Goal: Task Accomplishment & Management: Manage account settings

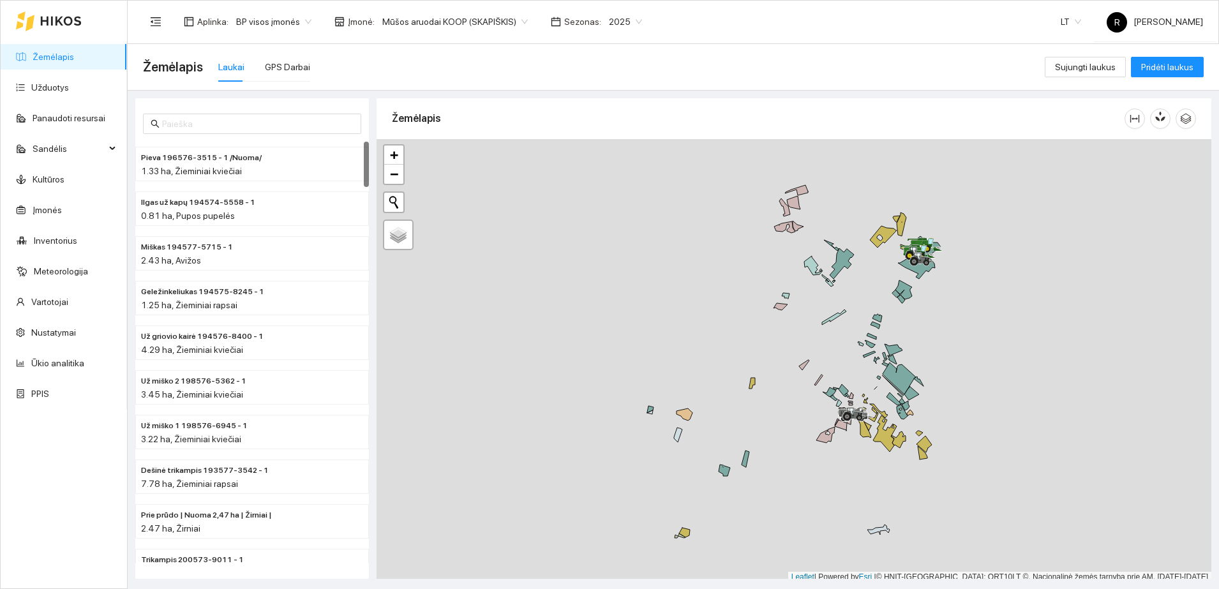
scroll to position [4, 0]
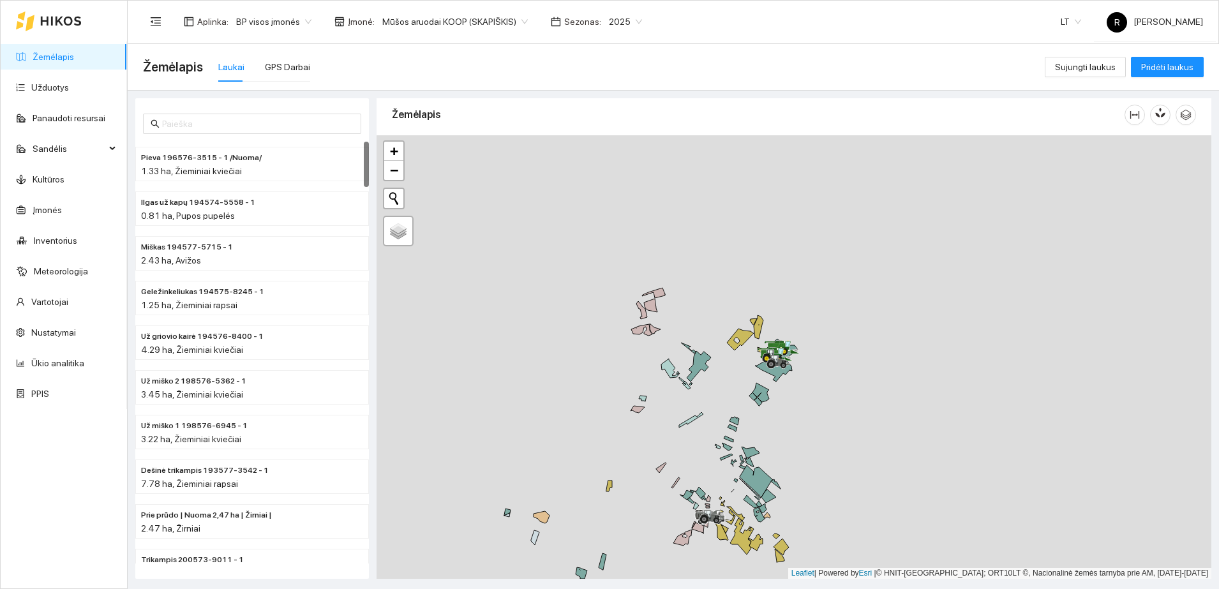
drag, startPoint x: 984, startPoint y: 420, endPoint x: 866, endPoint y: 476, distance: 131.4
click at [866, 477] on div at bounding box center [794, 357] width 835 height 444
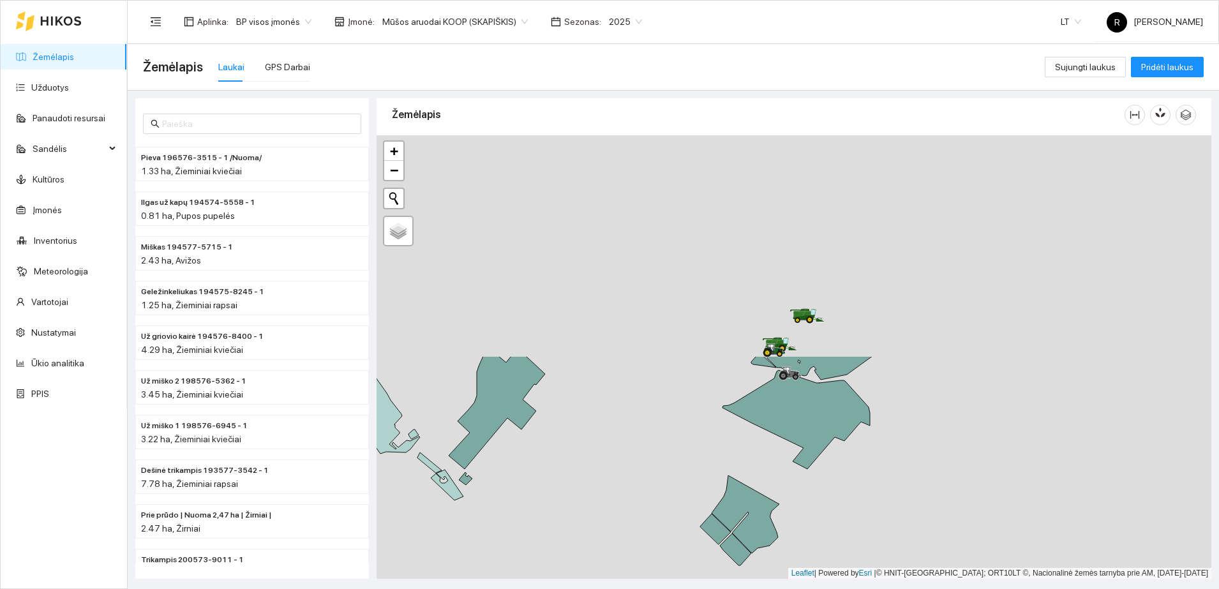
drag, startPoint x: 905, startPoint y: 272, endPoint x: 866, endPoint y: 557, distance: 288.0
click at [866, 557] on div at bounding box center [794, 357] width 835 height 444
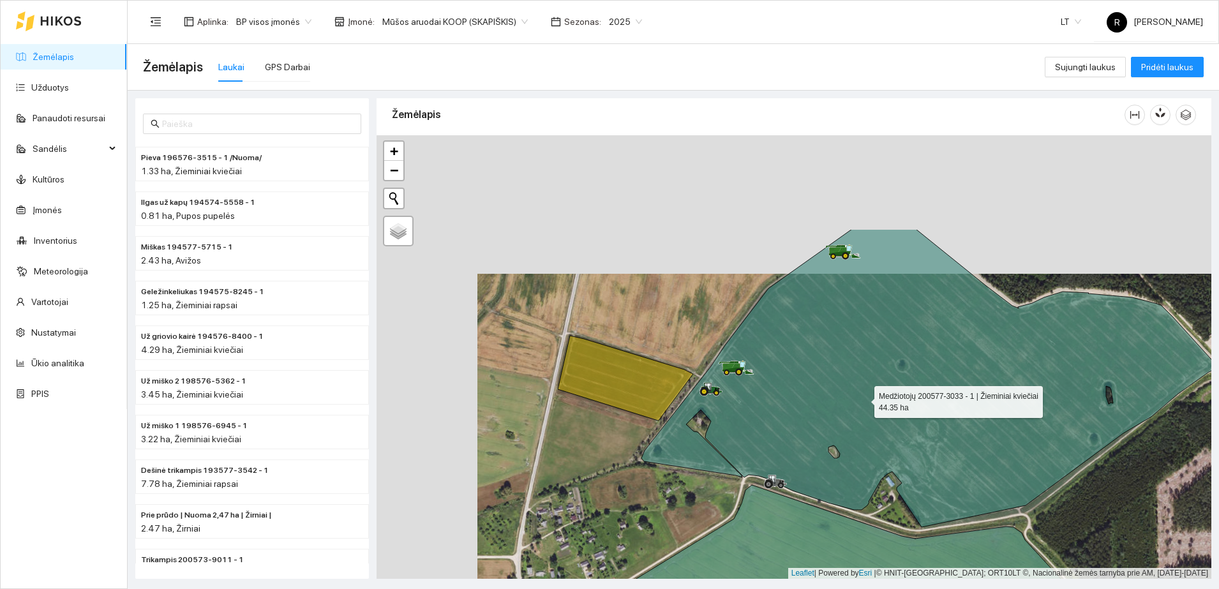
drag, startPoint x: 762, startPoint y: 260, endPoint x: 871, endPoint y: 409, distance: 183.6
click at [871, 409] on icon at bounding box center [929, 378] width 575 height 298
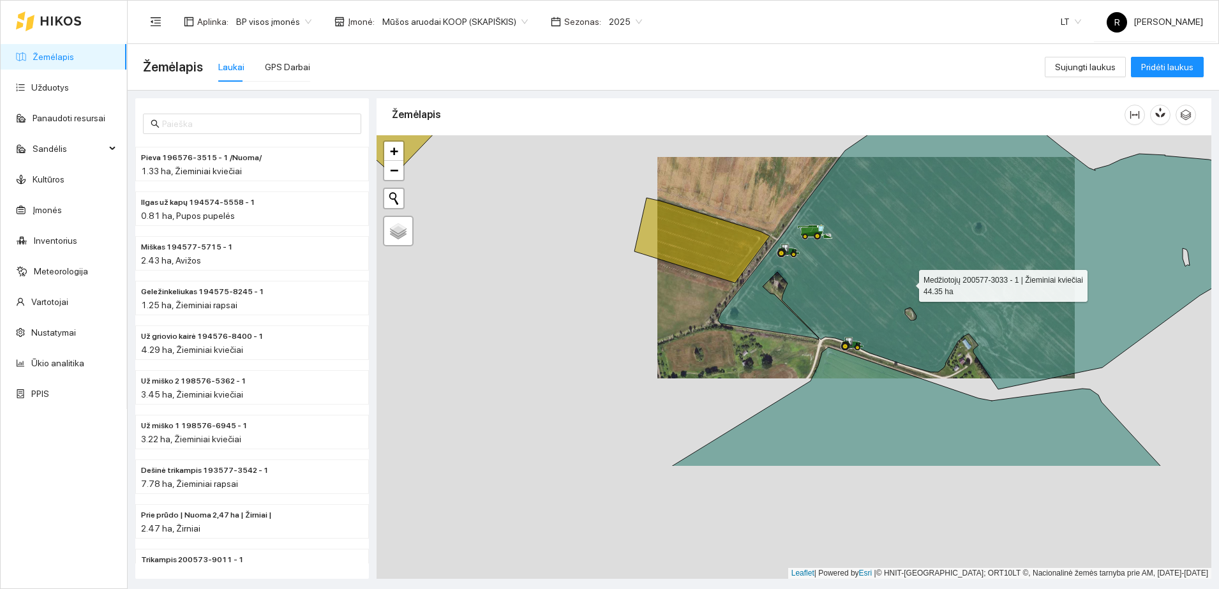
drag, startPoint x: 852, startPoint y: 441, endPoint x: 908, endPoint y: 283, distance: 167.4
click at [908, 283] on icon at bounding box center [1005, 228] width 575 height 324
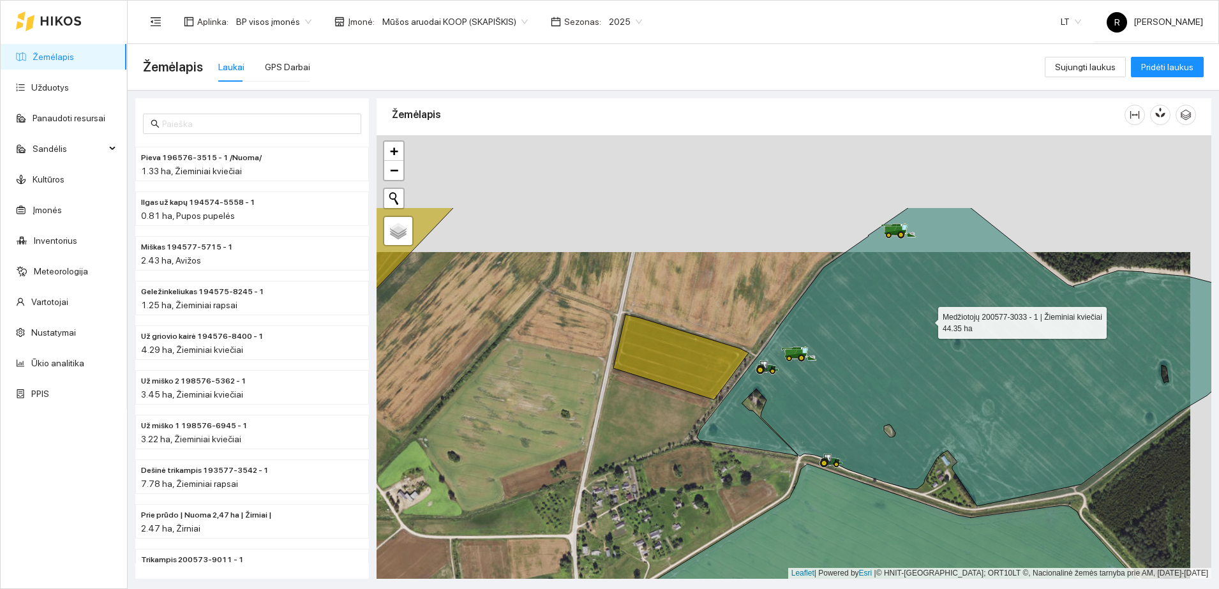
drag, startPoint x: 948, startPoint y: 203, endPoint x: 927, endPoint y: 319, distance: 118.1
click at [927, 319] on icon at bounding box center [984, 356] width 575 height 299
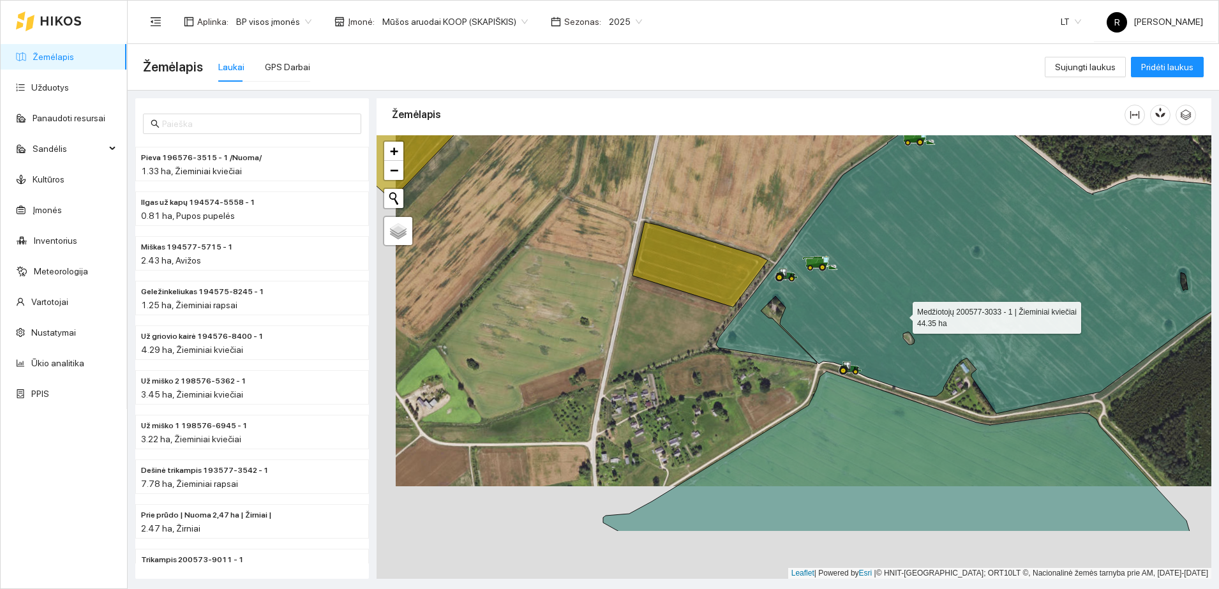
drag, startPoint x: 882, startPoint y: 410, endPoint x: 903, endPoint y: 312, distance: 100.6
click at [903, 312] on icon at bounding box center [1003, 252] width 575 height 324
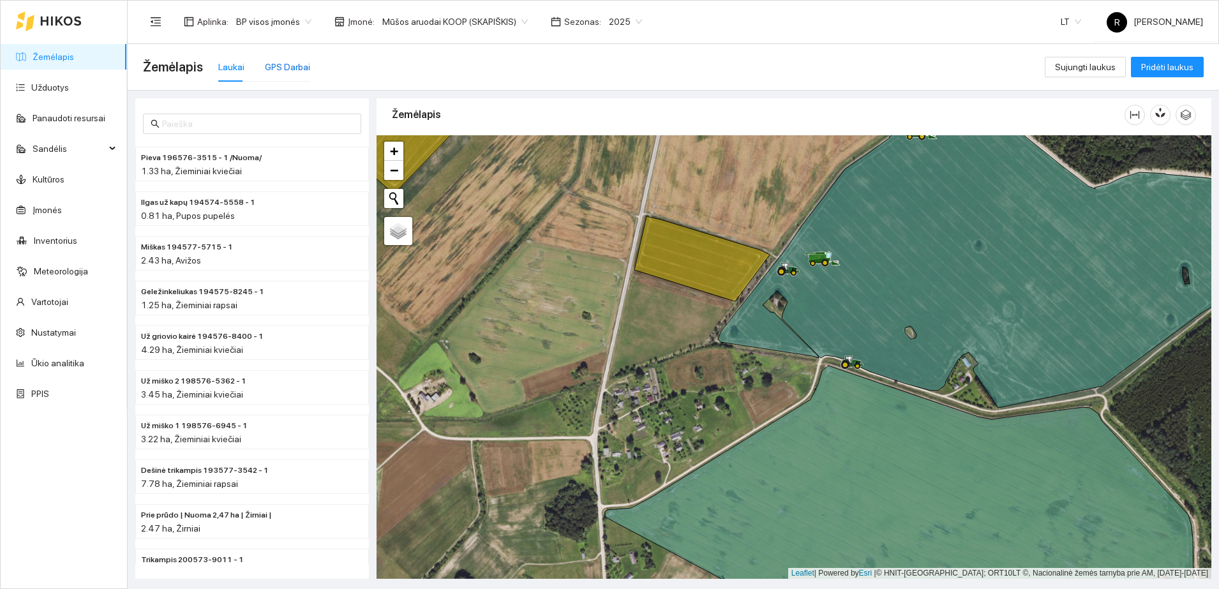
click at [287, 67] on div "GPS Darbai" at bounding box center [287, 67] width 45 height 14
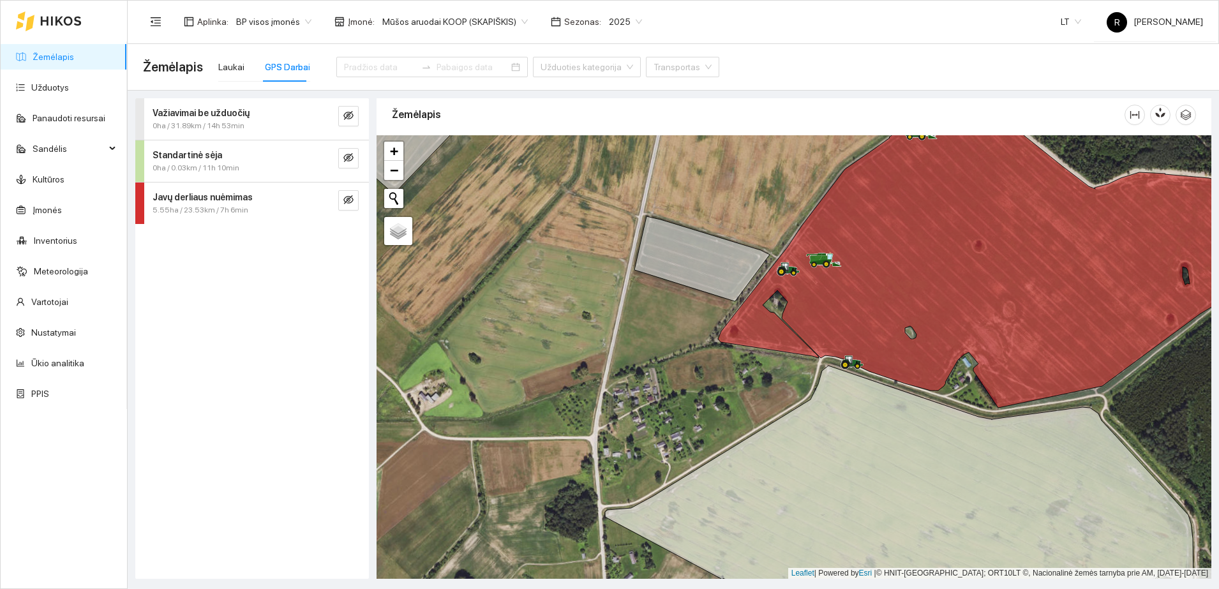
click at [221, 206] on span "5.55ha / 23.53km / 7h 6min" at bounding box center [201, 210] width 96 height 12
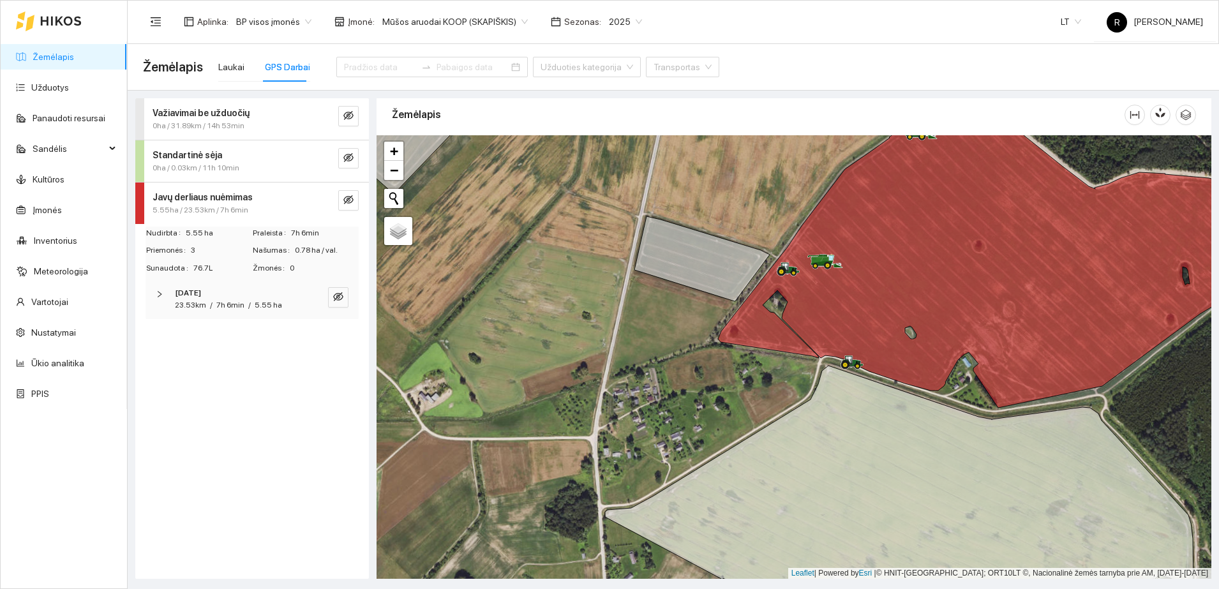
click at [201, 296] on strong "[DATE]" at bounding box center [188, 293] width 26 height 9
click at [229, 417] on span "FENDT 6300 C" at bounding box center [207, 417] width 60 height 14
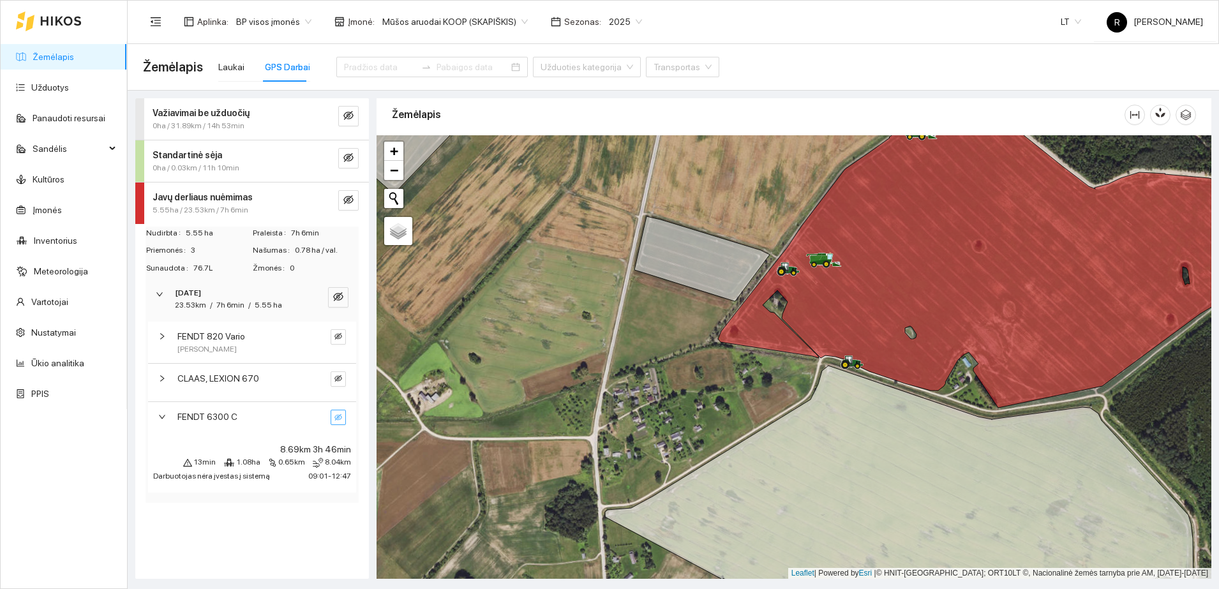
click at [336, 415] on icon "eye-invisible" at bounding box center [339, 417] width 8 height 6
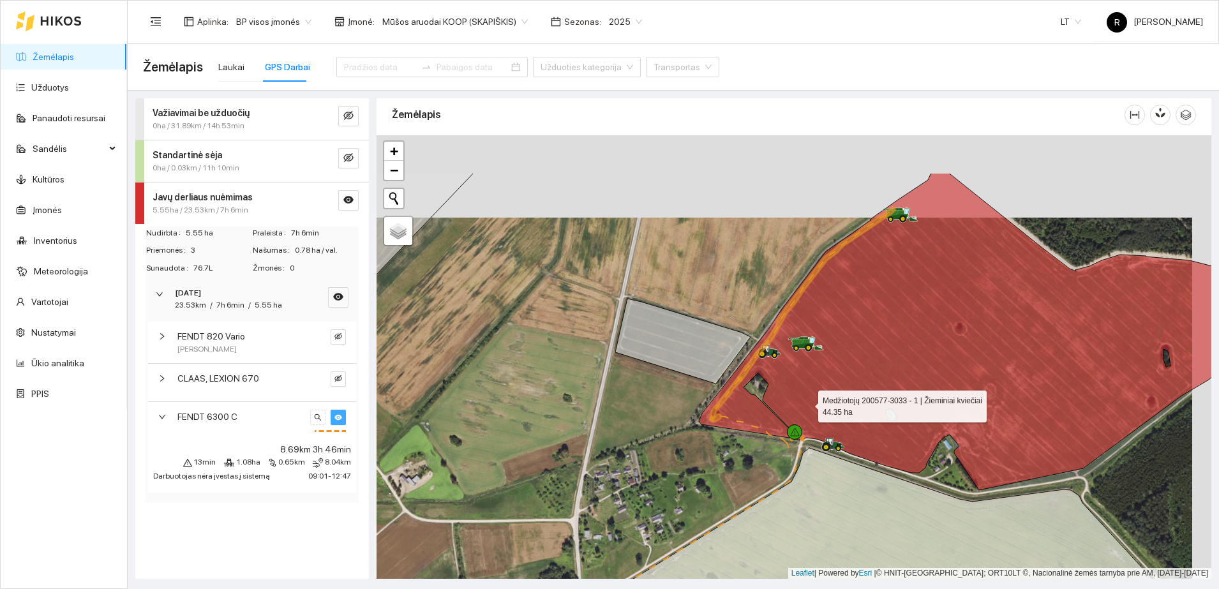
drag, startPoint x: 827, startPoint y: 319, endPoint x: 808, endPoint y: 404, distance: 86.6
click at [808, 404] on icon at bounding box center [986, 331] width 575 height 319
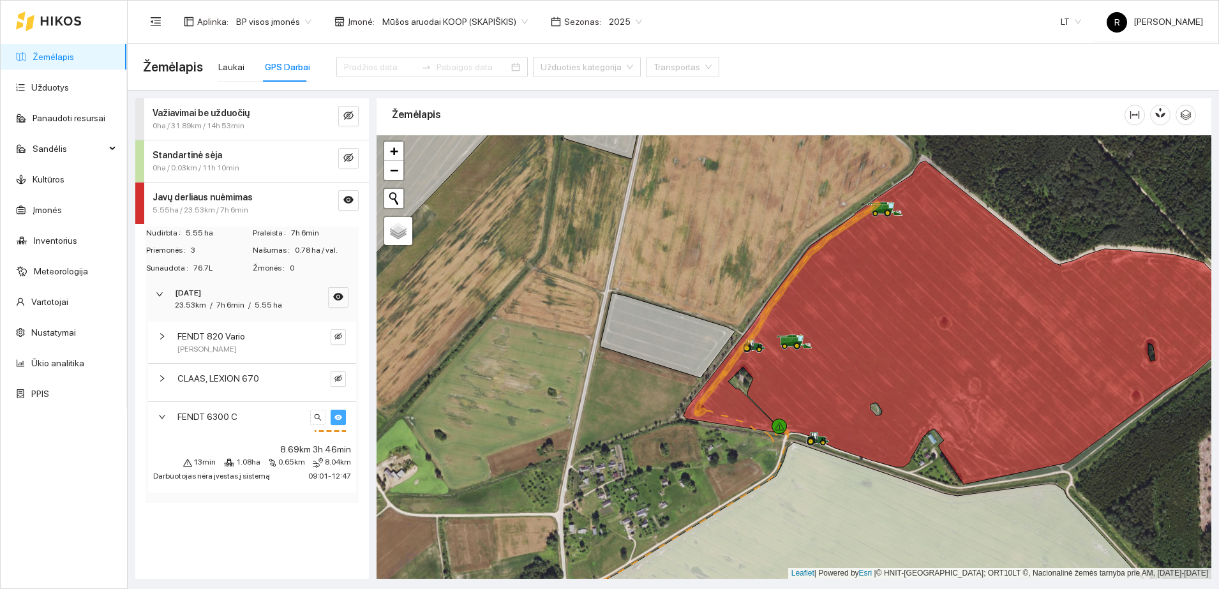
click at [301, 372] on div "CLAAS, LEXION 670" at bounding box center [241, 379] width 128 height 14
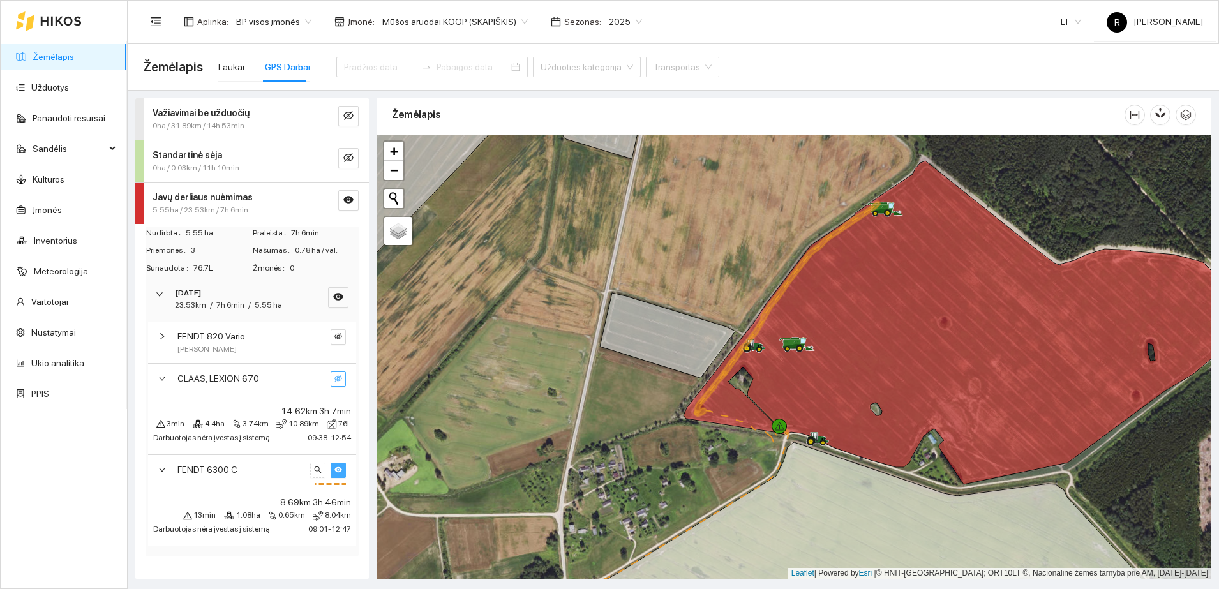
click at [339, 378] on icon "eye-invisible" at bounding box center [339, 378] width 8 height 6
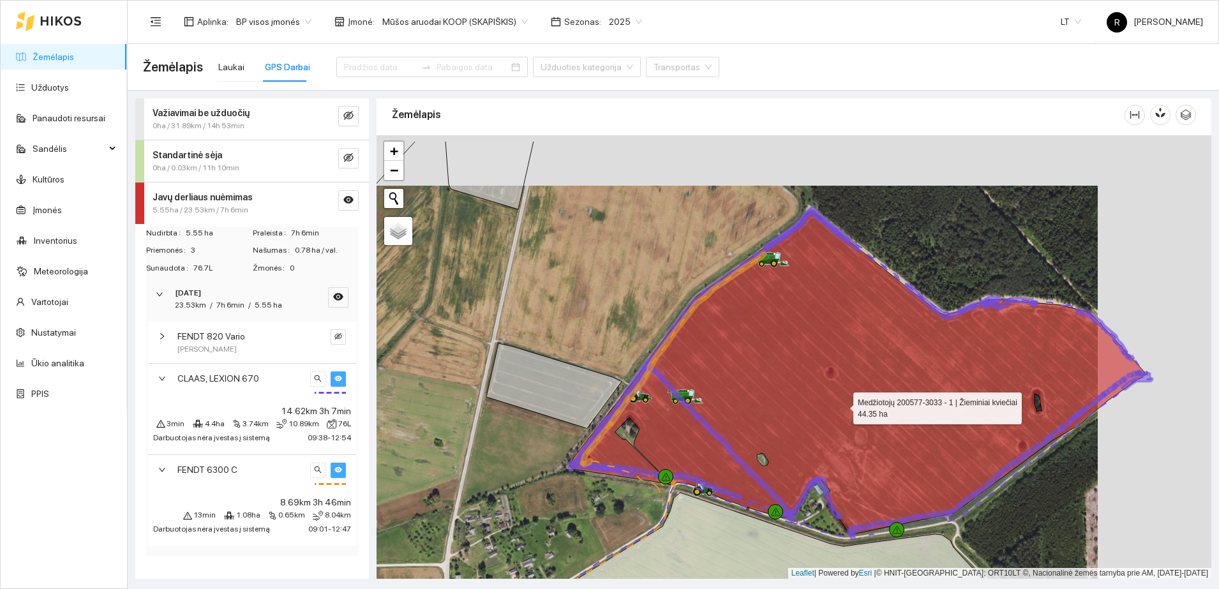
drag, startPoint x: 957, startPoint y: 354, endPoint x: 843, endPoint y: 405, distance: 124.9
click at [843, 405] on icon at bounding box center [857, 373] width 575 height 324
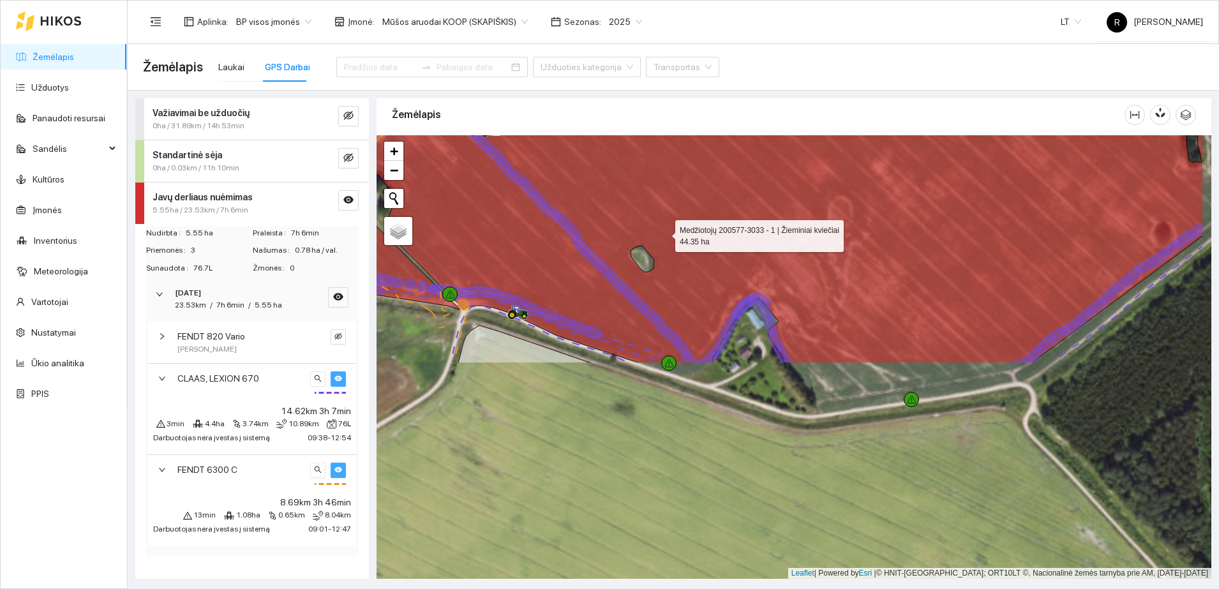
drag, startPoint x: 758, startPoint y: 502, endPoint x: 662, endPoint y: 229, distance: 289.2
click at [662, 229] on icon at bounding box center [731, 97] width 945 height 534
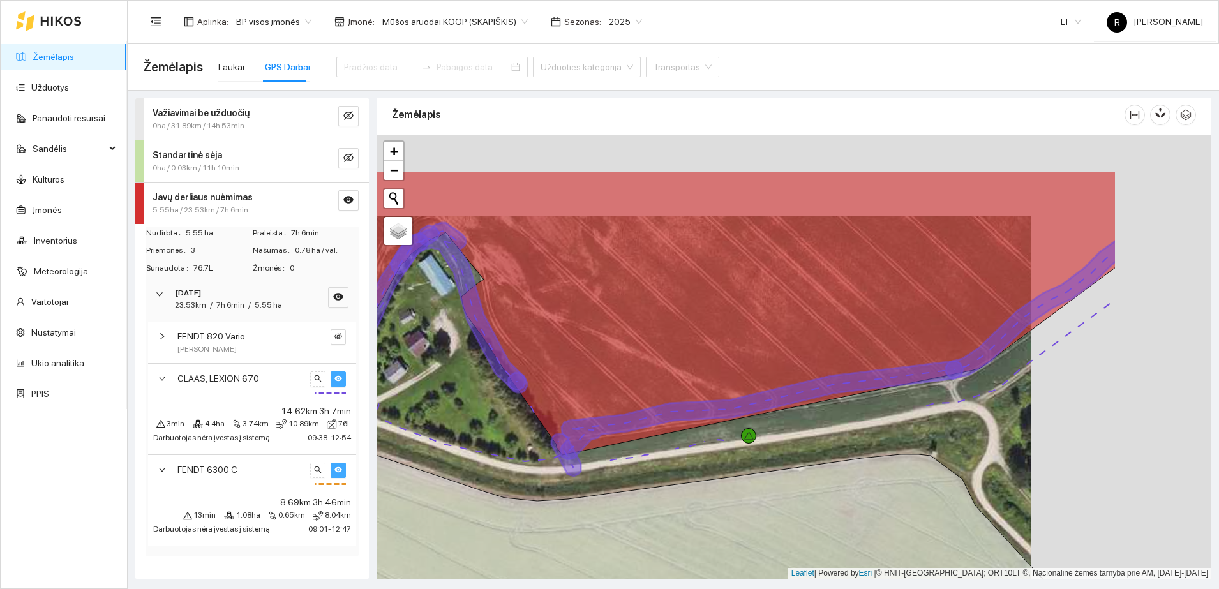
drag, startPoint x: 1050, startPoint y: 296, endPoint x: 850, endPoint y: 387, distance: 220.3
click at [850, 387] on icon at bounding box center [762, 410] width 403 height 98
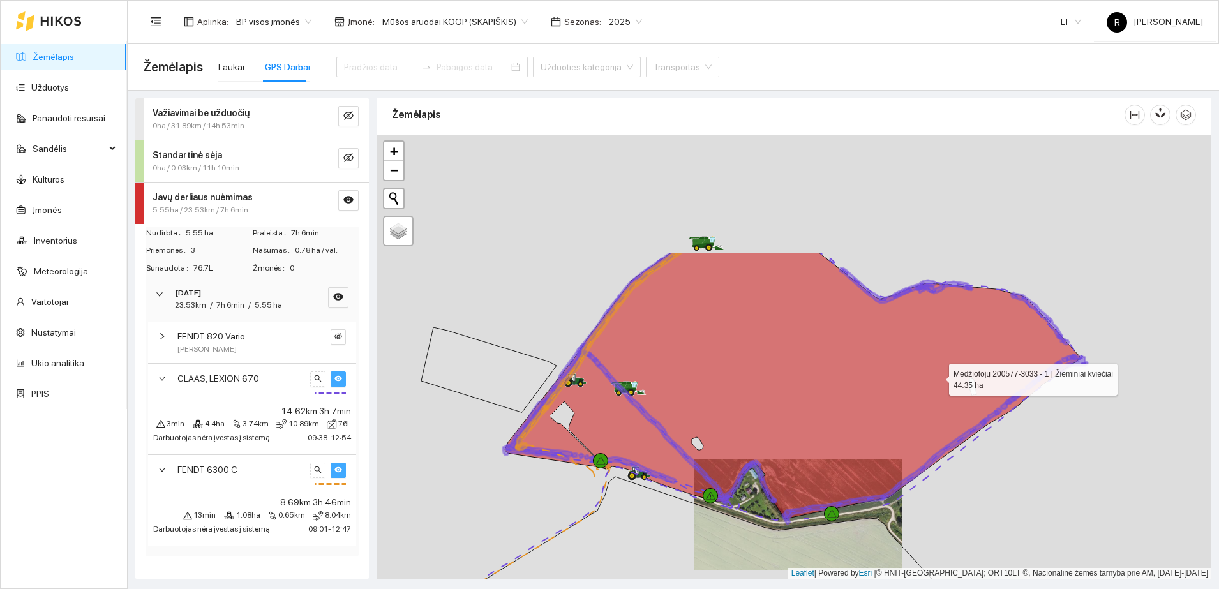
drag, startPoint x: 990, startPoint y: 213, endPoint x: 946, endPoint y: 391, distance: 183.5
click at [946, 391] on icon at bounding box center [792, 385] width 575 height 267
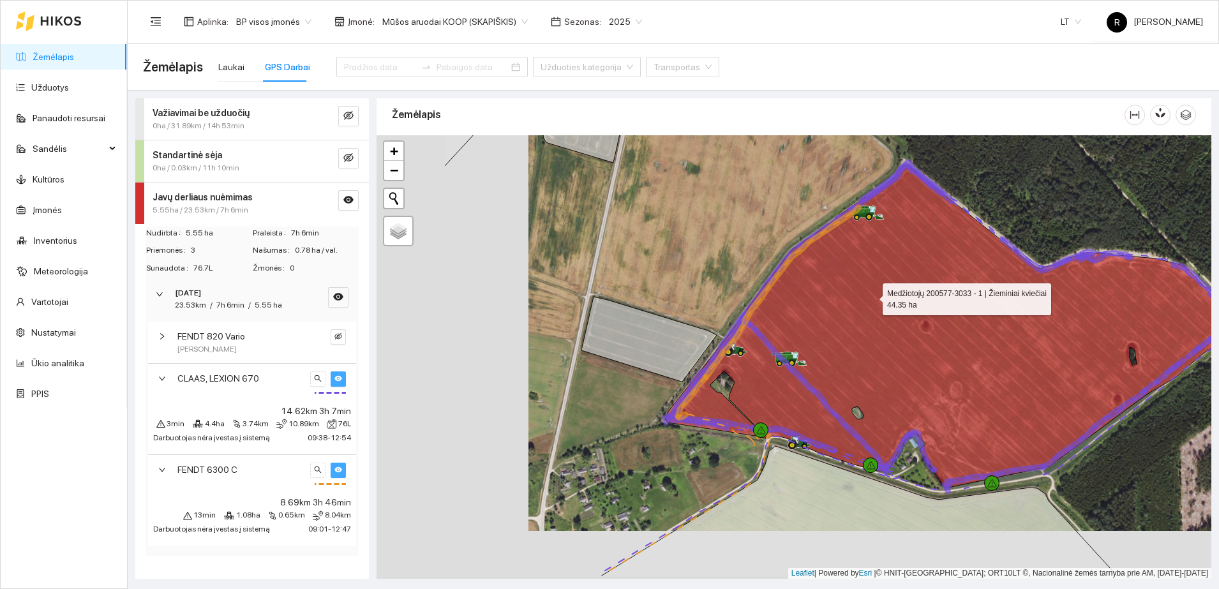
drag, startPoint x: 719, startPoint y: 345, endPoint x: 870, endPoint y: 297, distance: 158.7
click at [870, 297] on icon at bounding box center [952, 327] width 575 height 324
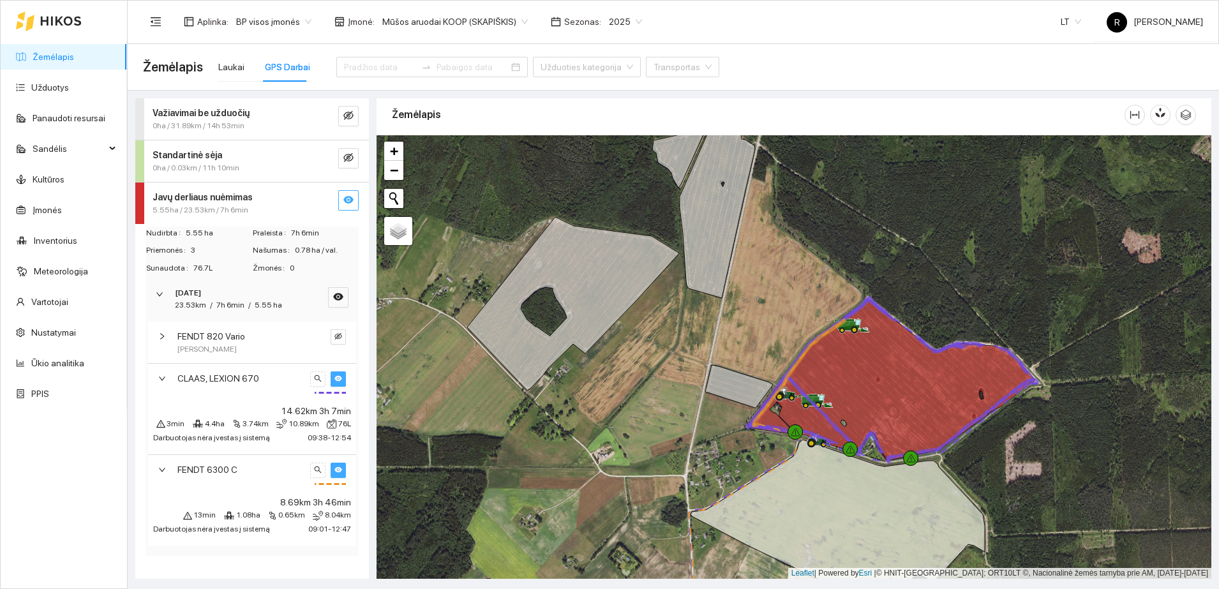
click at [347, 202] on icon "eye" at bounding box center [348, 200] width 10 height 8
click at [244, 204] on span "5.55ha / 23.53km / 7h 6min" at bounding box center [201, 210] width 96 height 12
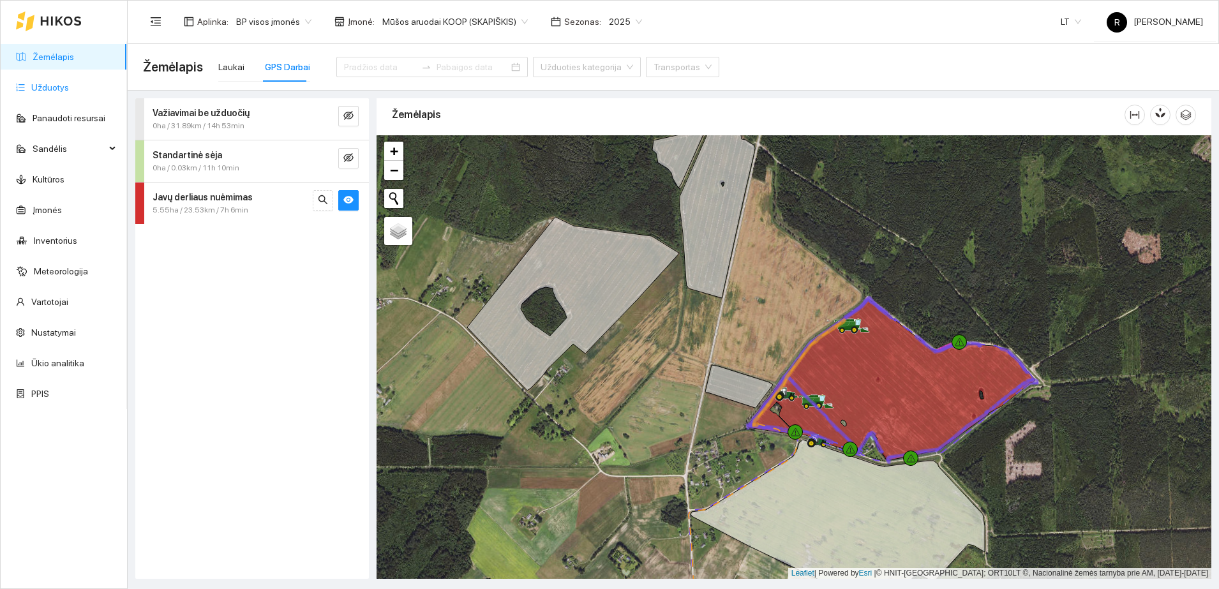
click at [41, 84] on link "Užduotys" at bounding box center [50, 87] width 38 height 10
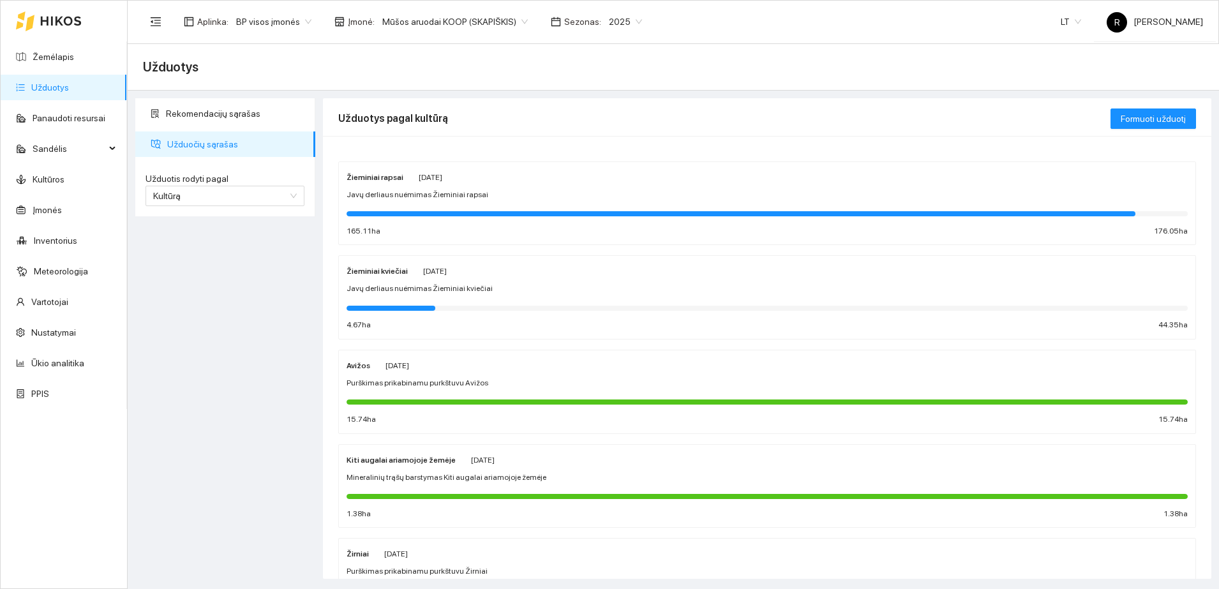
click at [402, 190] on span "Javų derliaus nuėmimas Žieminiai rapsai" at bounding box center [418, 195] width 142 height 12
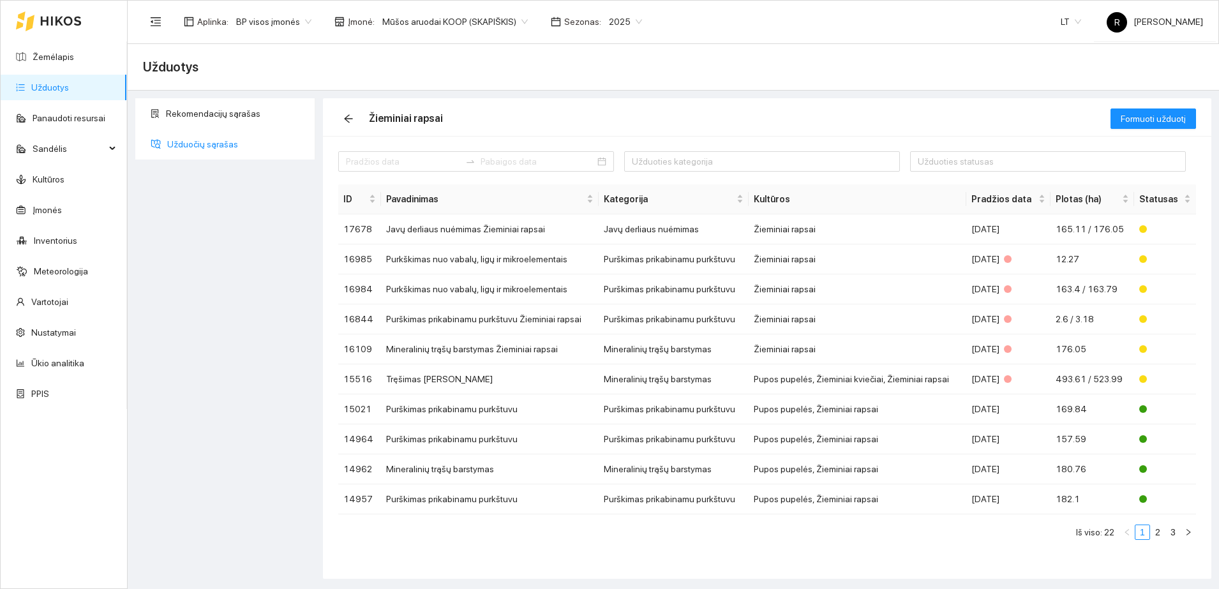
click at [200, 144] on span "Užduočių sąrašas" at bounding box center [236, 145] width 138 height 26
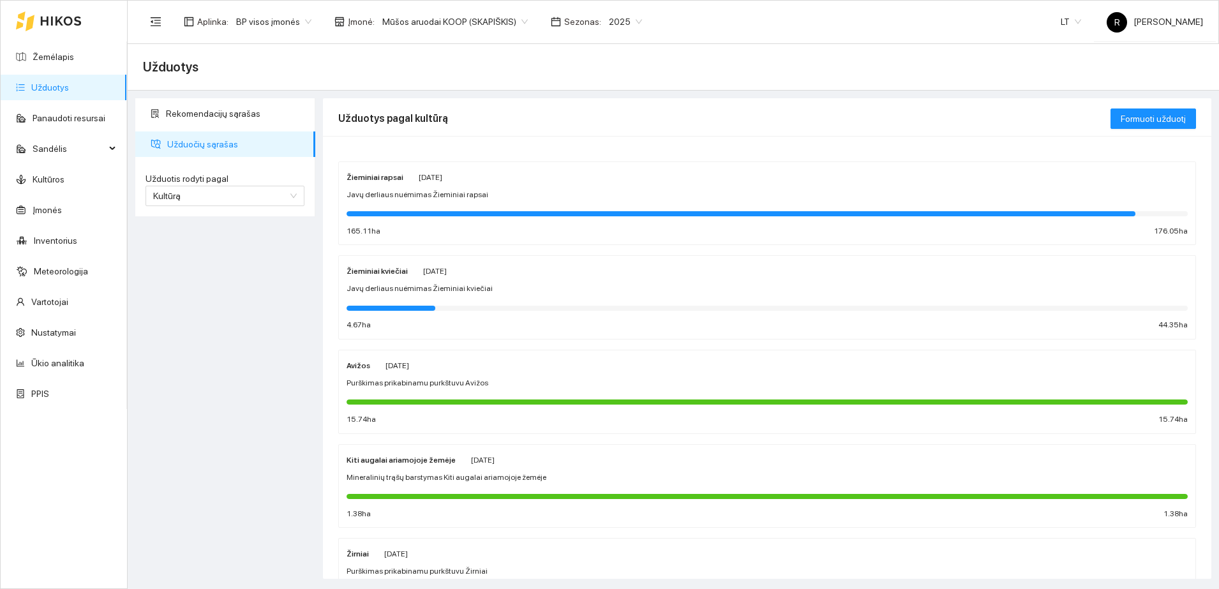
click at [388, 278] on div "Žieminiai kviečiai Rugpjūčio 14 Javų derliaus nuėmimas Žieminiai kviečiai 4.67 …" at bounding box center [767, 298] width 841 height 68
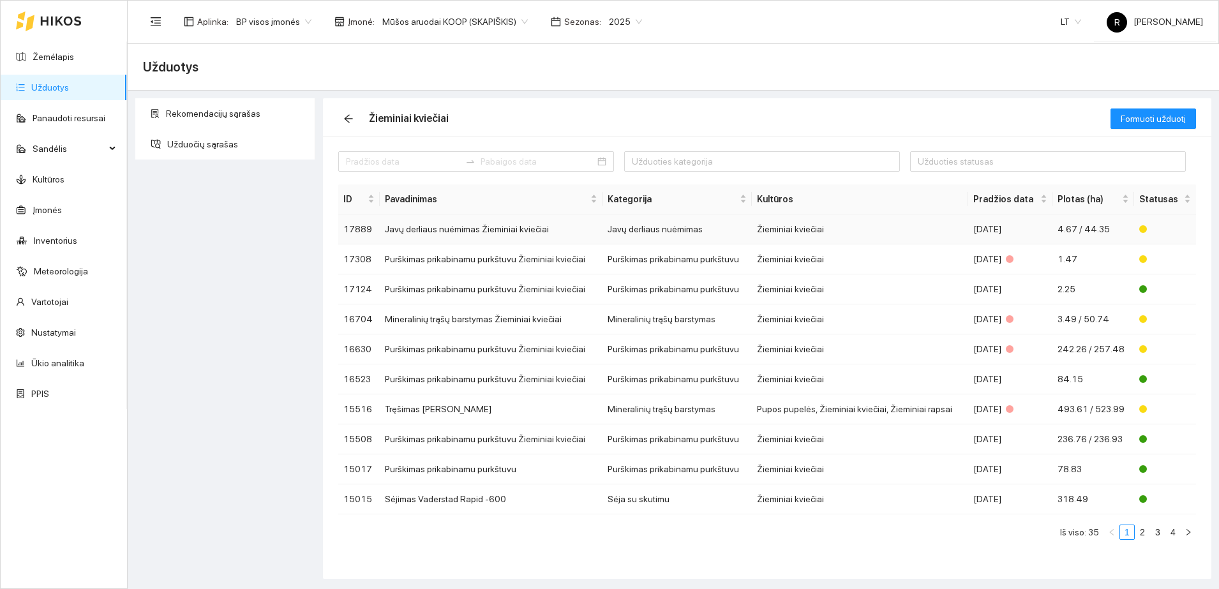
click at [695, 231] on td "Javų derliaus nuėmimas" at bounding box center [677, 230] width 149 height 30
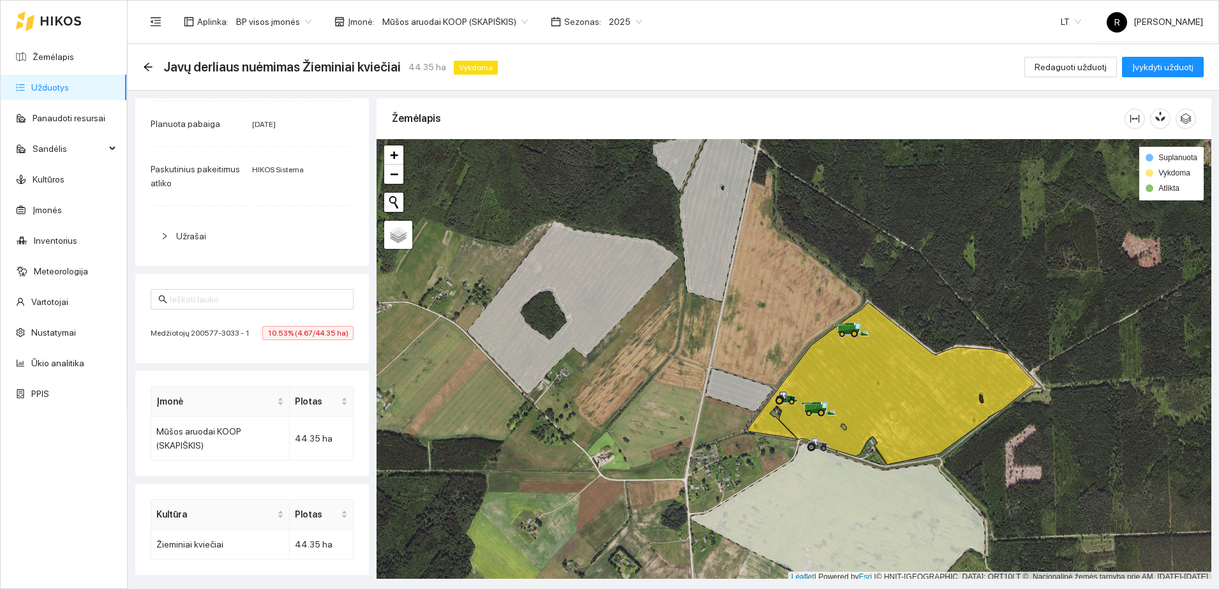
scroll to position [199, 0]
click at [179, 231] on span "Užrašai" at bounding box center [191, 236] width 30 height 10
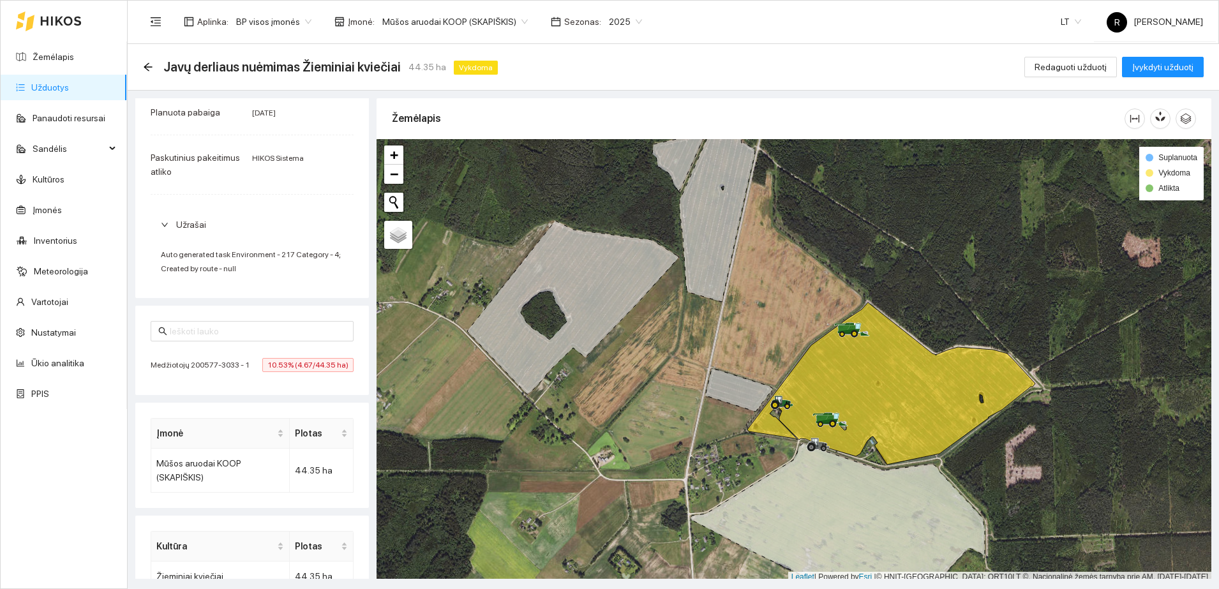
click at [179, 224] on span "Užrašai" at bounding box center [191, 225] width 30 height 10
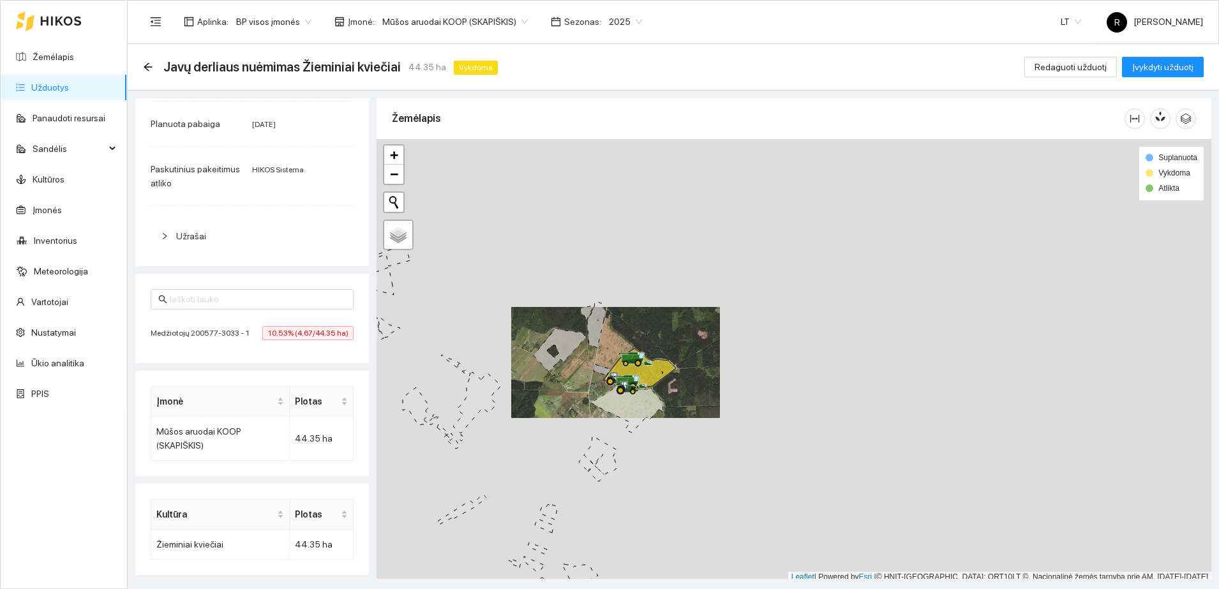
scroll to position [4, 0]
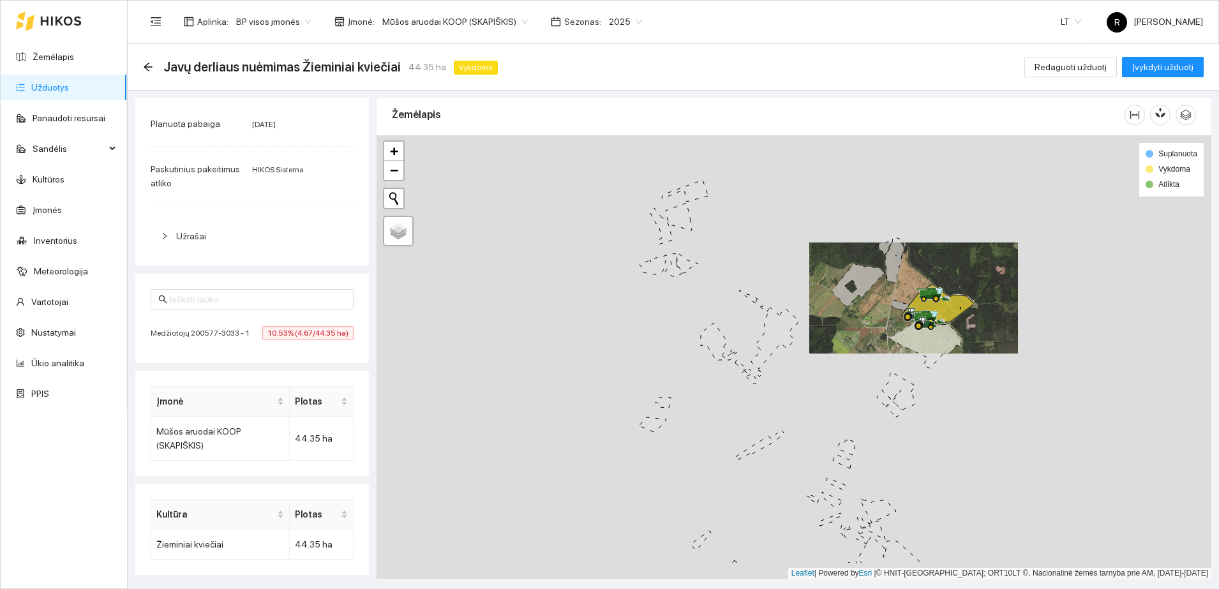
drag, startPoint x: 665, startPoint y: 478, endPoint x: 963, endPoint y: 418, distance: 304.9
click at [963, 418] on div at bounding box center [794, 357] width 835 height 444
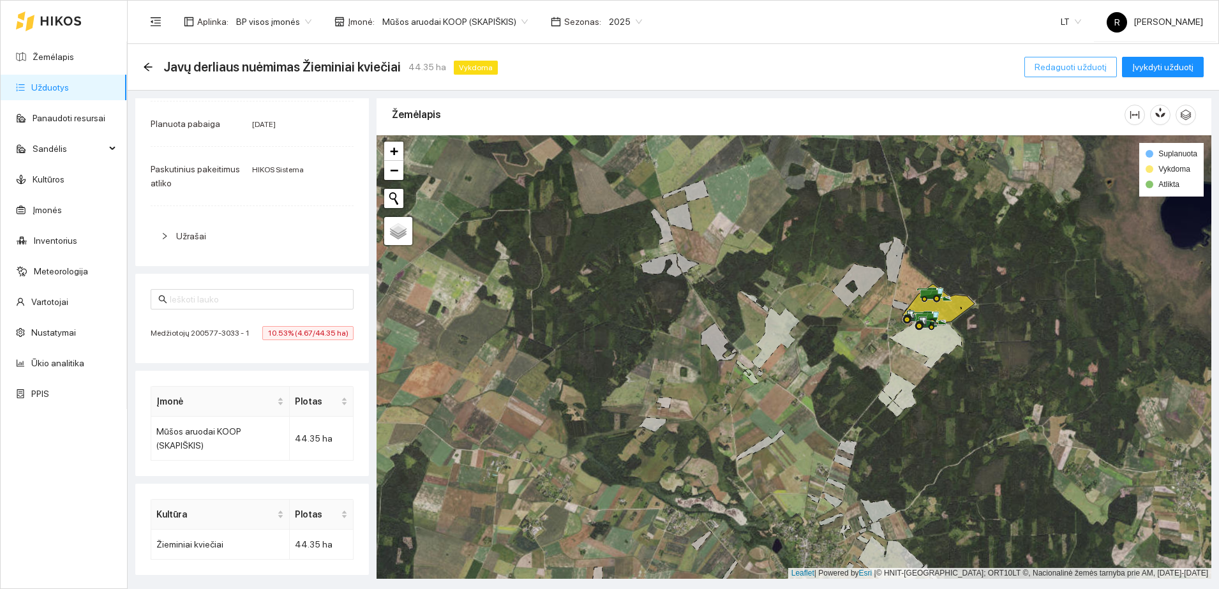
click at [1094, 66] on span "Redaguoti užduotį" at bounding box center [1071, 67] width 72 height 14
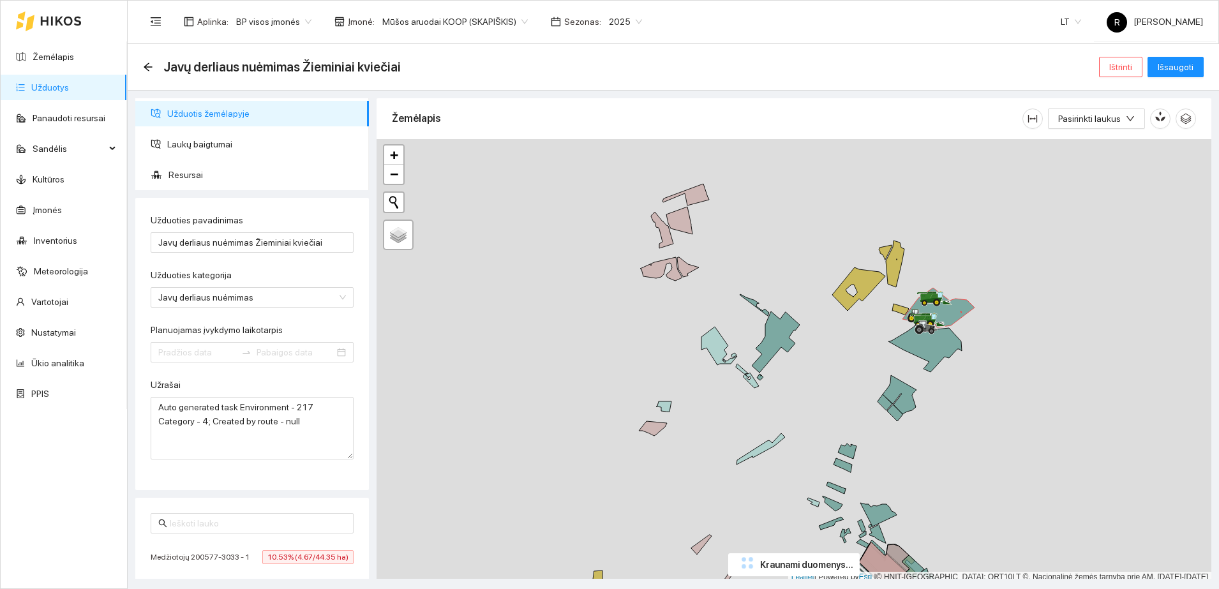
type input "[DATE]"
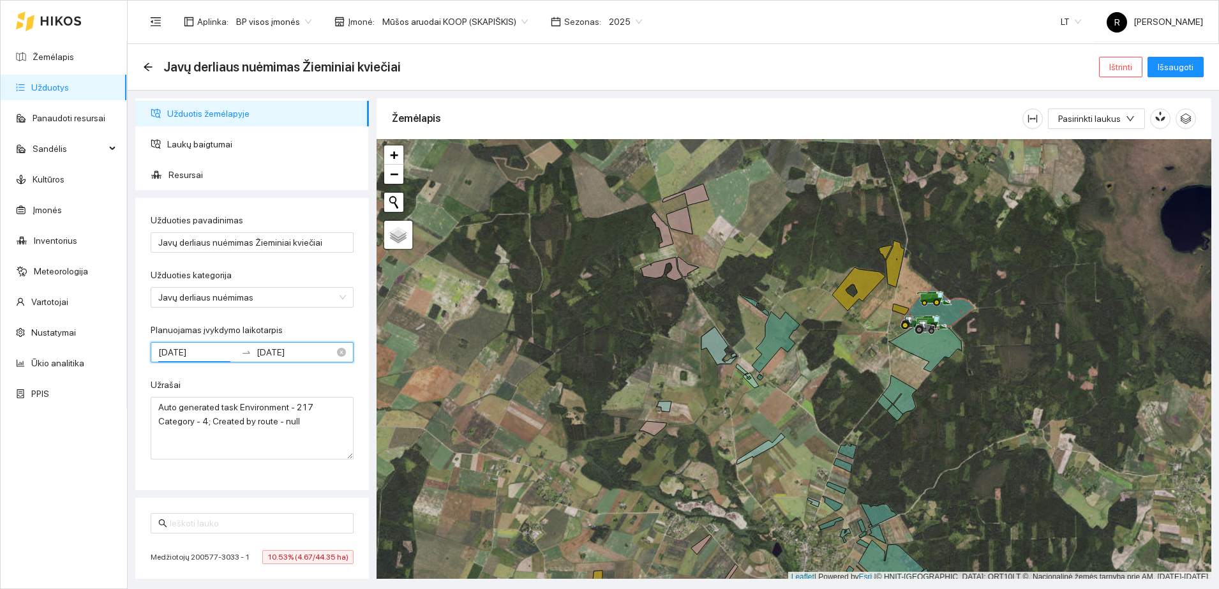
click at [211, 347] on input "[DATE]" at bounding box center [197, 352] width 78 height 14
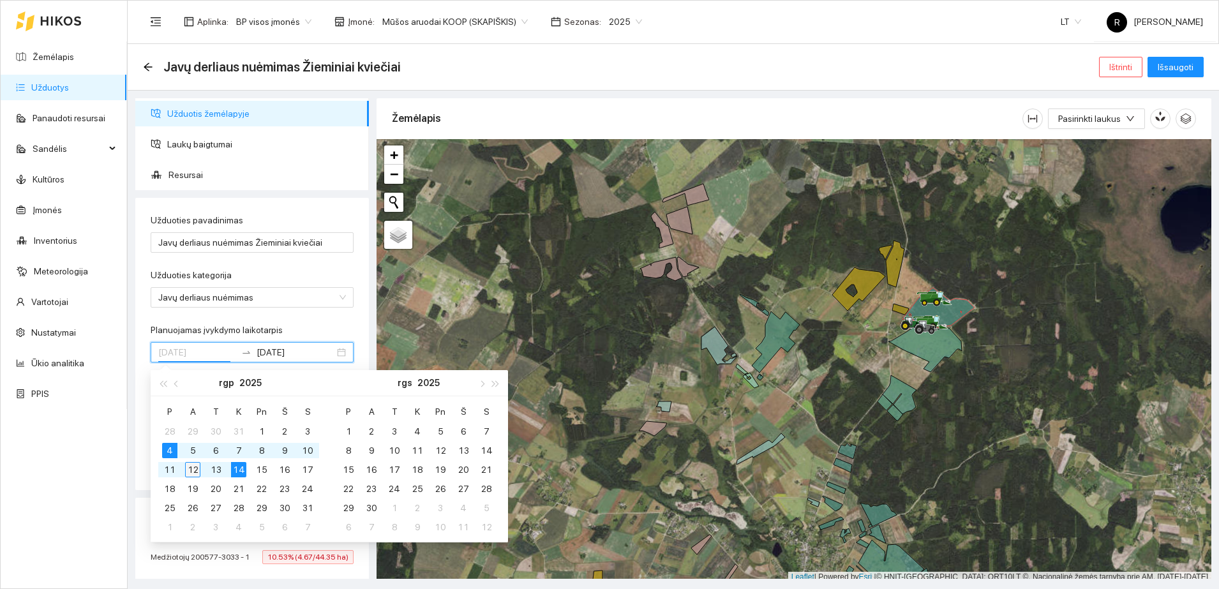
type input "[DATE]"
click at [190, 469] on div "12" at bounding box center [192, 469] width 15 height 15
type input "[DATE]"
click at [282, 494] on div "23" at bounding box center [284, 488] width 15 height 15
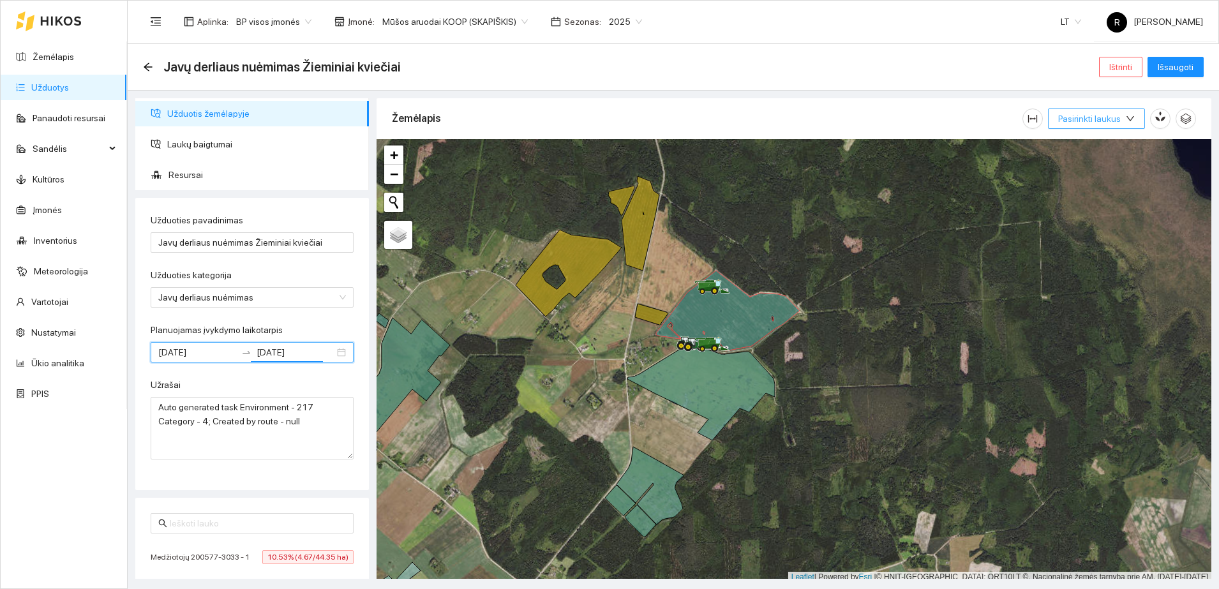
click at [1128, 119] on icon "down" at bounding box center [1130, 118] width 9 height 9
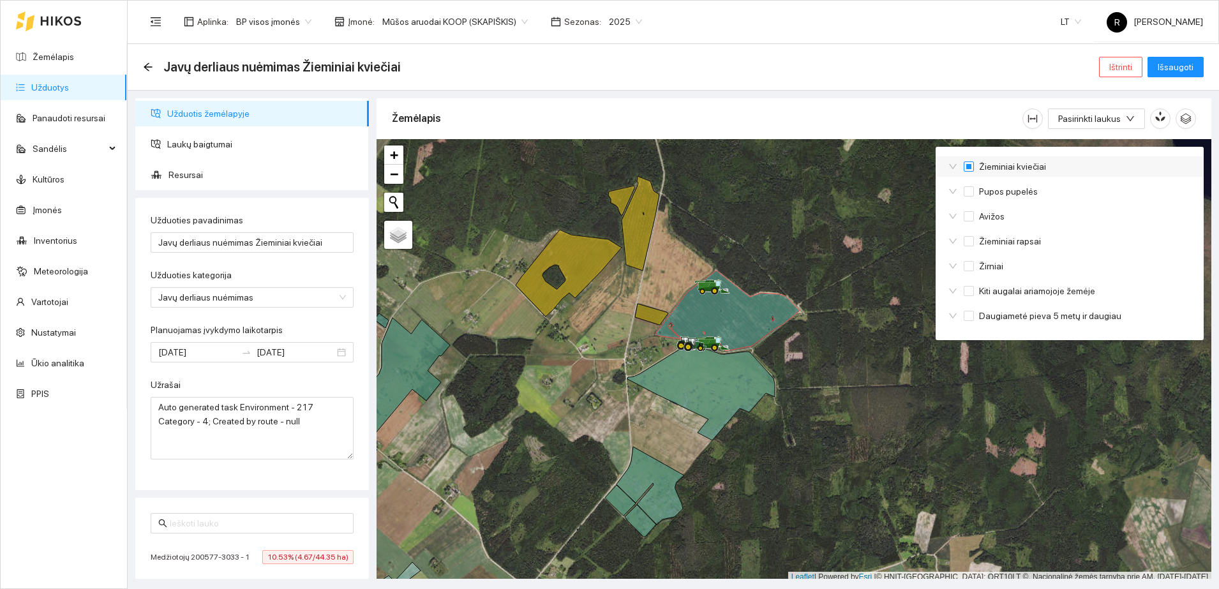
click at [972, 167] on input "Žieminiai kviečiai" at bounding box center [969, 167] width 10 height 10
checkbox input "true"
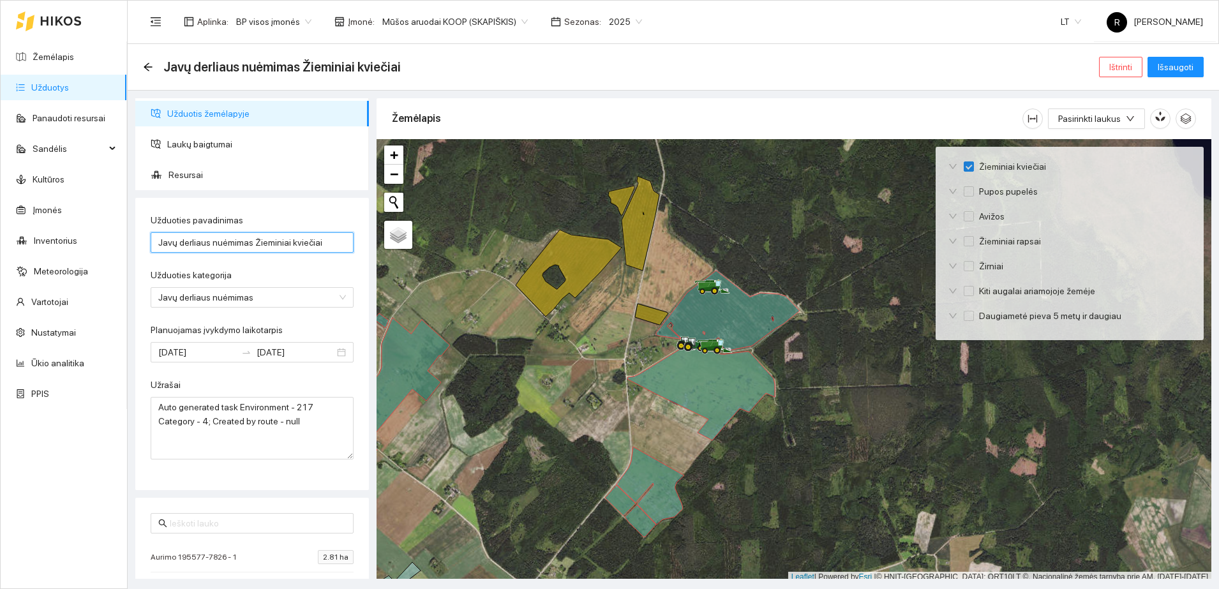
click at [321, 239] on input "Javų derliaus nuėmimas Žieminiai kviečiai" at bounding box center [252, 242] width 203 height 20
type input "Javų derliaus nuėmimas Žieminiai kviečiai Skapiškis"
click at [348, 321] on div "Užduoties pavadinimas Javų derliaus nuėmimas Žieminiai kviečiai Skapiškis Užduo…" at bounding box center [252, 344] width 234 height 292
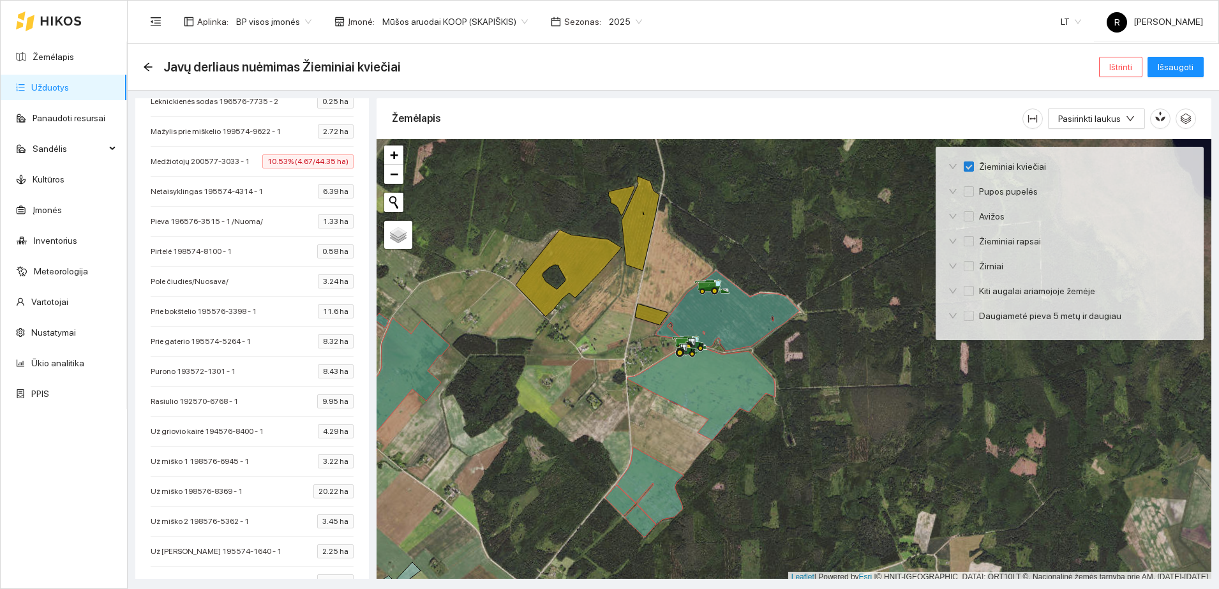
scroll to position [1104, 0]
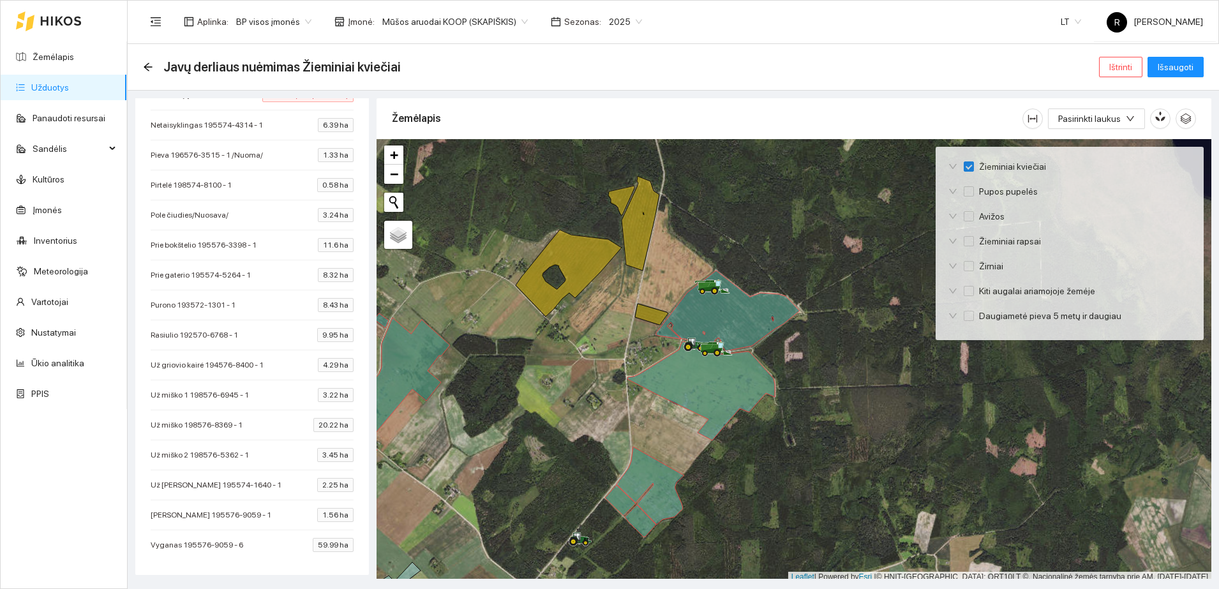
scroll to position [4, 0]
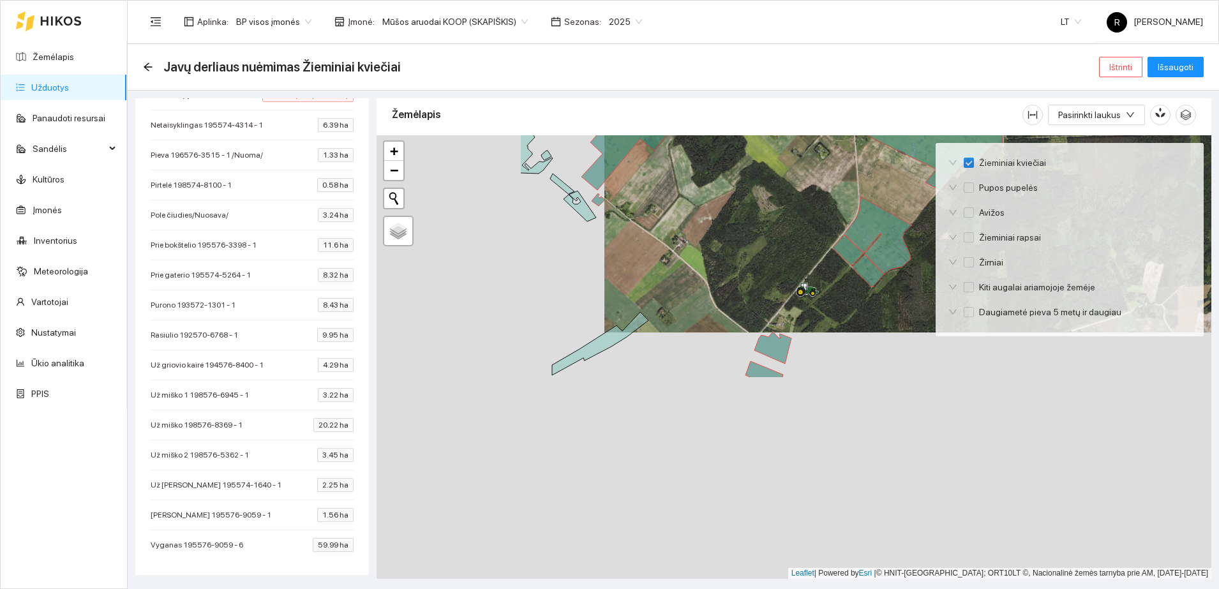
drag, startPoint x: 539, startPoint y: 431, endPoint x: 769, endPoint y: 178, distance: 341.3
click at [769, 178] on div at bounding box center [794, 357] width 835 height 444
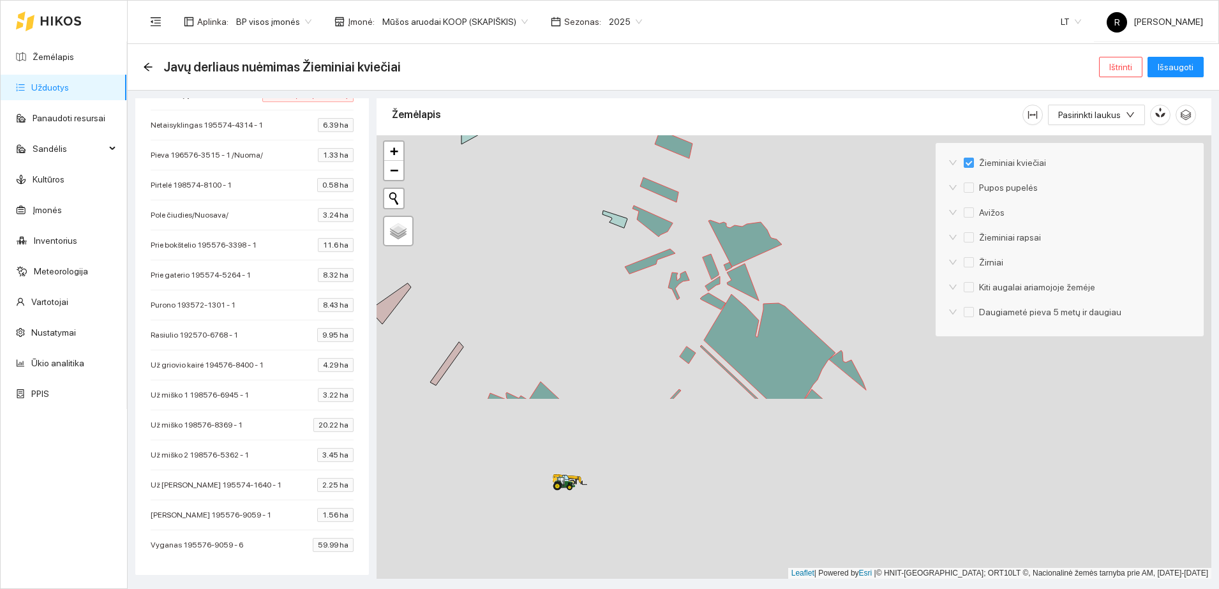
drag, startPoint x: 723, startPoint y: 461, endPoint x: 628, endPoint y: 231, distance: 248.5
click at [628, 231] on div at bounding box center [794, 357] width 835 height 444
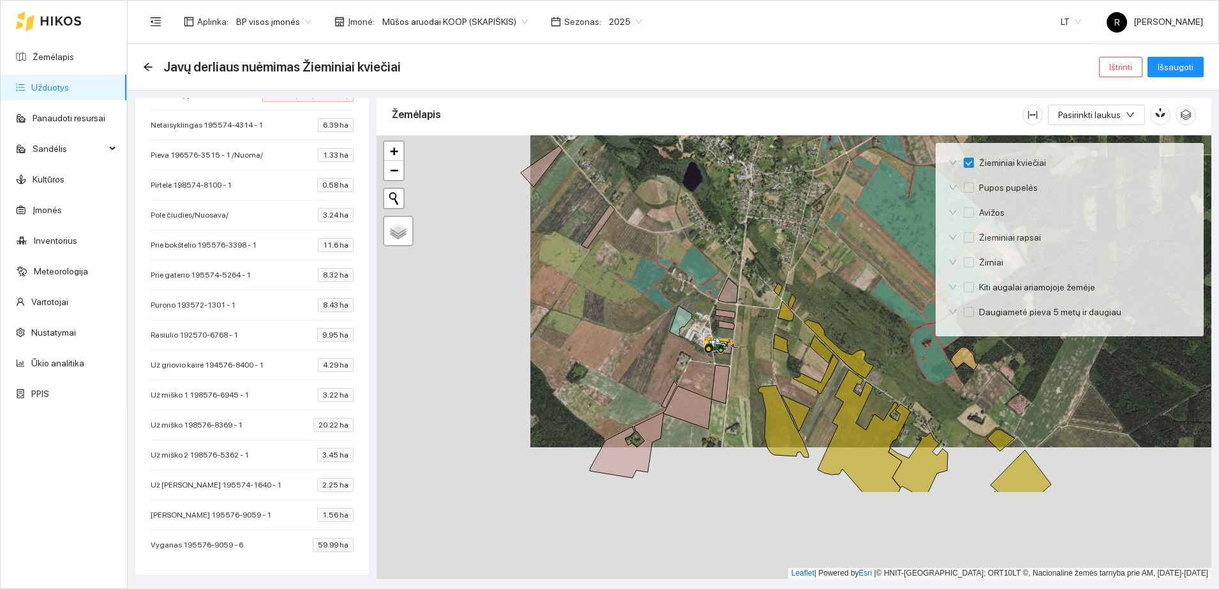
drag, startPoint x: 651, startPoint y: 412, endPoint x: 709, endPoint y: 312, distance: 115.5
click at [801, 285] on div at bounding box center [794, 357] width 835 height 444
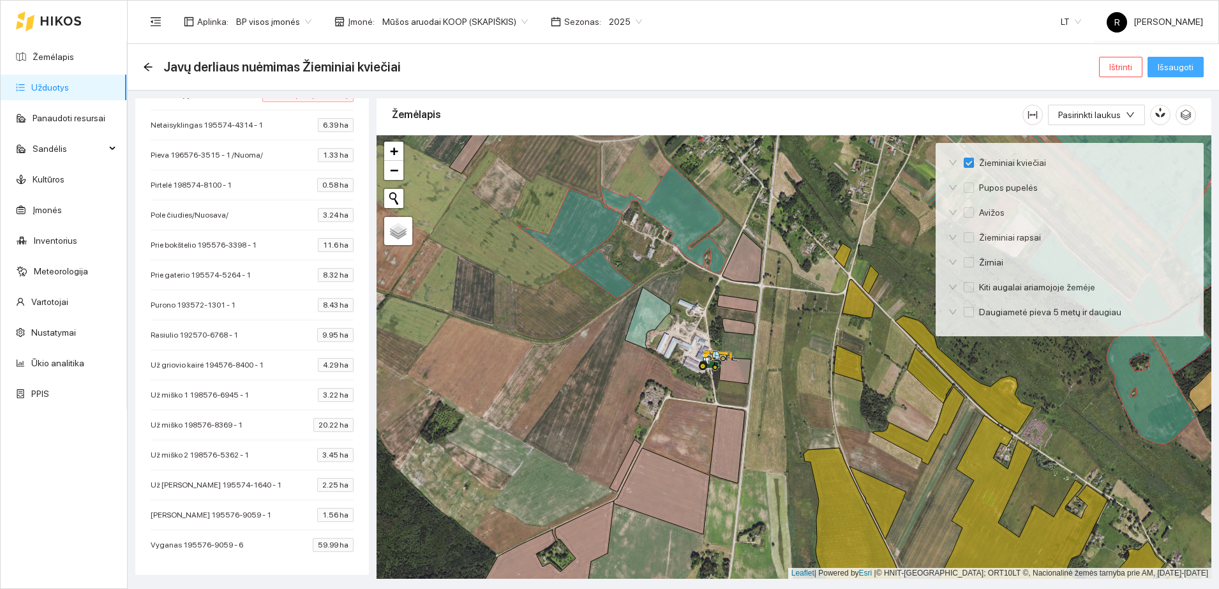
click at [1172, 66] on span "Išsaugoti" at bounding box center [1176, 67] width 36 height 14
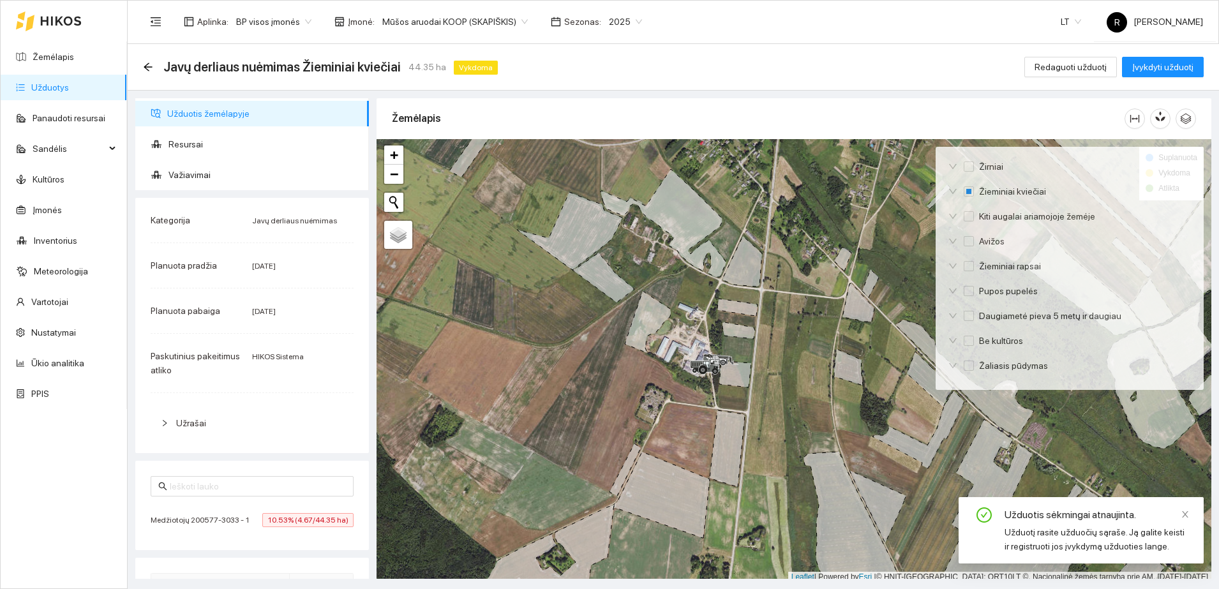
checkbox input "true"
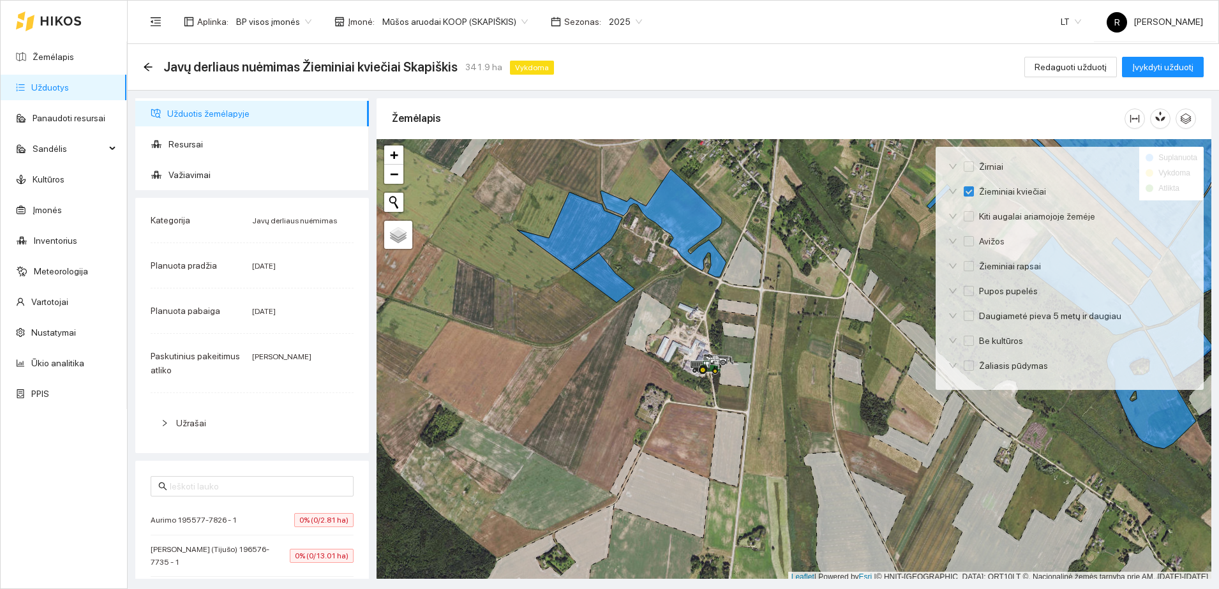
scroll to position [4, 0]
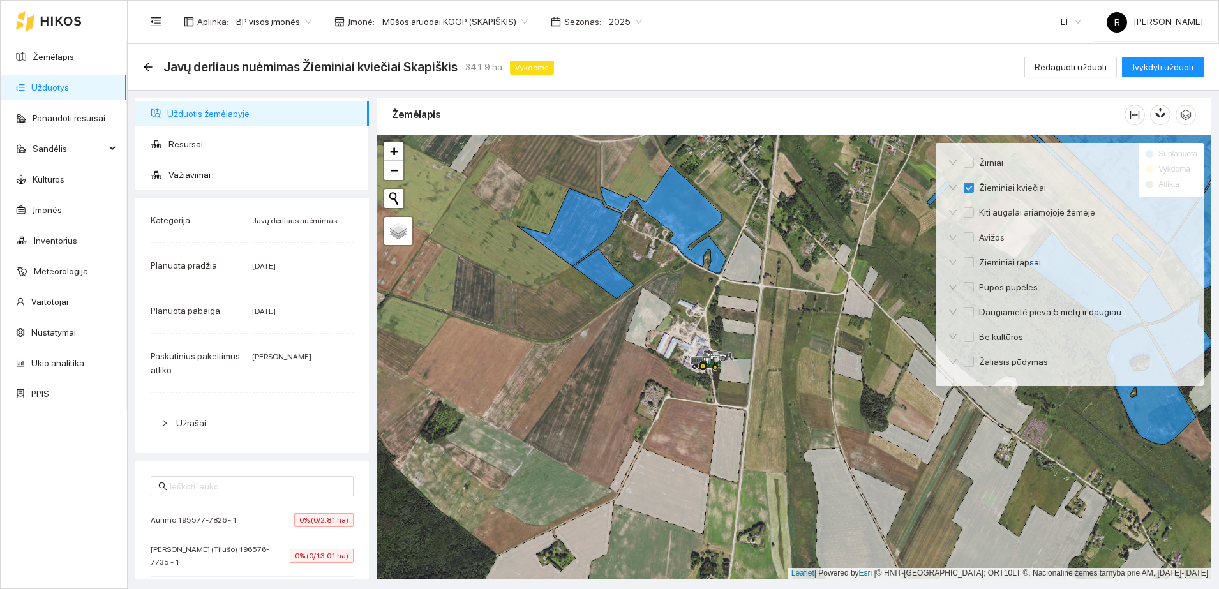
click at [875, 404] on div at bounding box center [794, 357] width 835 height 444
click at [143, 65] on icon "arrow-left" at bounding box center [148, 67] width 10 height 10
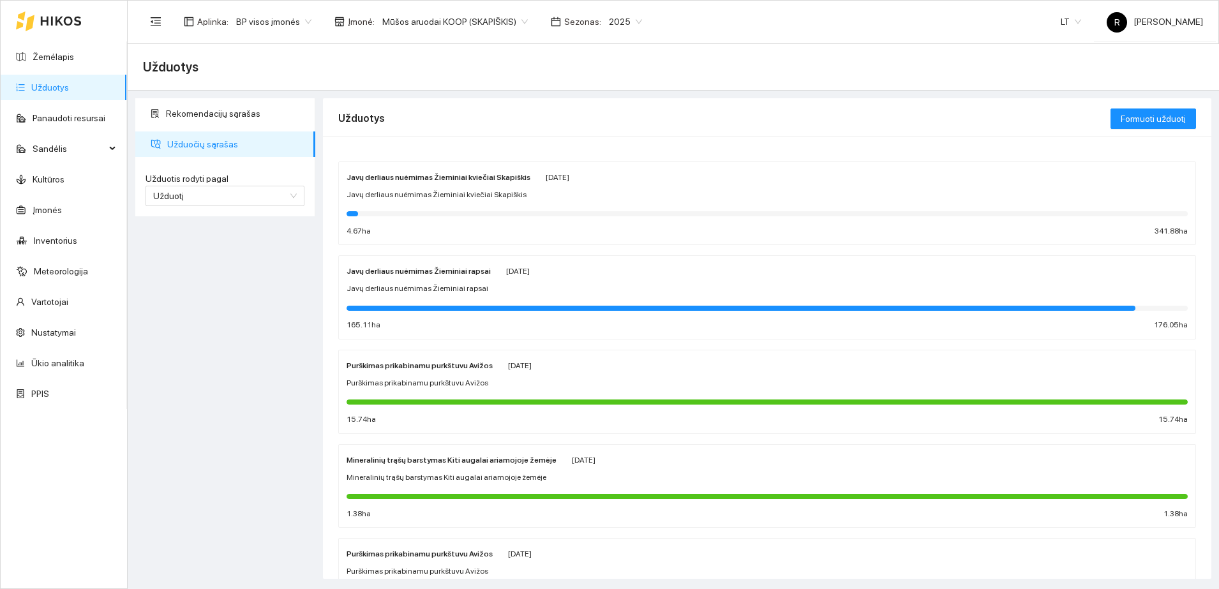
click at [446, 194] on span "Javų derliaus nuėmimas Žieminiai kviečiai Skapiškis" at bounding box center [437, 195] width 180 height 12
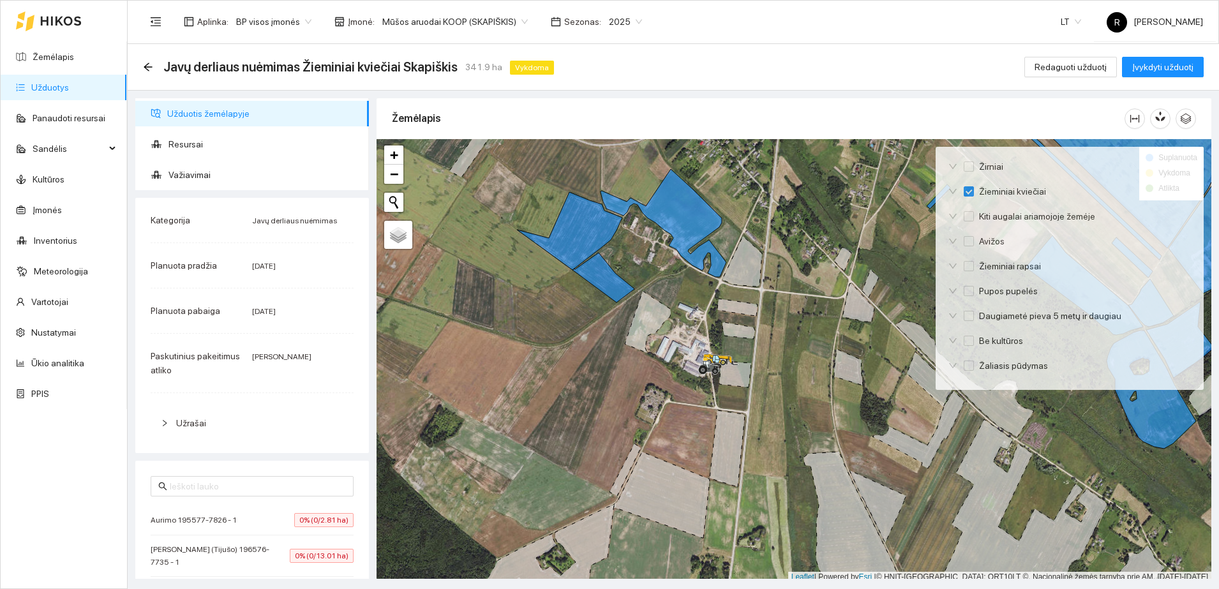
click at [1101, 425] on div at bounding box center [794, 361] width 835 height 444
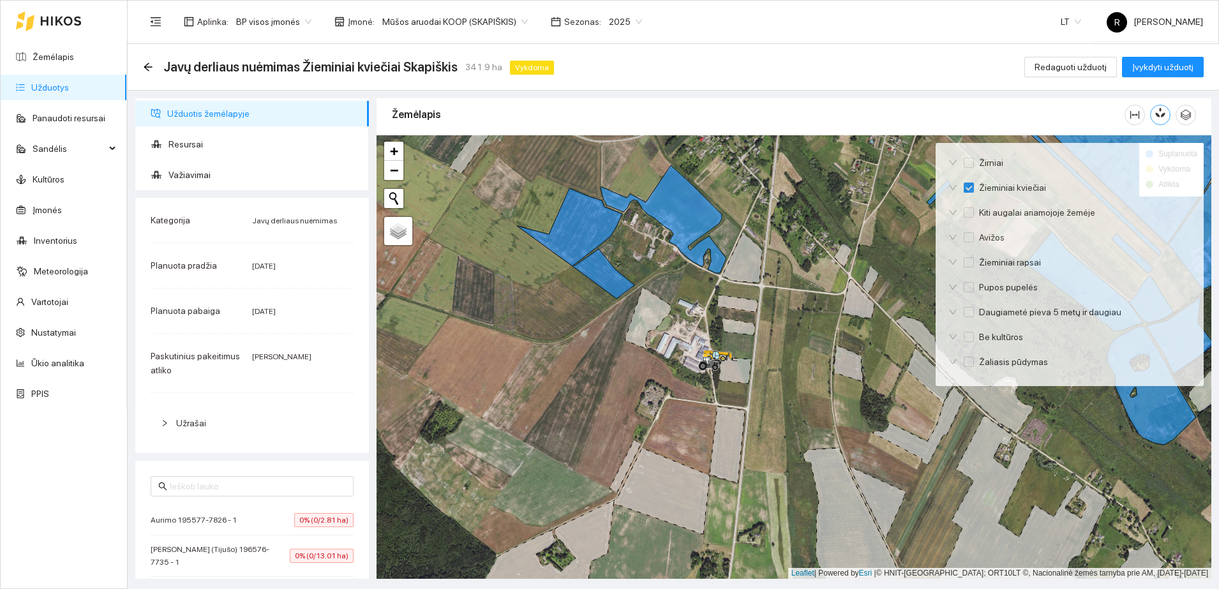
click at [1161, 116] on icon "button" at bounding box center [1161, 114] width 0 height 5
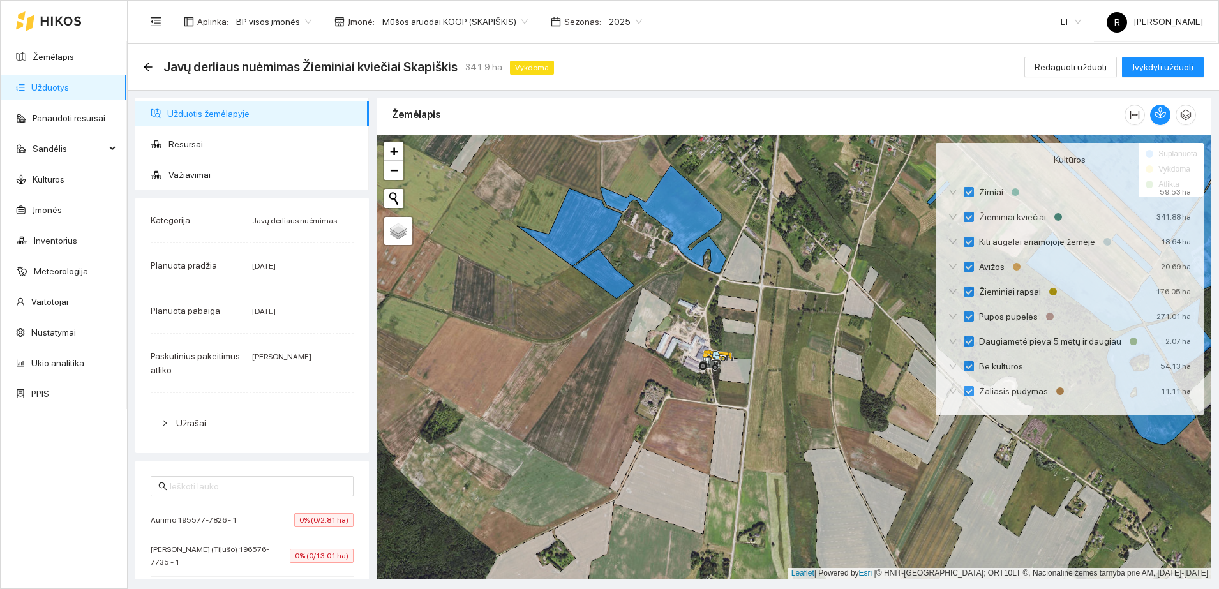
click at [1072, 110] on div "Žemėlapis" at bounding box center [758, 114] width 733 height 36
click at [751, 252] on icon at bounding box center [743, 257] width 40 height 50
click at [1161, 72] on span "Įvykdyti užduotį" at bounding box center [1163, 67] width 61 height 14
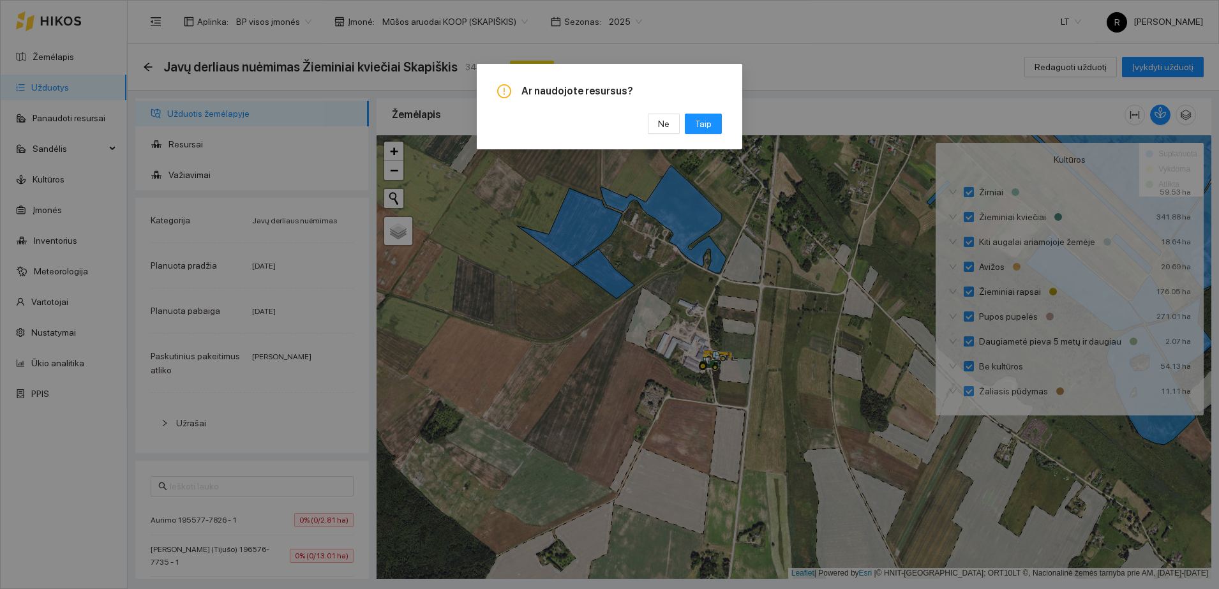
click at [194, 146] on div "Ar naudojote resursus? Ne [GEOGRAPHIC_DATA]" at bounding box center [609, 294] width 1219 height 589
click at [826, 89] on div "Ar naudojote resursus? Ne [GEOGRAPHIC_DATA]" at bounding box center [609, 294] width 1219 height 589
click at [670, 123] on span "Ne" at bounding box center [663, 124] width 11 height 14
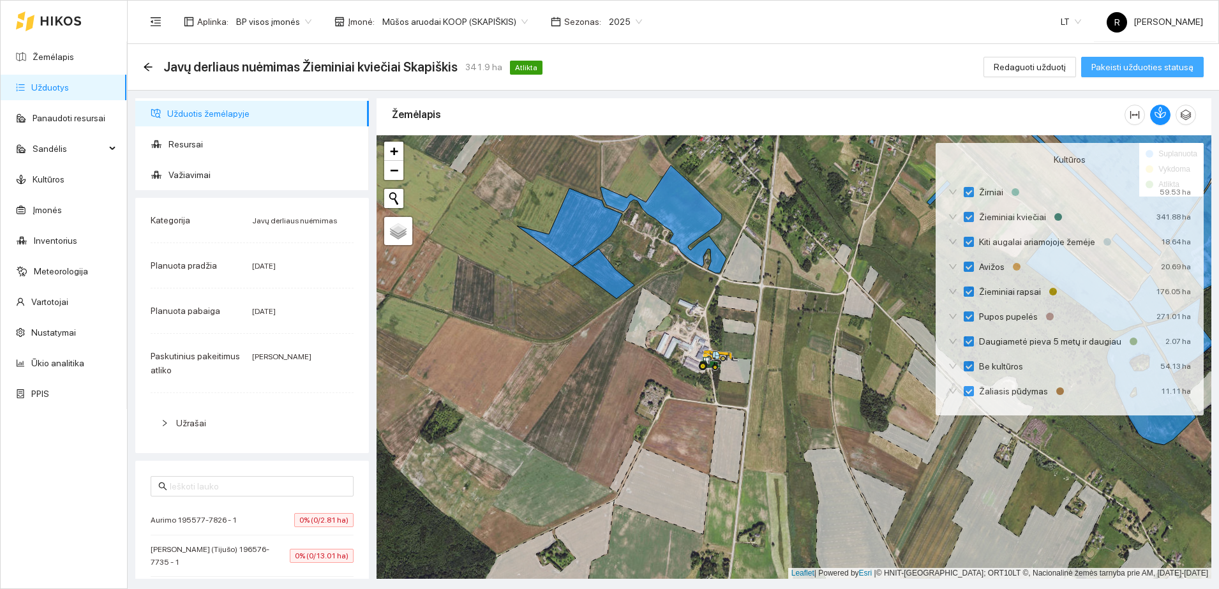
click at [1128, 68] on span "Pakeisti užduoties statusą" at bounding box center [1143, 67] width 102 height 14
click at [221, 141] on span "Resursai" at bounding box center [264, 145] width 190 height 26
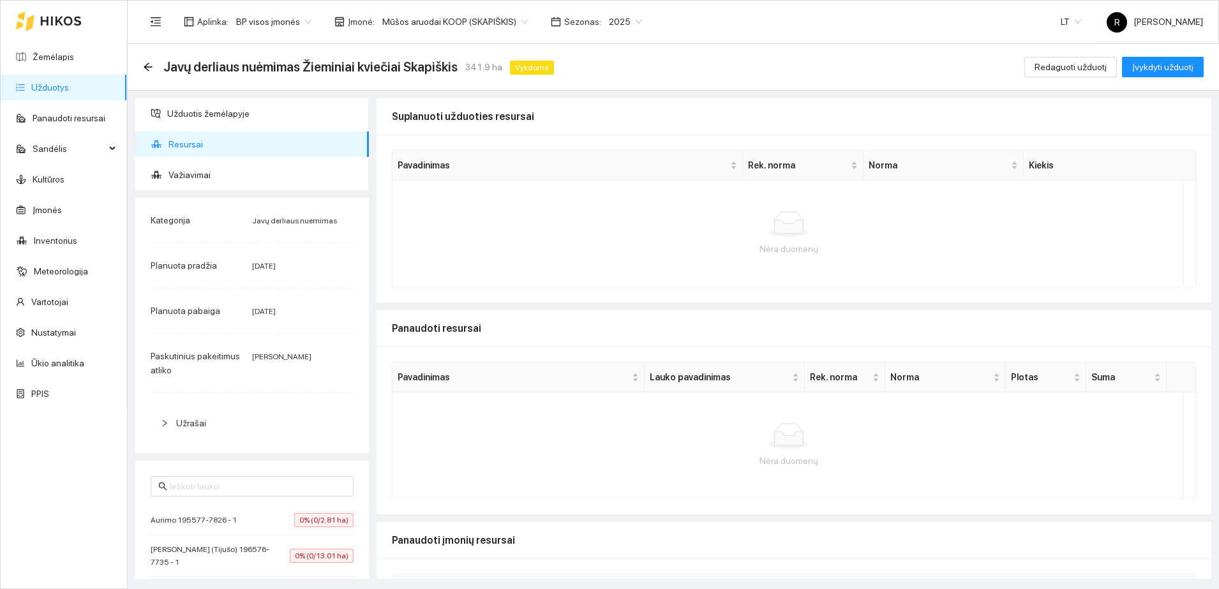
click at [686, 75] on div "Javų derliaus nuėmimas Žieminiai kviečiai Skapiškis 341.9 ha Vykdoma Redaguoti …" at bounding box center [673, 67] width 1061 height 26
click at [188, 172] on span "Važiavimai" at bounding box center [264, 175] width 190 height 26
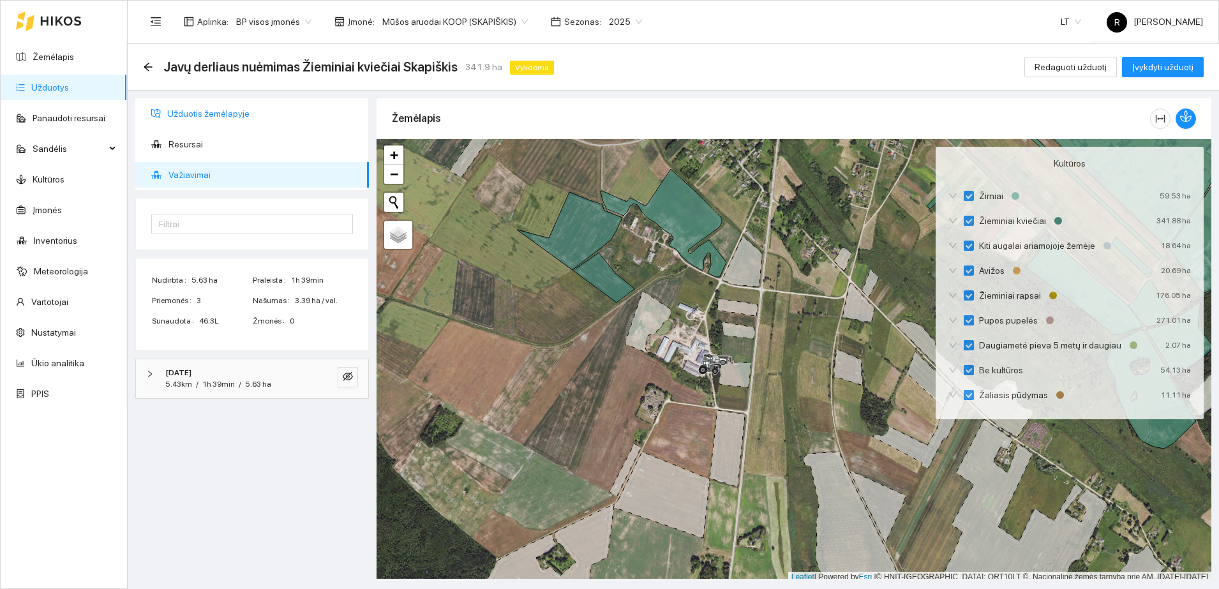
click at [195, 109] on span "Užduotis žemėlapyje" at bounding box center [263, 114] width 192 height 26
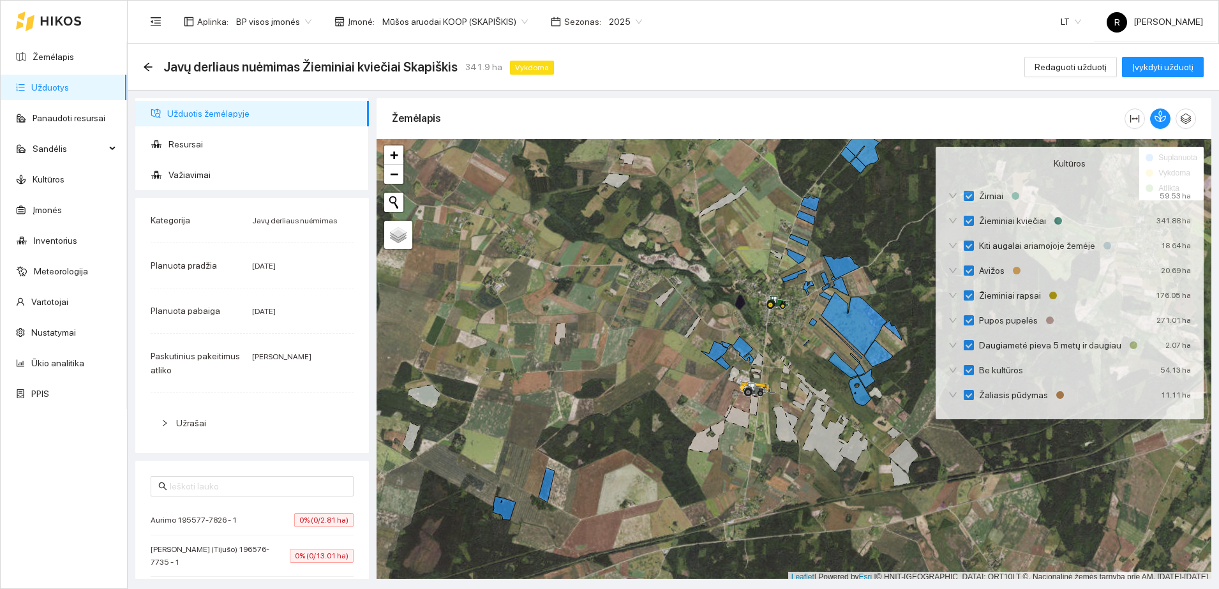
scroll to position [4, 0]
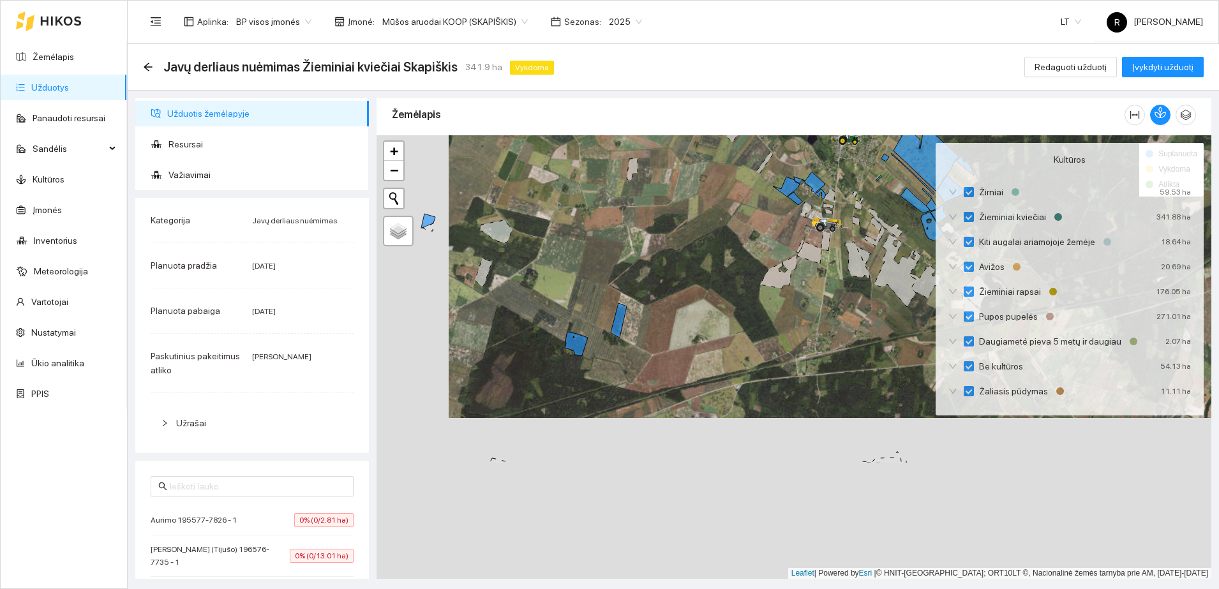
drag, startPoint x: 698, startPoint y: 448, endPoint x: 771, endPoint y: 287, distance: 176.3
click at [771, 287] on div at bounding box center [794, 357] width 835 height 444
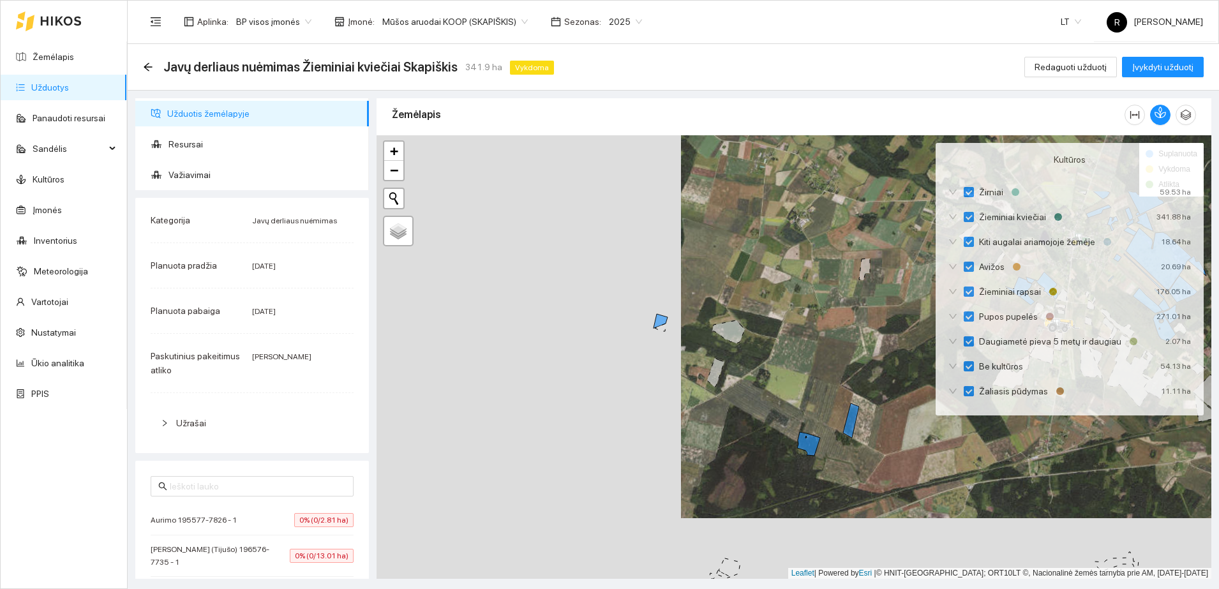
drag, startPoint x: 590, startPoint y: 268, endPoint x: 822, endPoint y: 368, distance: 253.1
click at [822, 368] on div at bounding box center [794, 357] width 835 height 444
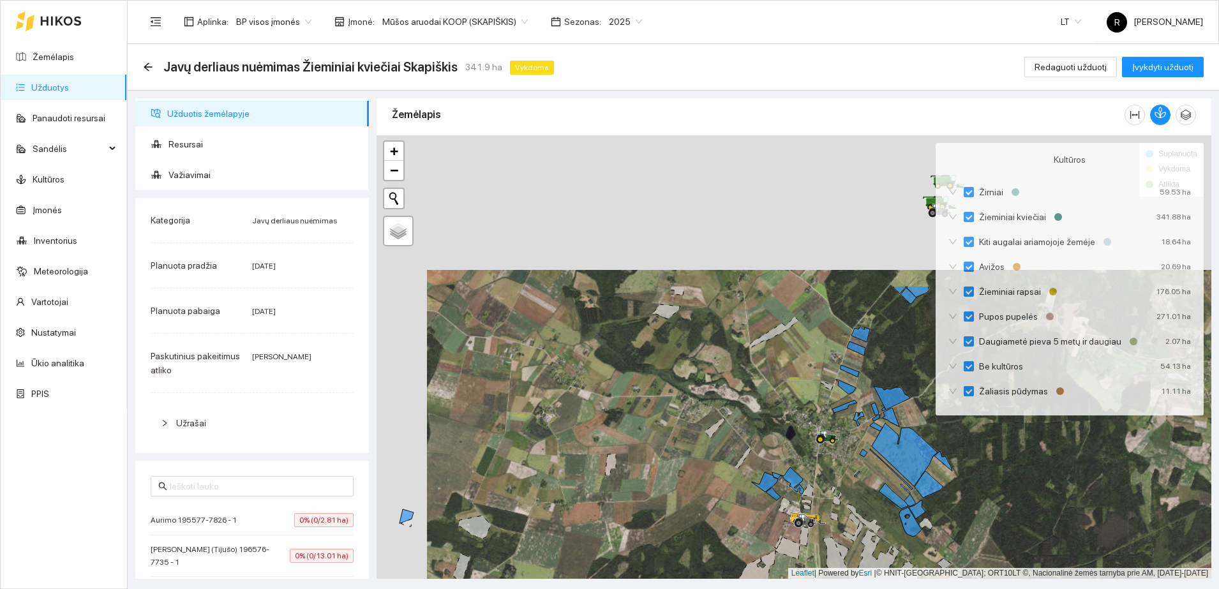
drag, startPoint x: 826, startPoint y: 278, endPoint x: 547, endPoint y: 412, distance: 309.5
click at [557, 456] on div at bounding box center [794, 357] width 835 height 444
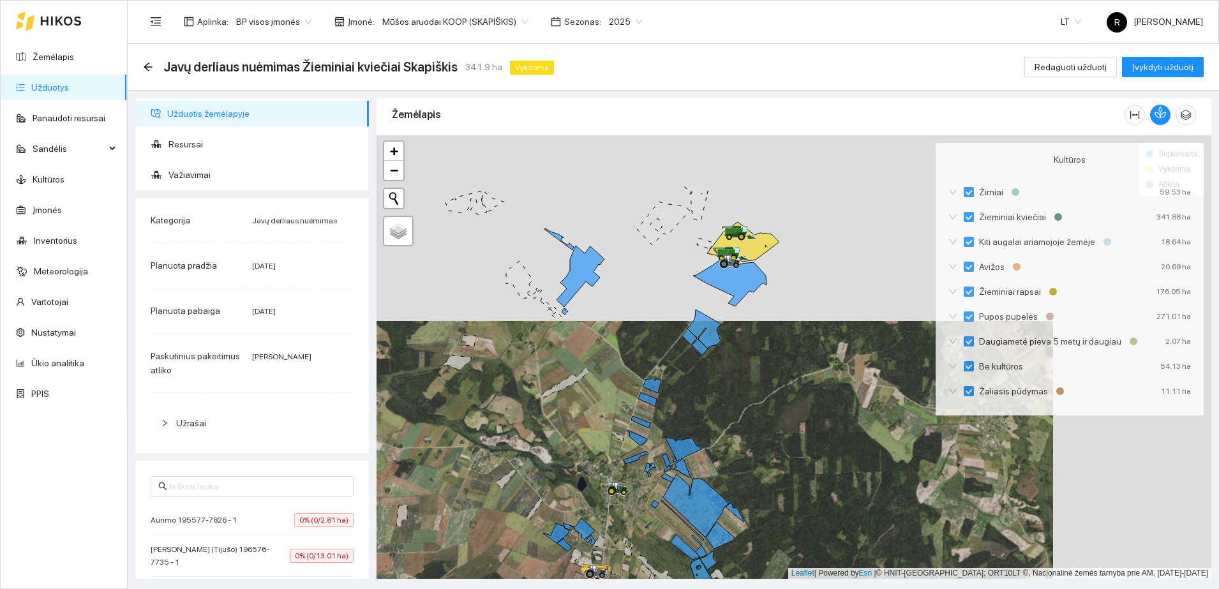
drag, startPoint x: 753, startPoint y: 321, endPoint x: 576, endPoint y: 423, distance: 203.9
click at [576, 423] on div at bounding box center [794, 357] width 835 height 444
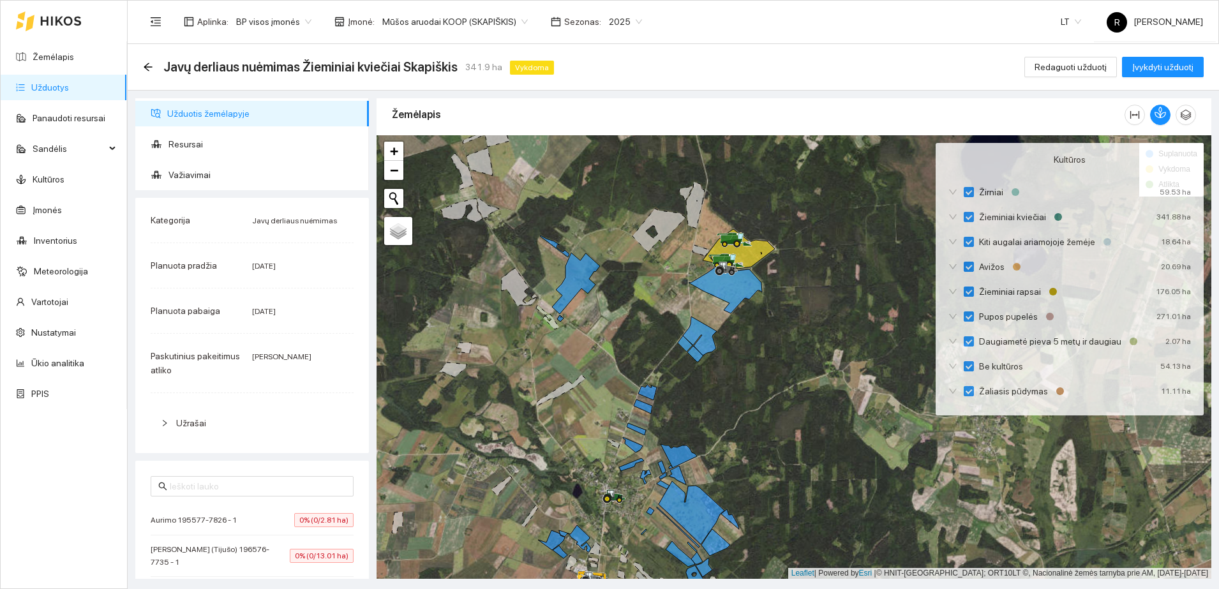
click at [1115, 451] on div at bounding box center [794, 357] width 835 height 444
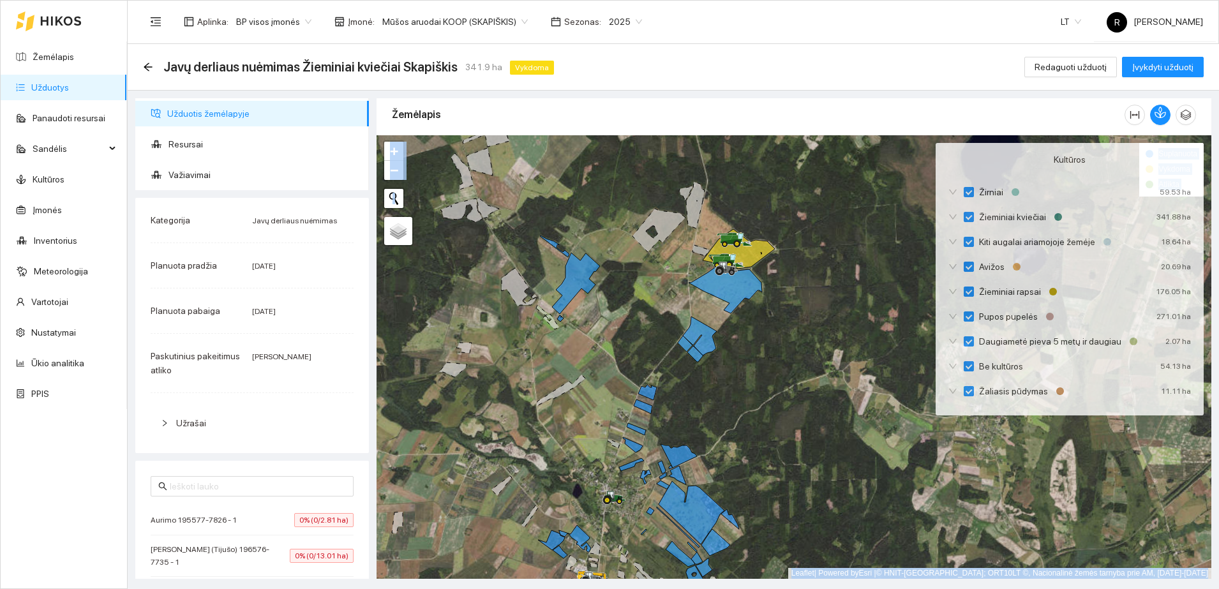
drag, startPoint x: 1016, startPoint y: 151, endPoint x: 901, endPoint y: 152, distance: 114.3
click at [901, 152] on div at bounding box center [794, 357] width 835 height 444
click at [1106, 502] on div at bounding box center [794, 357] width 835 height 444
click at [1188, 114] on icon "button" at bounding box center [1185, 114] width 11 height 11
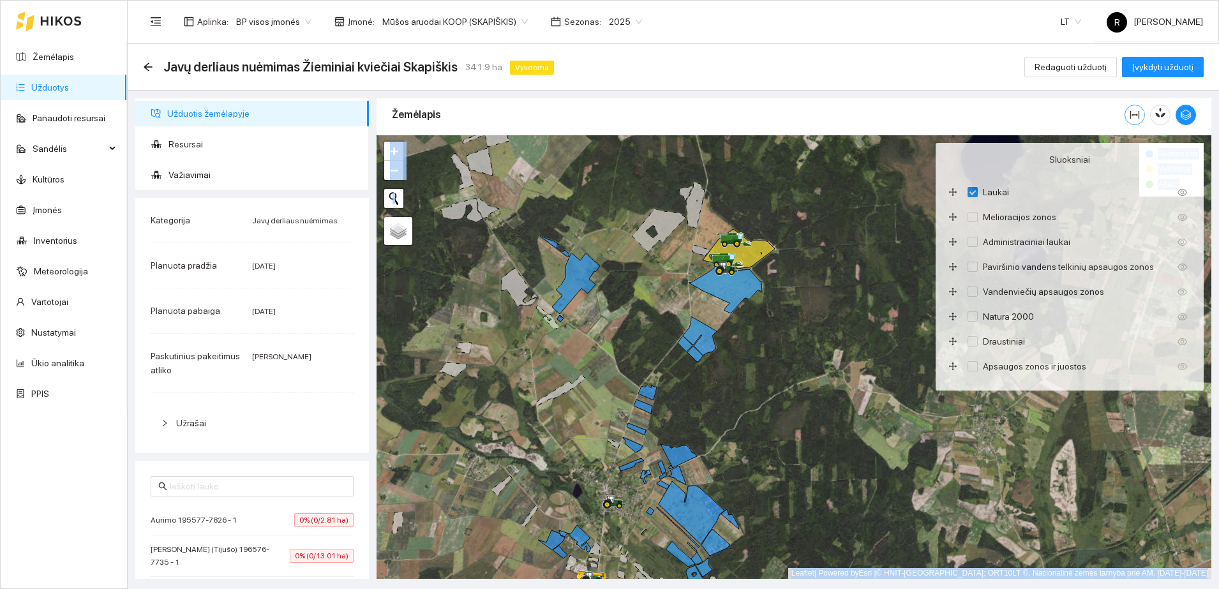
click at [1131, 114] on icon "column-width" at bounding box center [1135, 115] width 9 height 8
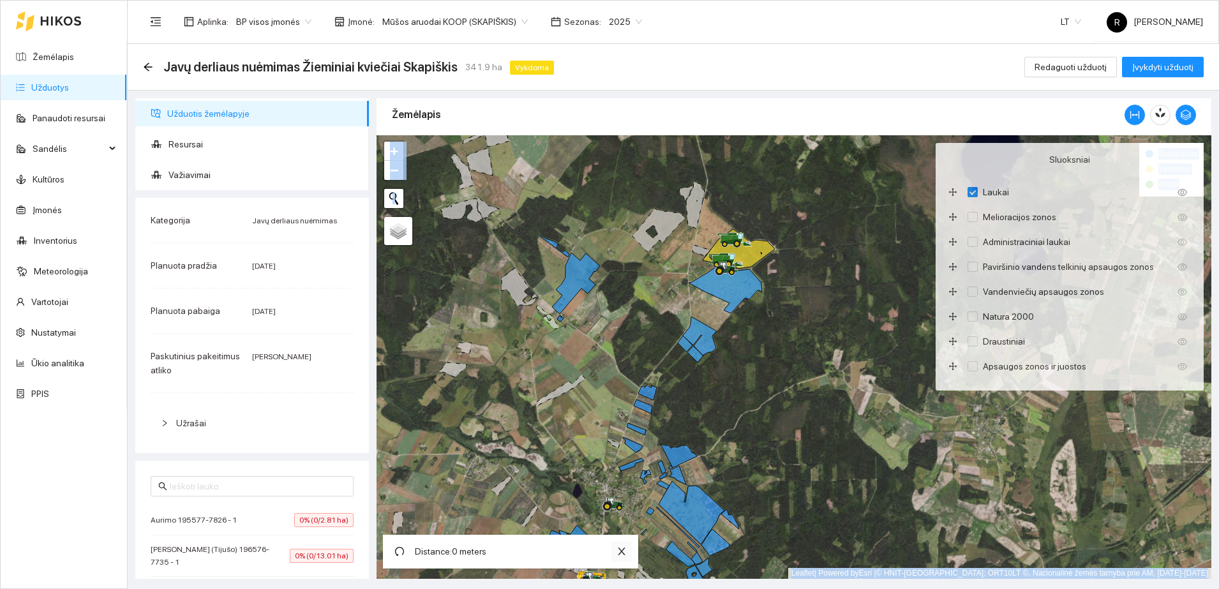
click at [625, 554] on icon "close" at bounding box center [622, 552] width 10 height 10
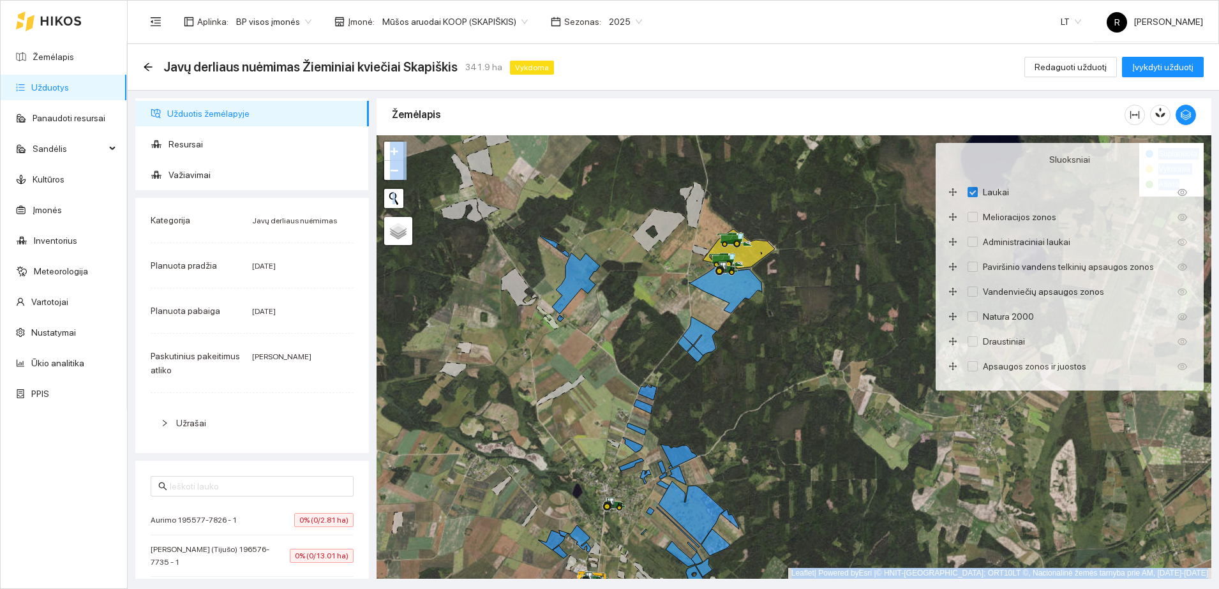
click at [783, 501] on div at bounding box center [794, 357] width 835 height 444
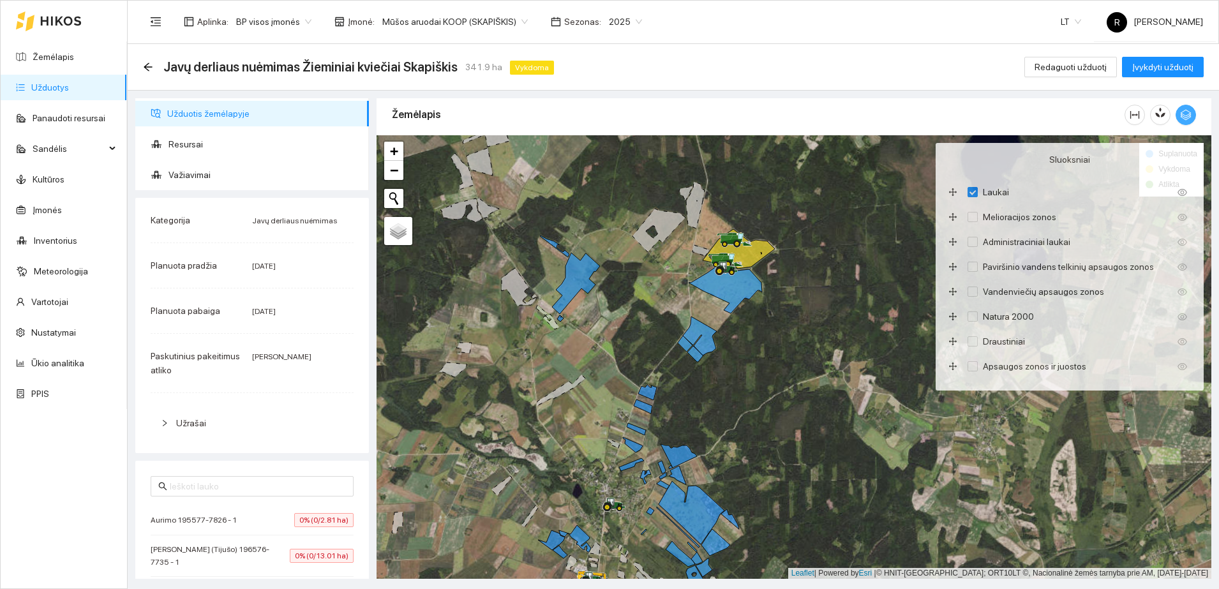
click at [1187, 112] on icon "button" at bounding box center [1185, 114] width 11 height 11
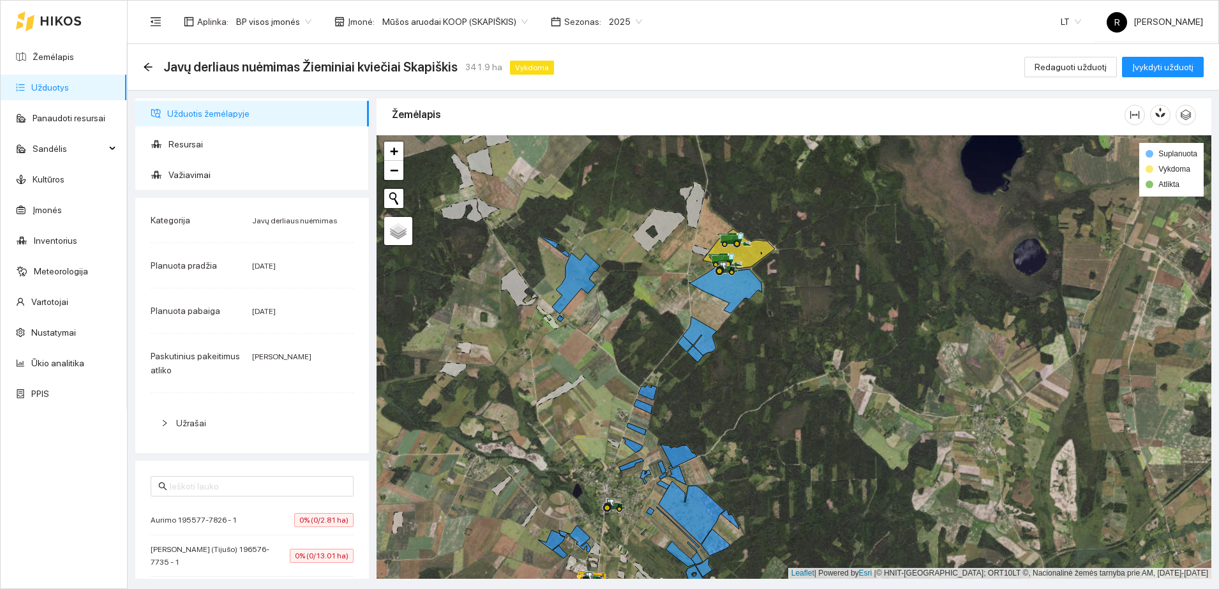
click at [1106, 407] on div at bounding box center [794, 357] width 835 height 444
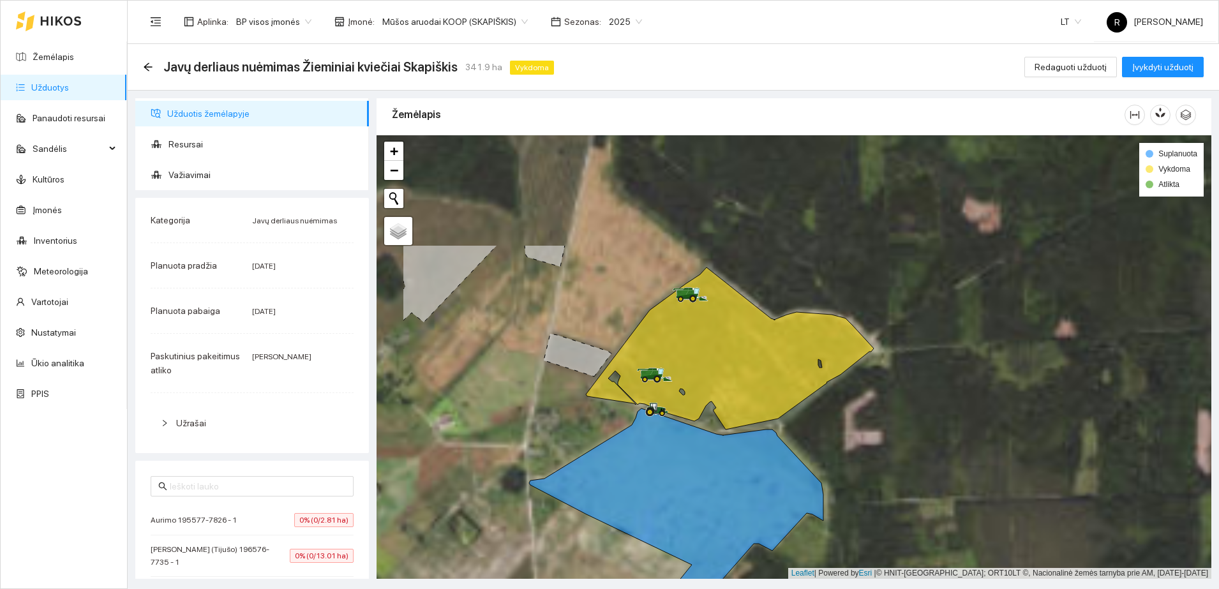
drag, startPoint x: 687, startPoint y: 257, endPoint x: 797, endPoint y: 412, distance: 189.9
click at [797, 412] on div at bounding box center [794, 357] width 835 height 444
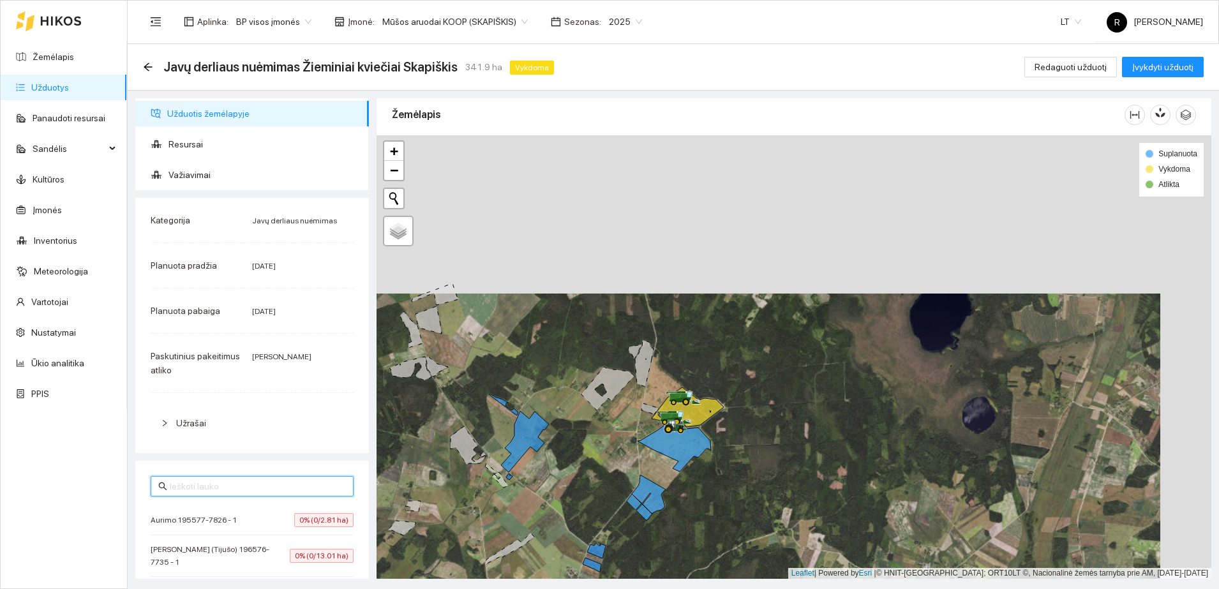
drag, startPoint x: 326, startPoint y: 485, endPoint x: 370, endPoint y: 344, distance: 147.0
click at [370, 344] on div "Užduotis žemėlapyje Resursai Važiavimai Kategorija Javų derliaus nuėmimas Planu…" at bounding box center [252, 338] width 241 height 481
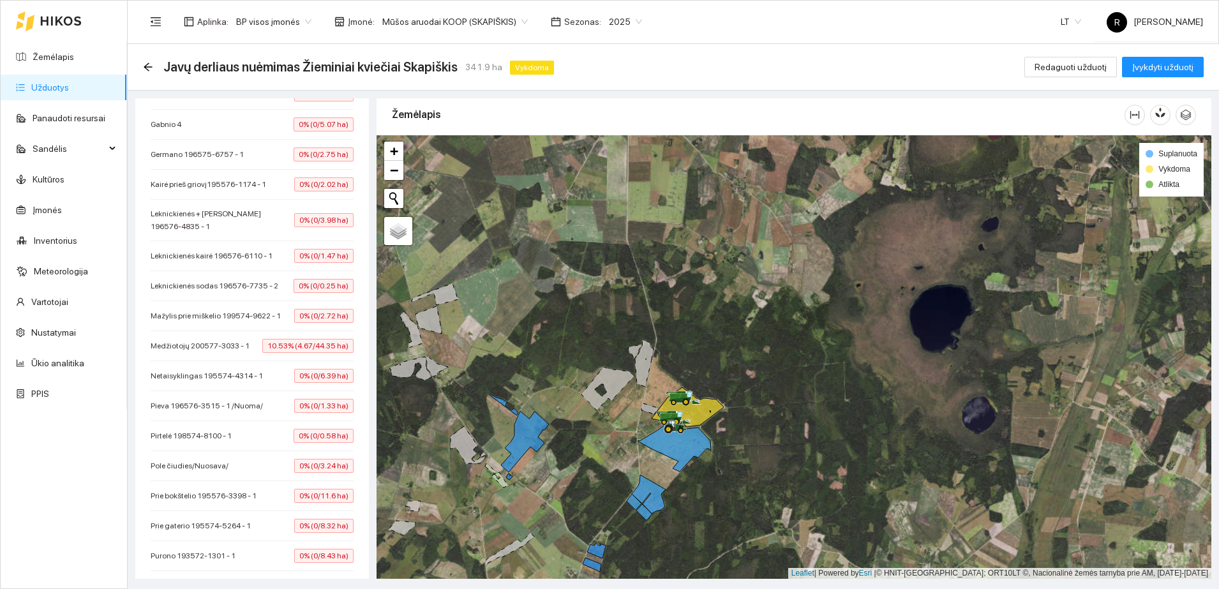
scroll to position [845, 0]
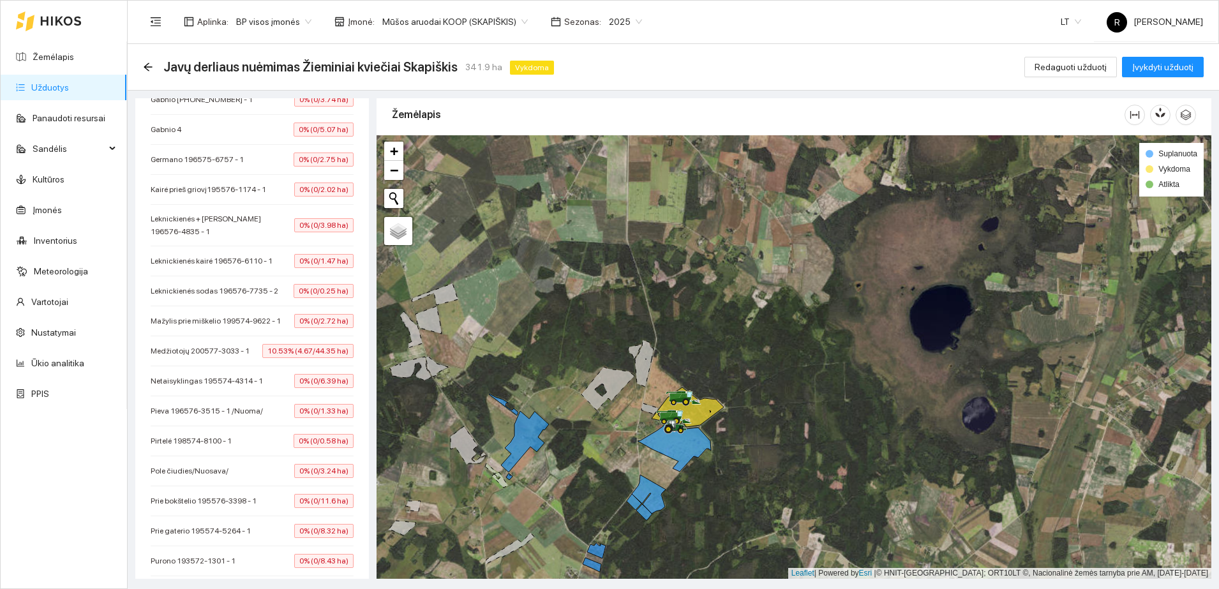
click at [801, 364] on div at bounding box center [794, 357] width 835 height 444
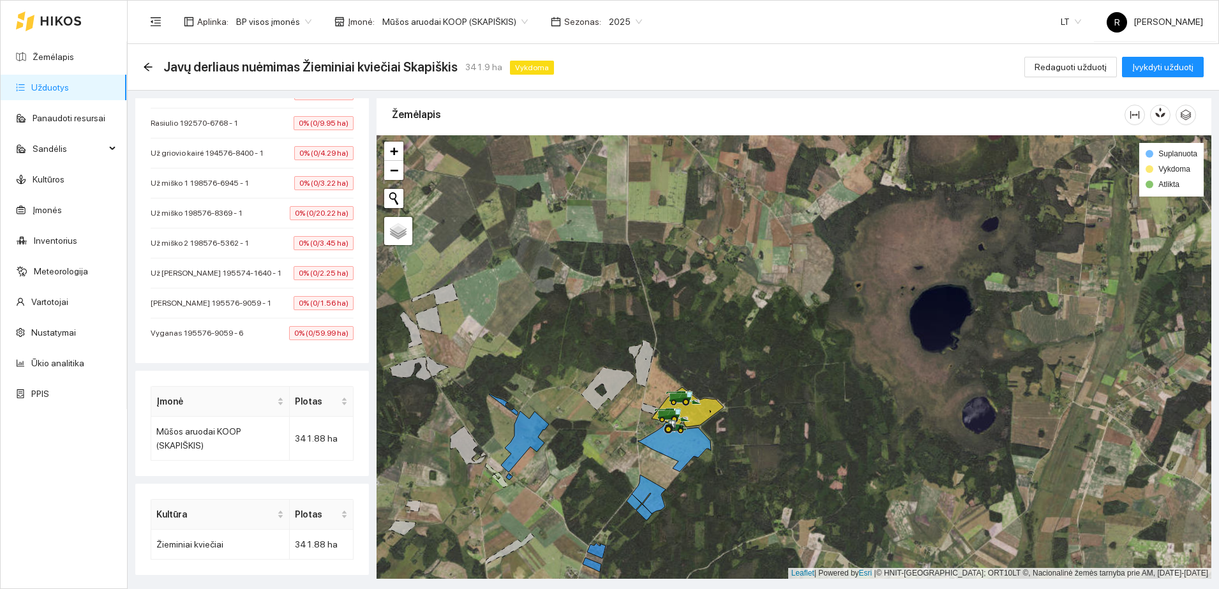
scroll to position [1325, 0]
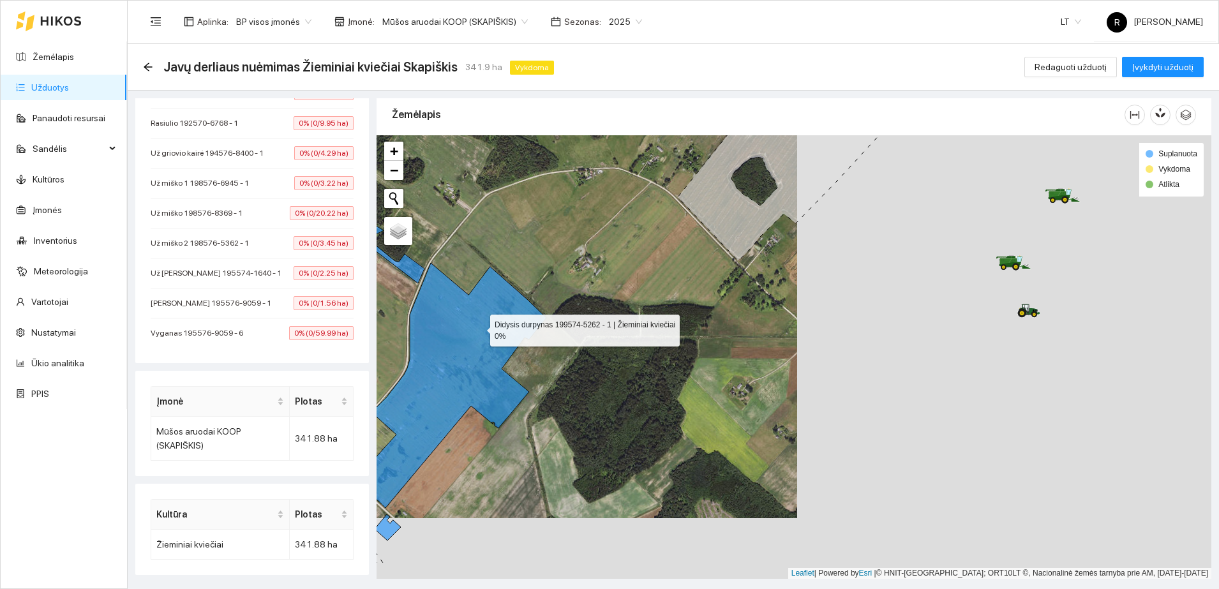
drag, startPoint x: 897, startPoint y: 389, endPoint x: 483, endPoint y: 329, distance: 418.1
click at [483, 329] on icon at bounding box center [450, 385] width 192 height 245
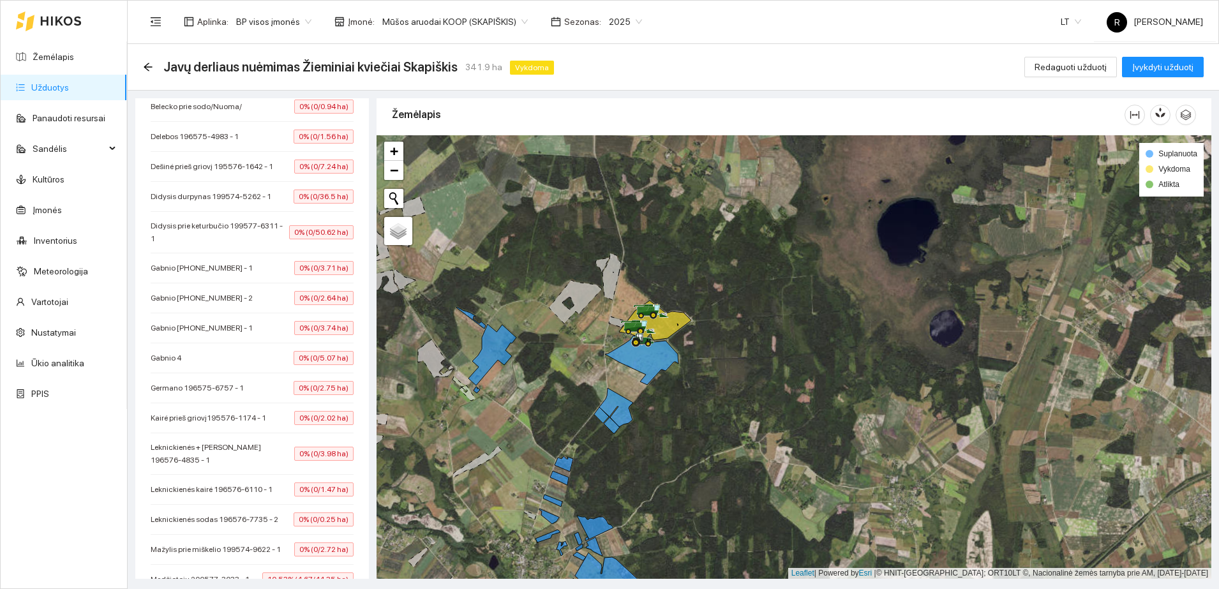
scroll to position [607, 0]
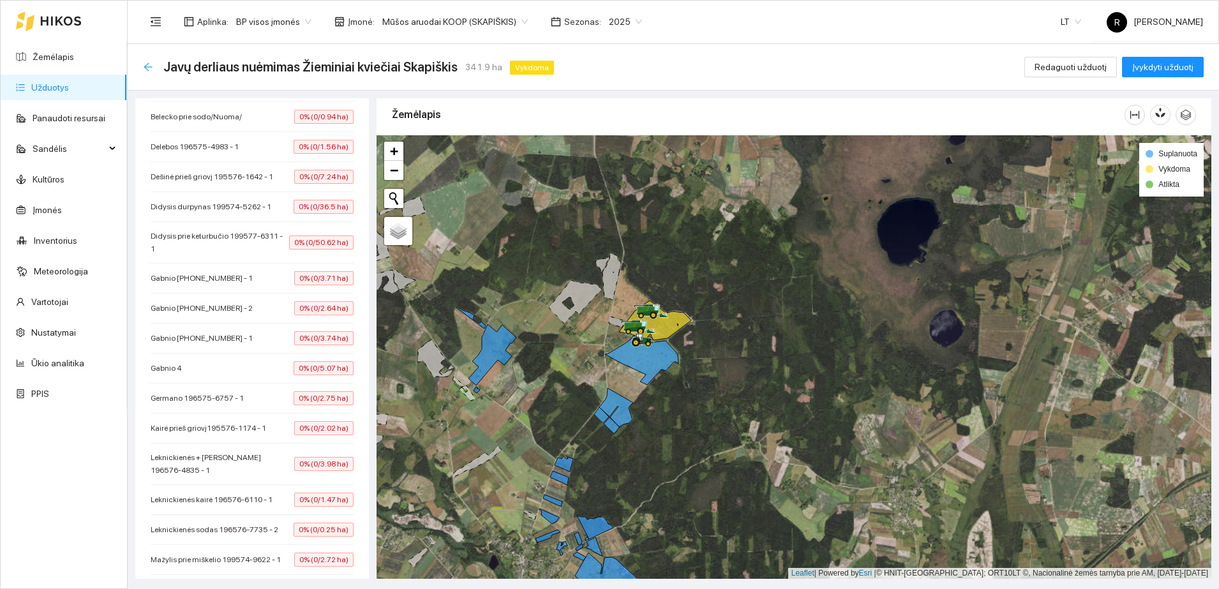
click at [146, 68] on icon "arrow-left" at bounding box center [148, 67] width 10 height 10
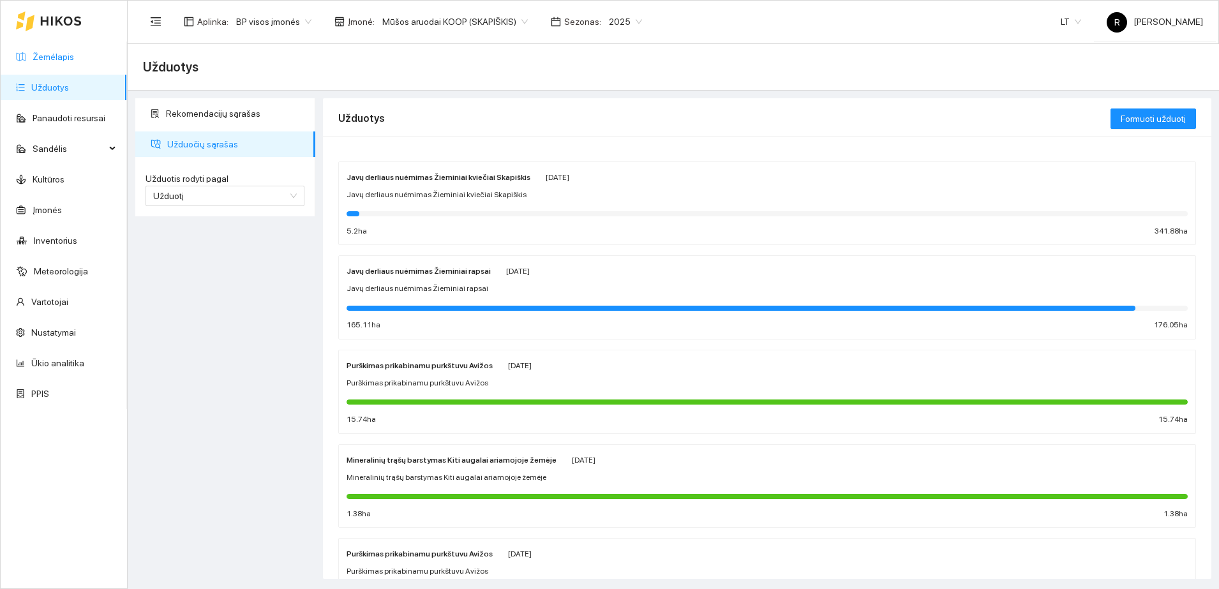
click at [72, 57] on link "Žemėlapis" at bounding box center [53, 57] width 41 height 10
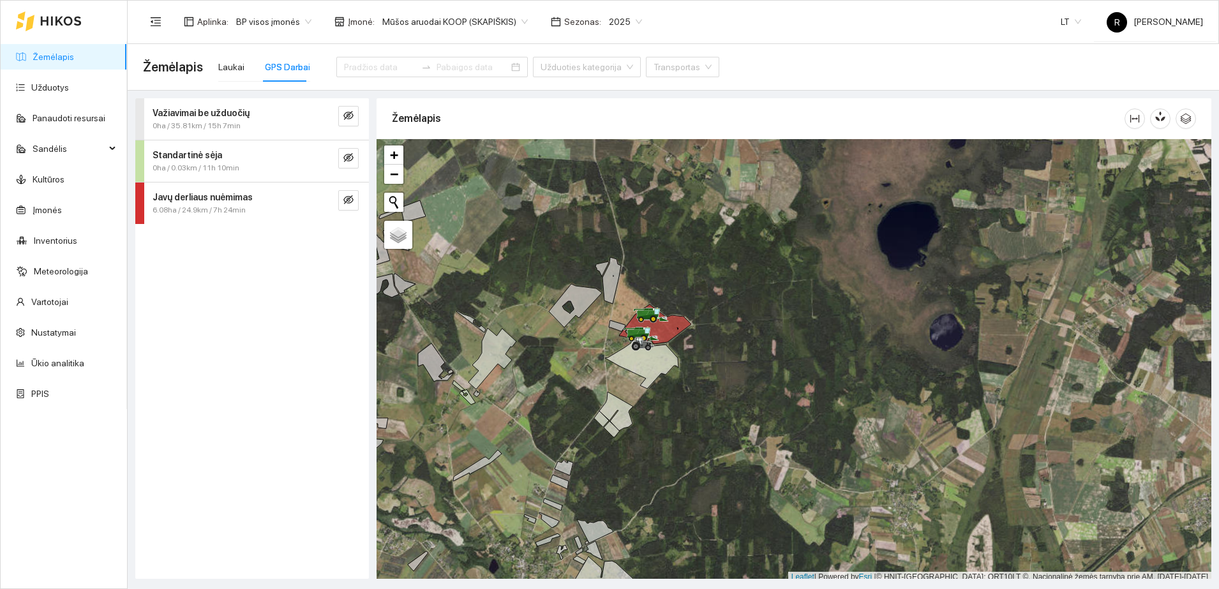
click at [215, 203] on span "Javų derliaus nuėmimas" at bounding box center [203, 197] width 100 height 14
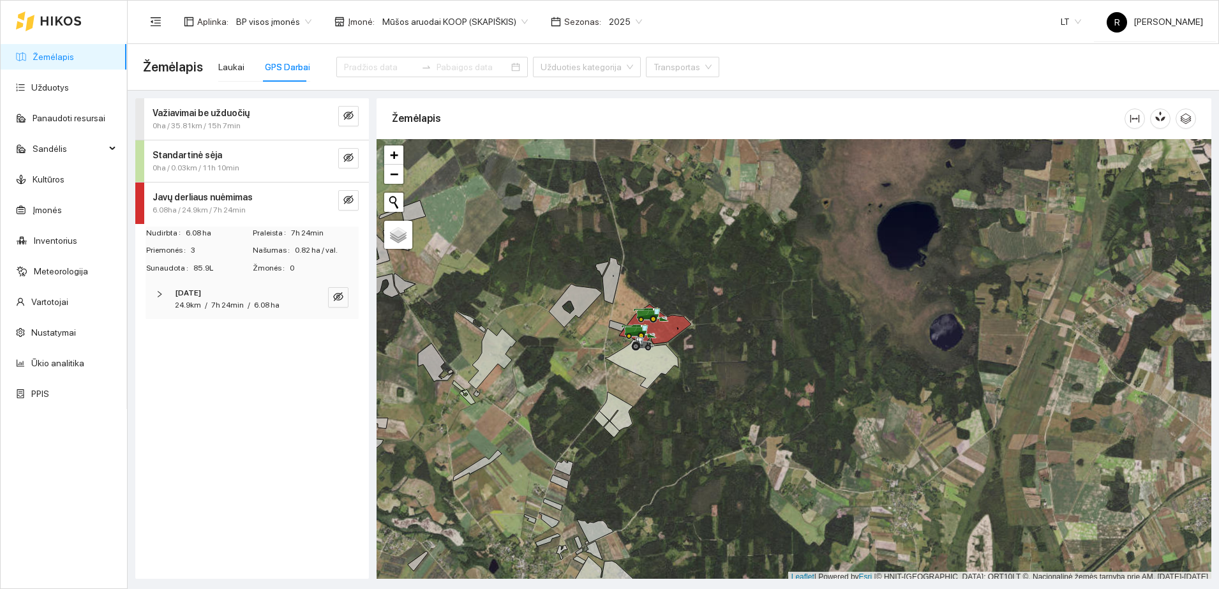
click at [218, 299] on div "7h 24min" at bounding box center [227, 305] width 33 height 12
click at [229, 384] on span "CLAAS, LEXION 670" at bounding box center [218, 379] width 82 height 14
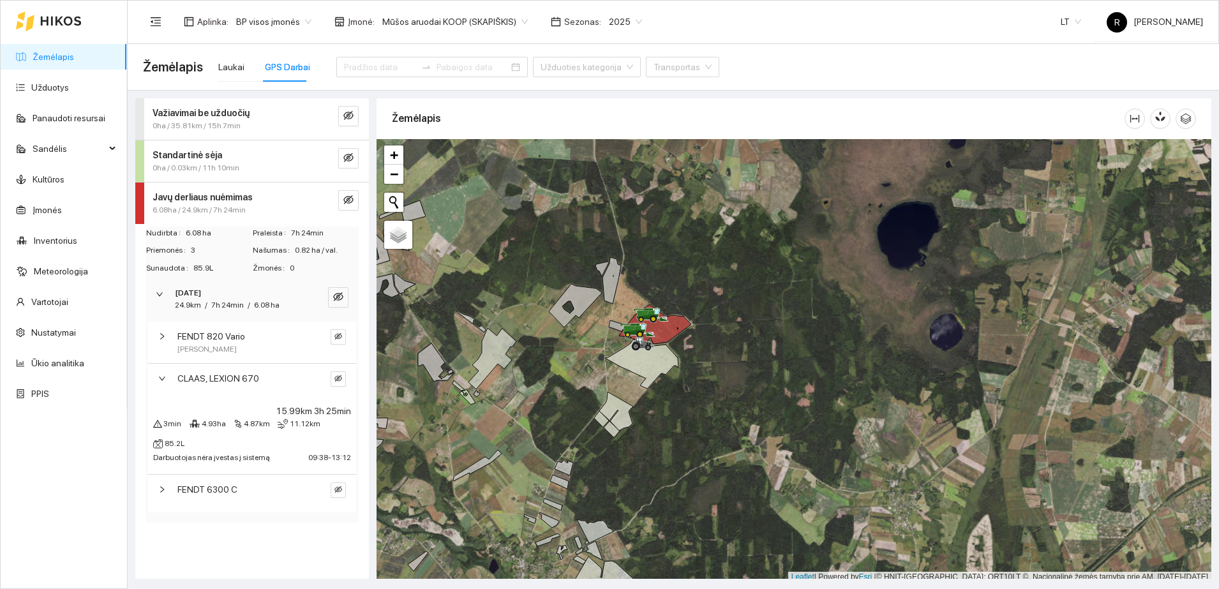
click at [225, 490] on span "FENDT 6300 C" at bounding box center [207, 490] width 60 height 14
click at [335, 487] on icon "eye-invisible" at bounding box center [339, 490] width 8 height 6
click at [335, 487] on icon "eye" at bounding box center [339, 490] width 8 height 6
click at [216, 487] on span "FENDT 6300 C" at bounding box center [207, 490] width 60 height 14
click at [211, 378] on span "CLAAS, LEXION 670" at bounding box center [218, 379] width 82 height 14
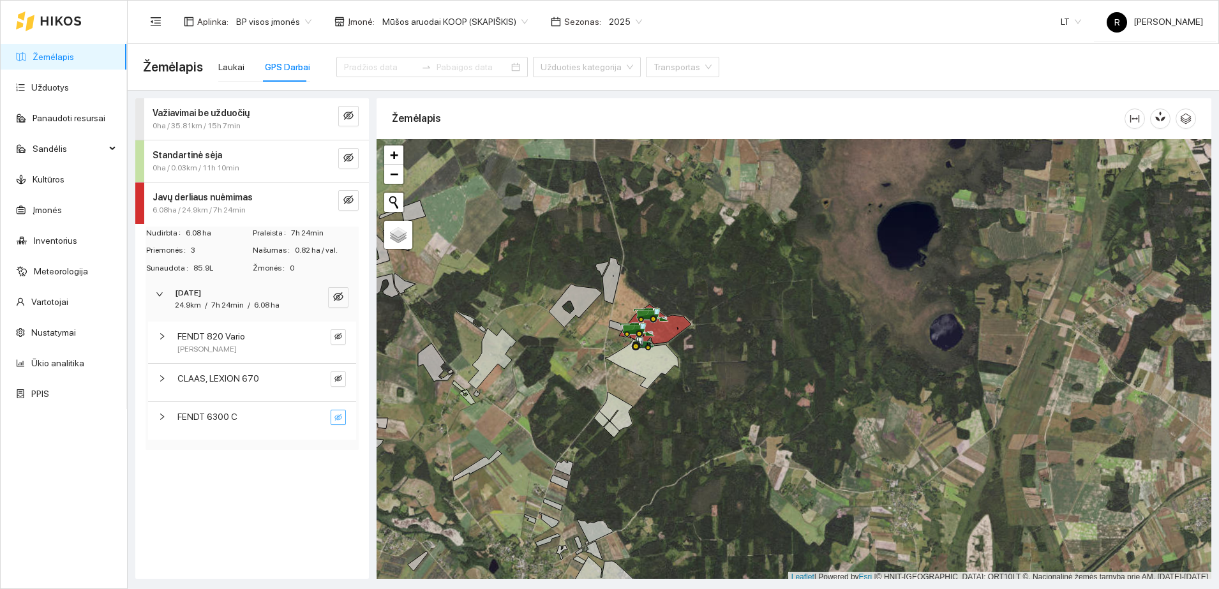
click at [173, 204] on span "6.08ha / 24.9km / 7h 24min" at bounding box center [199, 210] width 93 height 12
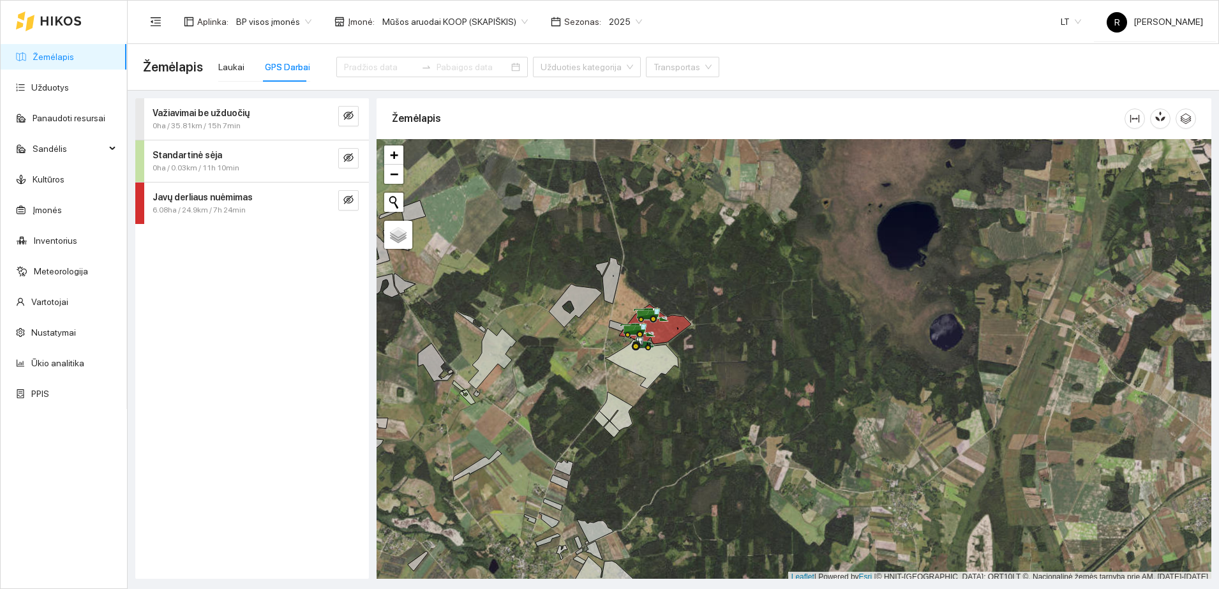
click at [209, 119] on span "Važiavimai be užduočių" at bounding box center [201, 113] width 97 height 14
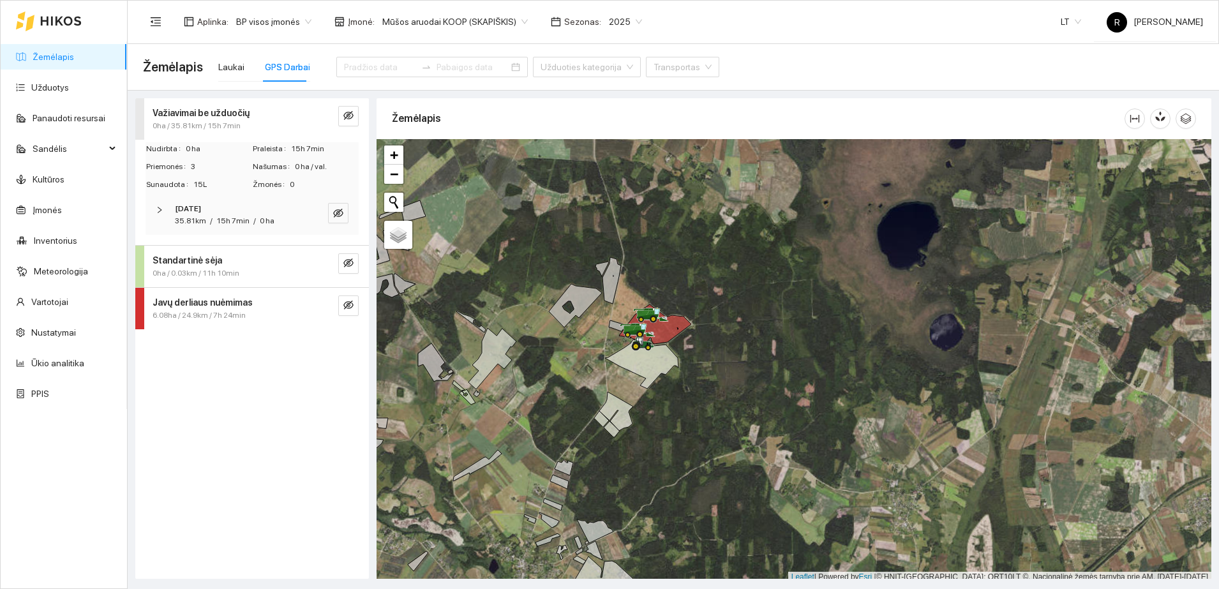
click at [213, 217] on div "35.81km / 15h 7min / 0 ha" at bounding box center [225, 221] width 100 height 12
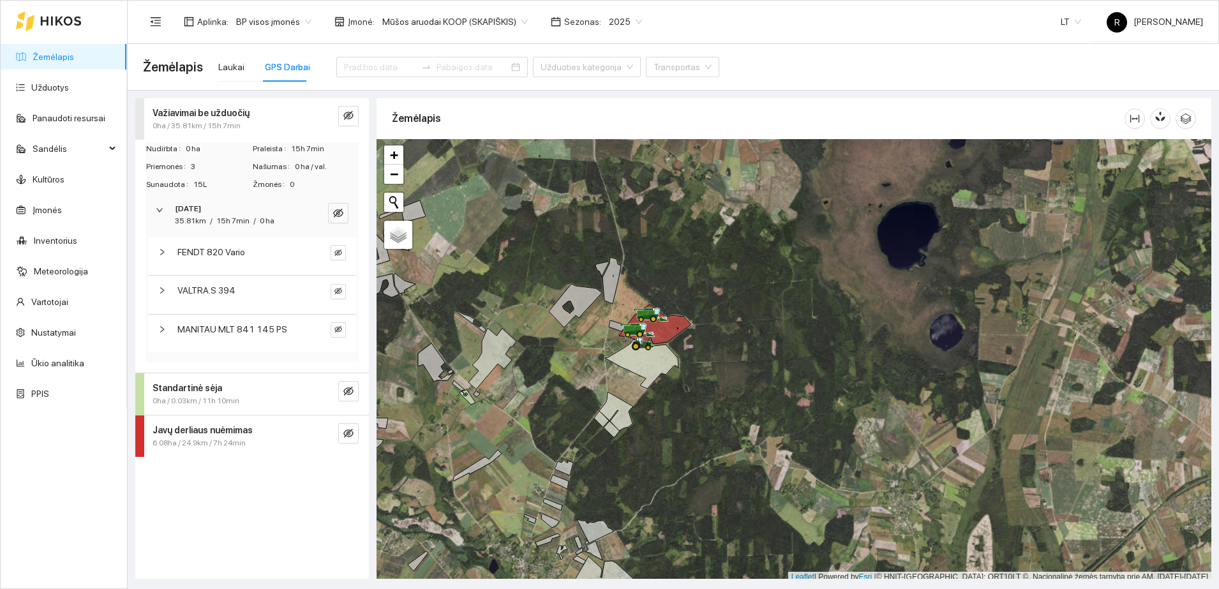
click at [215, 252] on span "FENDT 820 Vario" at bounding box center [211, 252] width 68 height 14
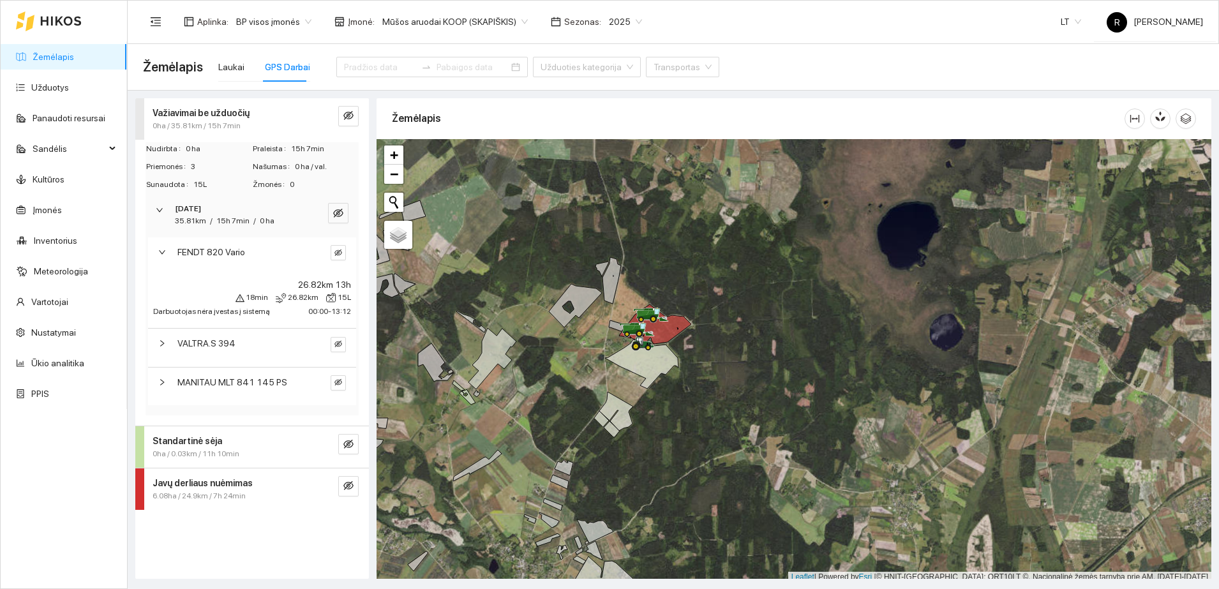
click at [209, 346] on span "VALTRA.S 394" at bounding box center [206, 343] width 58 height 14
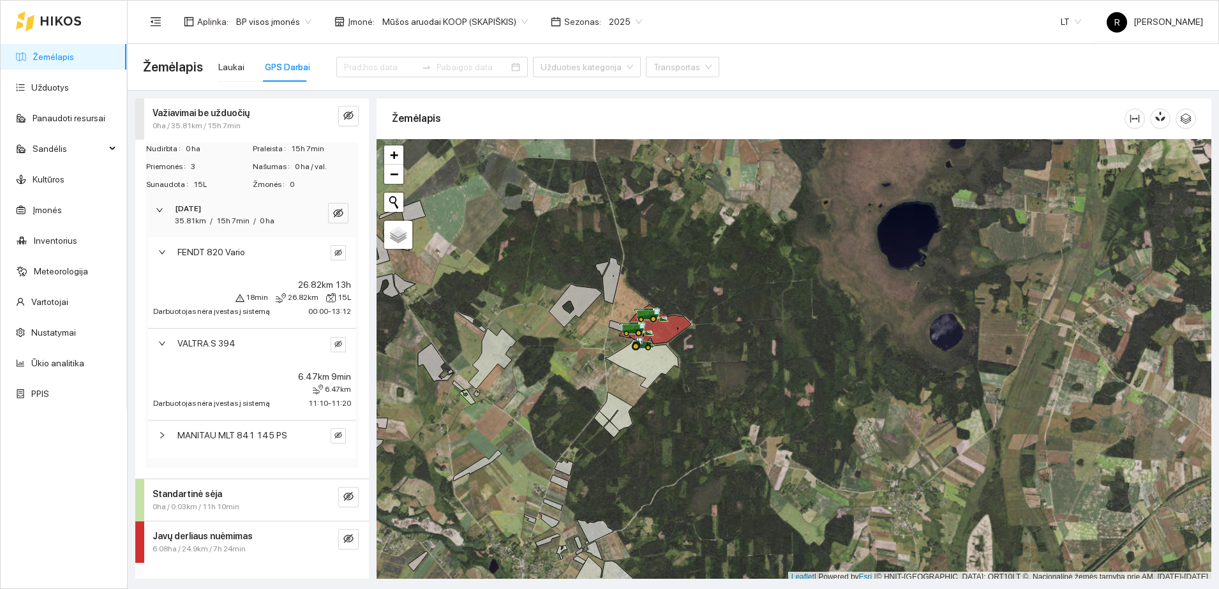
click at [185, 342] on span "VALTRA.S 394" at bounding box center [206, 343] width 58 height 14
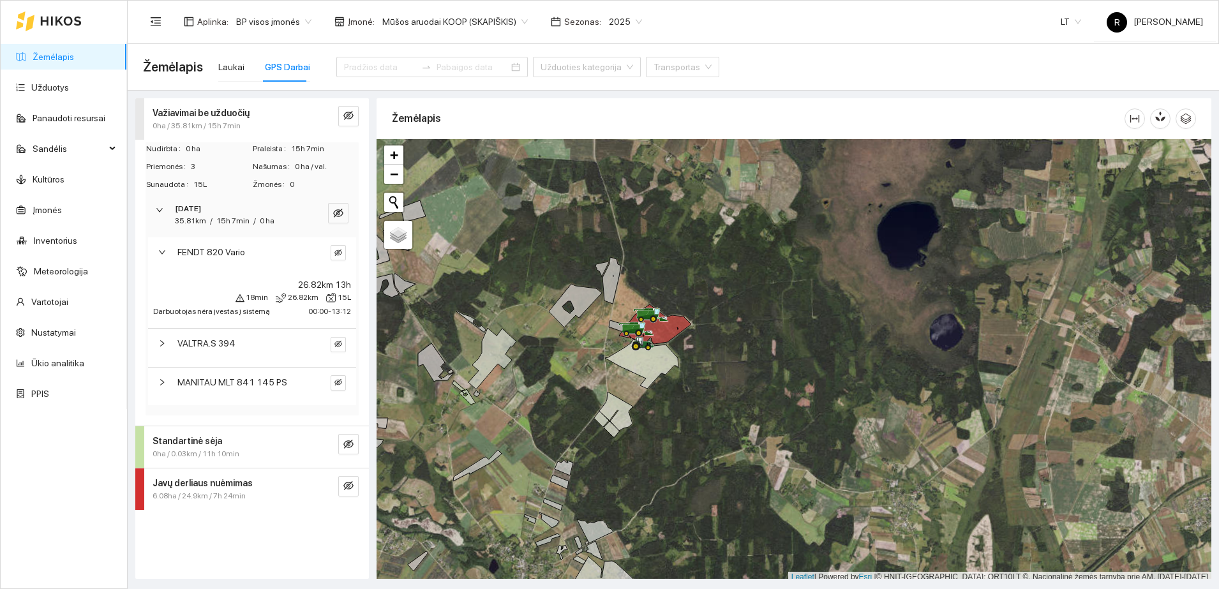
click at [172, 246] on div at bounding box center [165, 252] width 15 height 14
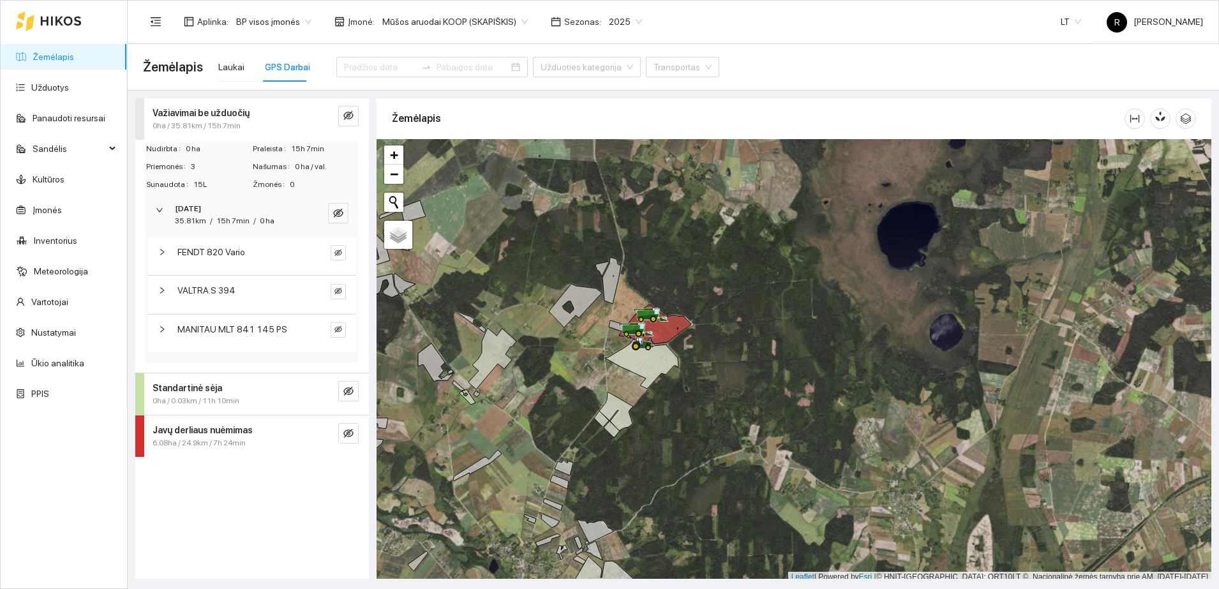
click at [176, 207] on strong "[DATE]" at bounding box center [188, 208] width 26 height 9
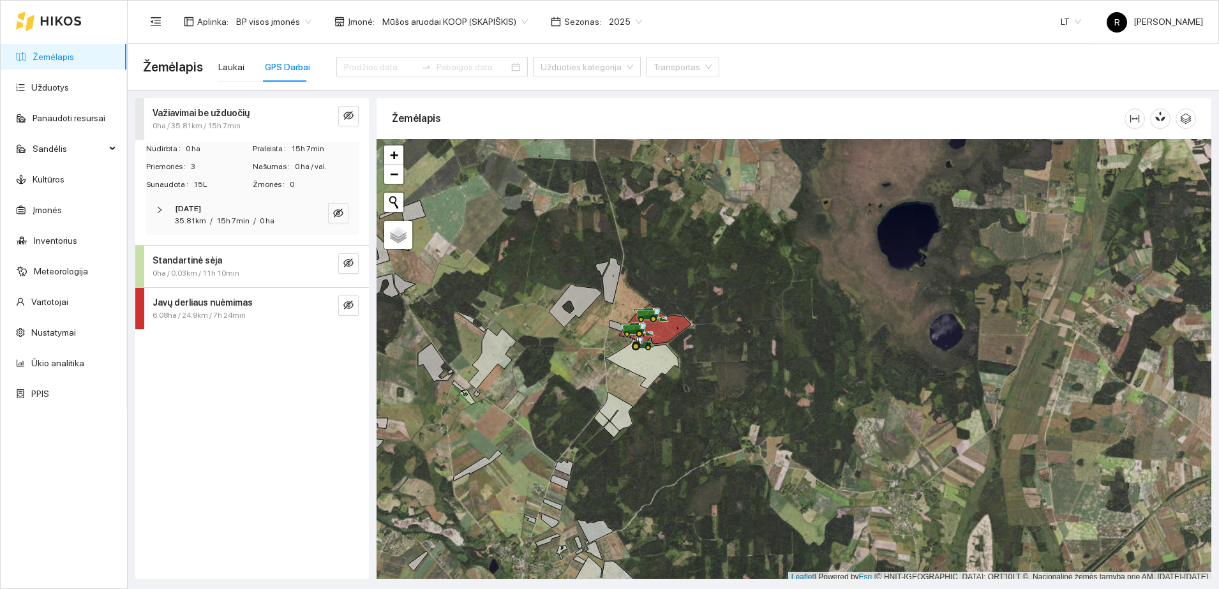
click at [184, 117] on strong "Važiavimai be užduočių" at bounding box center [201, 113] width 97 height 10
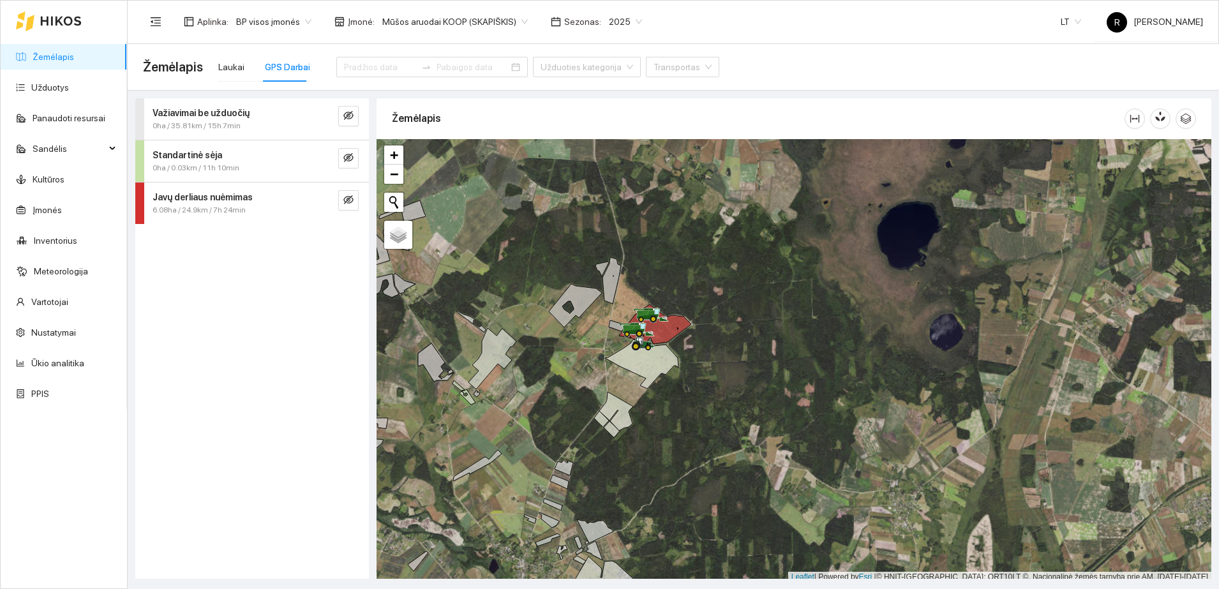
click at [263, 381] on div "Važiavimai be užduočių 0ha / 35.81km / 15h 7min Nudirbta 0 ha Praleista 15h 7mi…" at bounding box center [252, 338] width 234 height 481
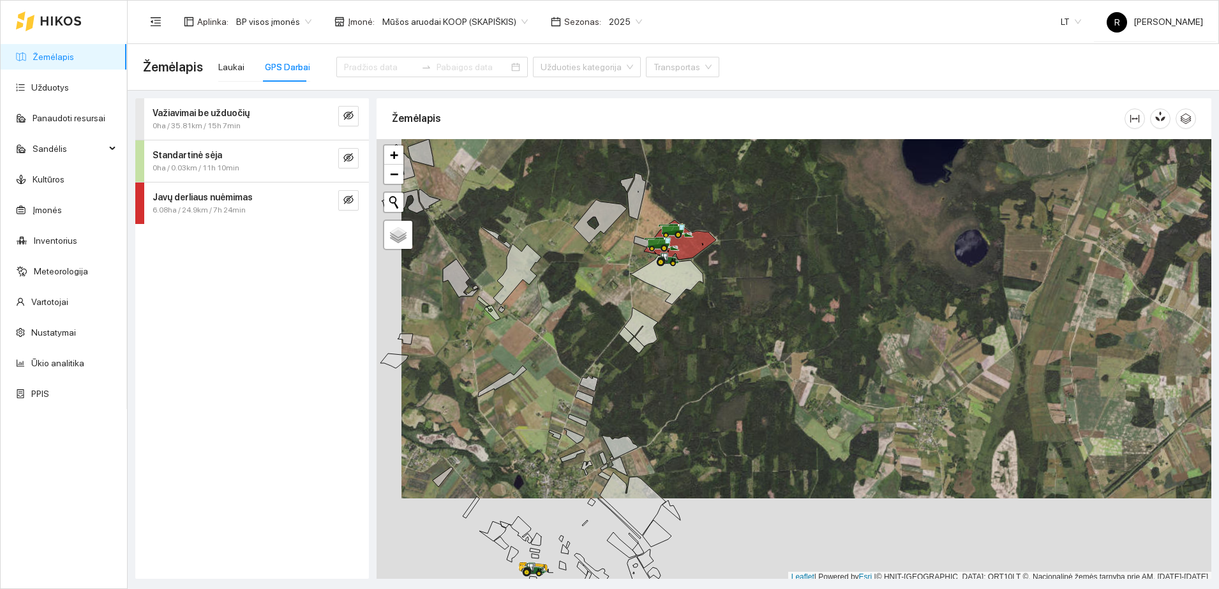
scroll to position [4, 0]
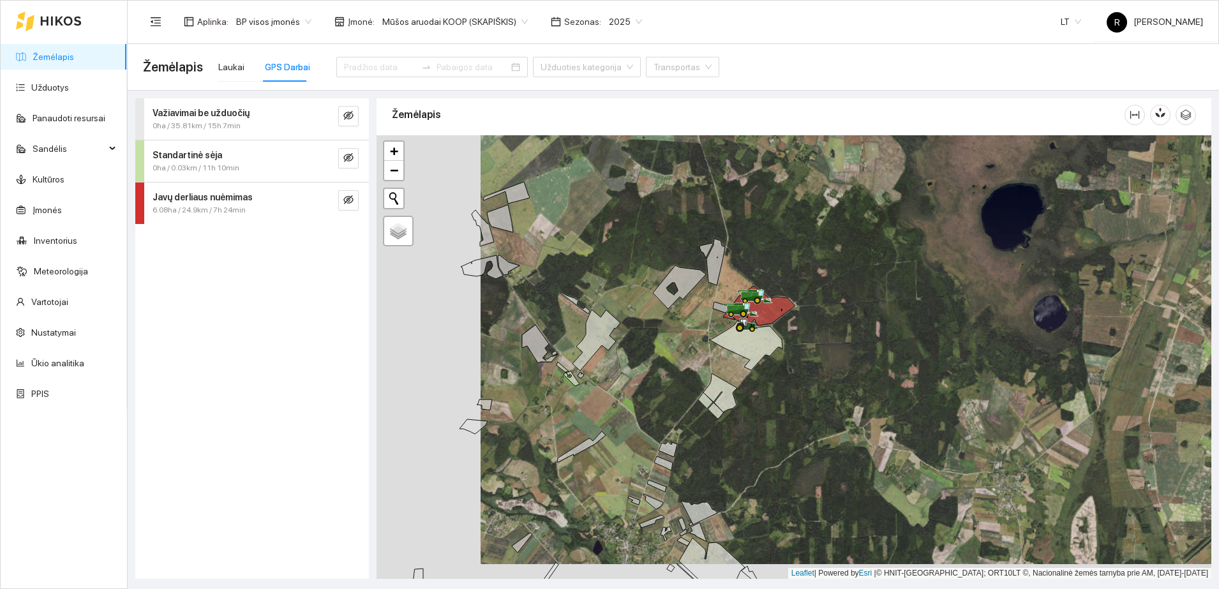
drag, startPoint x: 538, startPoint y: 305, endPoint x: 621, endPoint y: 377, distance: 110.0
click at [621, 377] on div at bounding box center [794, 357] width 835 height 444
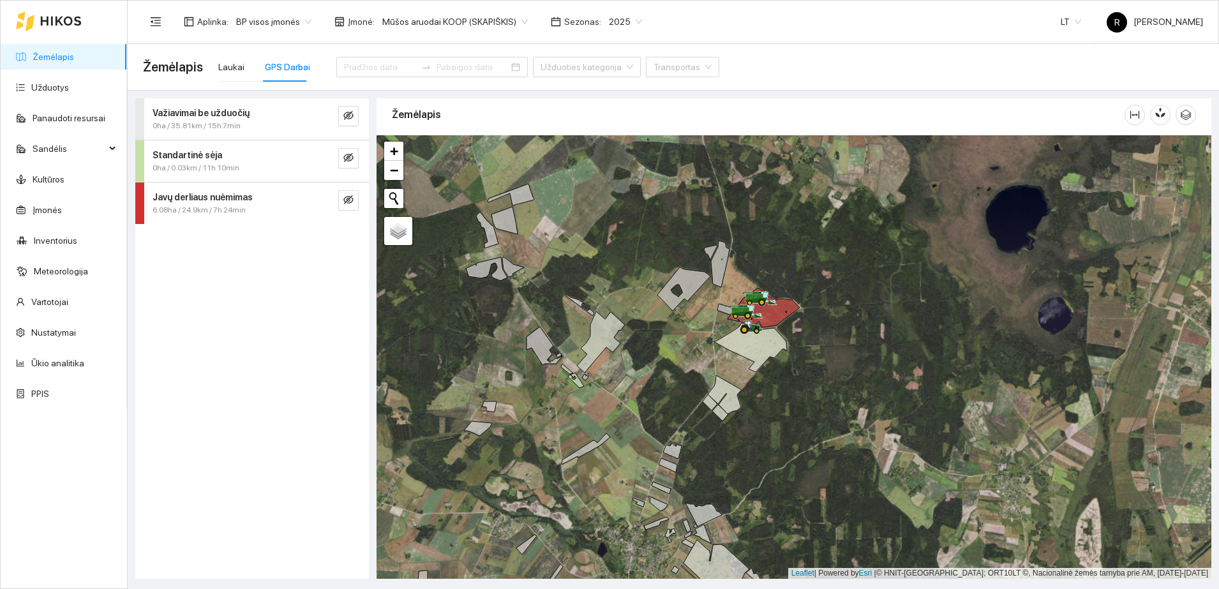
click at [237, 199] on strong "Javų derliaus nuėmimas" at bounding box center [203, 197] width 100 height 10
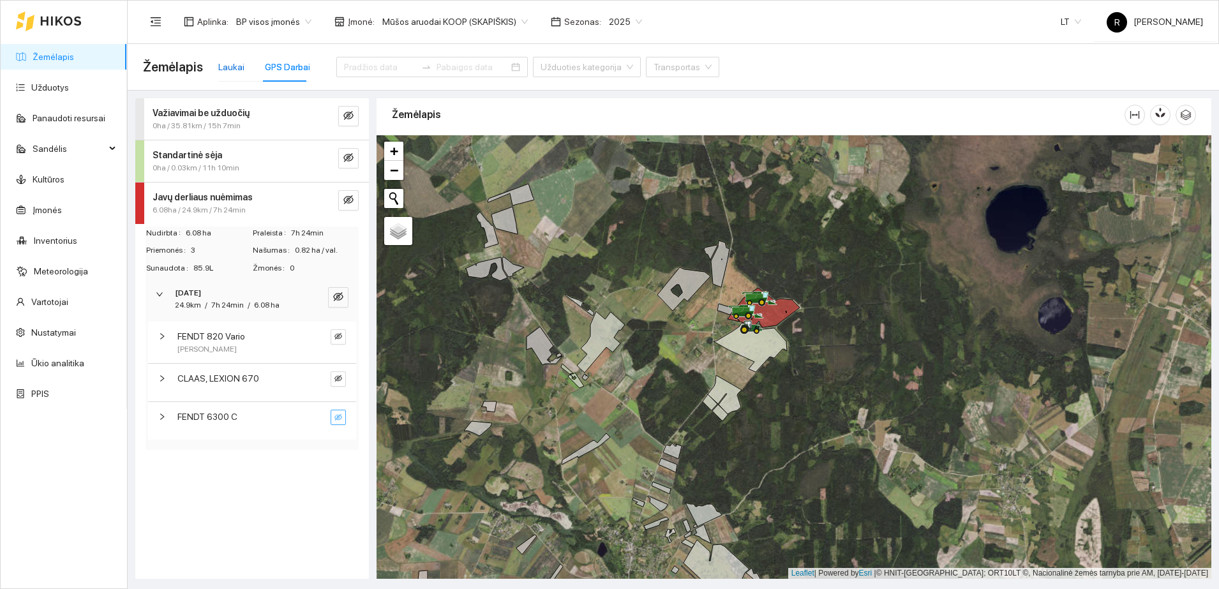
click at [228, 65] on div "Laukai" at bounding box center [231, 67] width 26 height 14
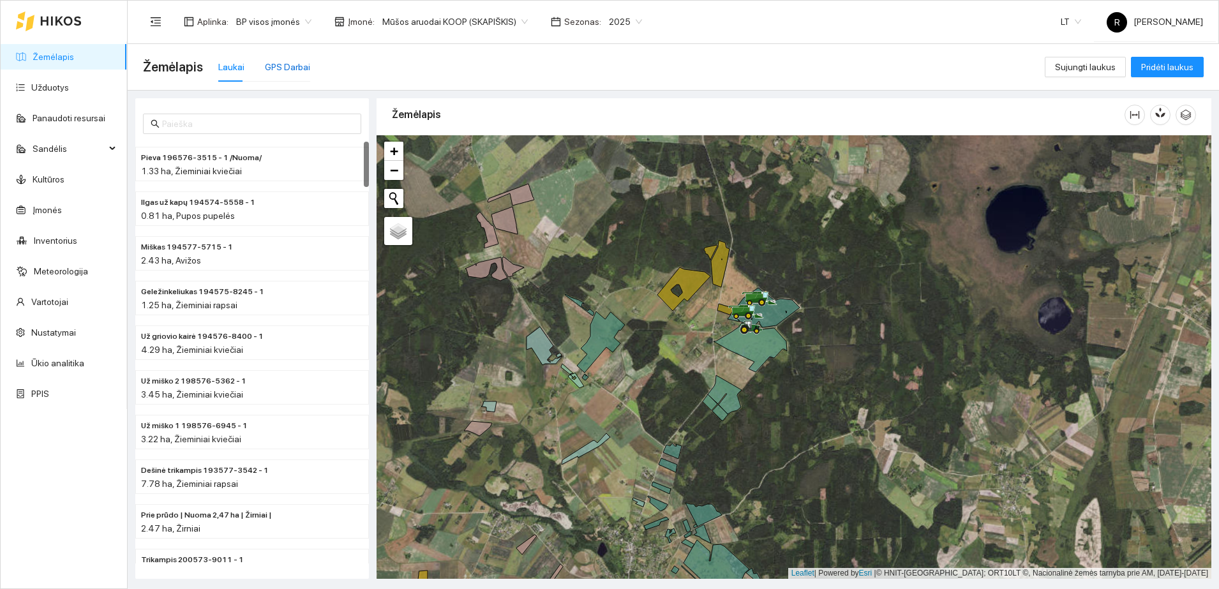
click at [276, 64] on div "GPS Darbai" at bounding box center [287, 67] width 45 height 14
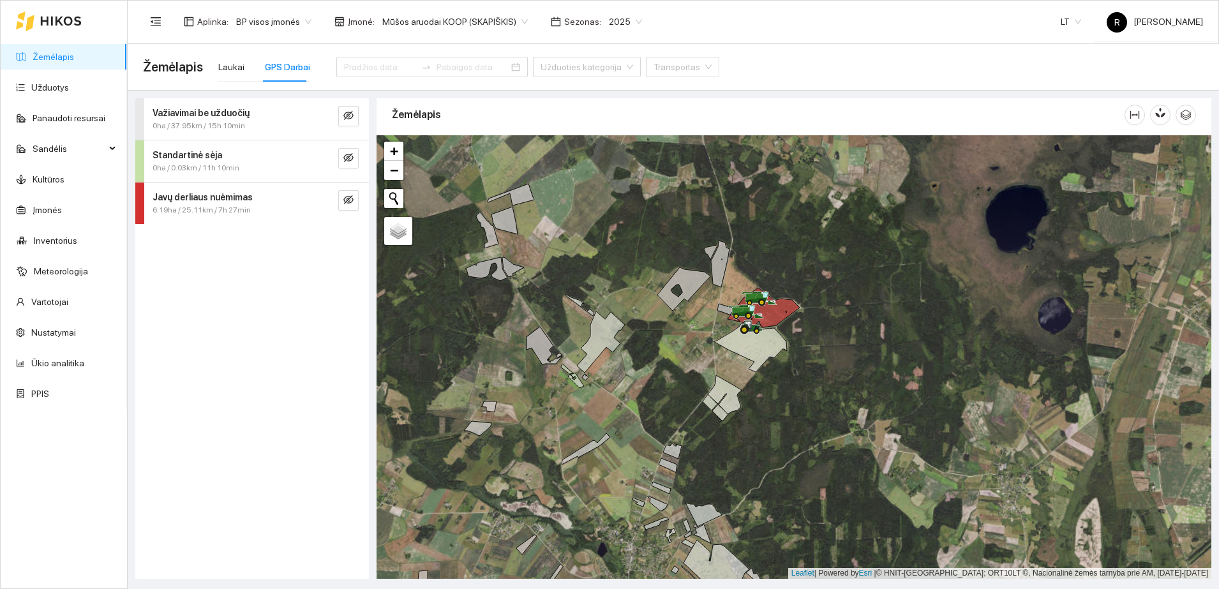
click at [230, 204] on span "6.19ha / 25.11km / 7h 27min" at bounding box center [202, 210] width 98 height 12
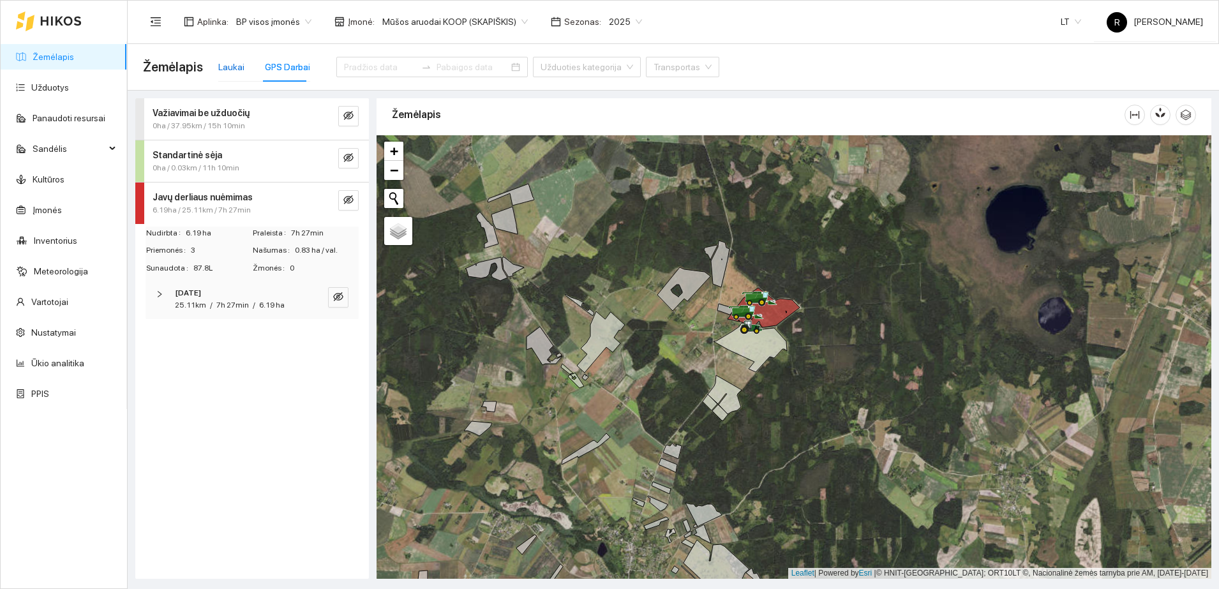
click at [236, 67] on div "Laukai" at bounding box center [231, 67] width 26 height 14
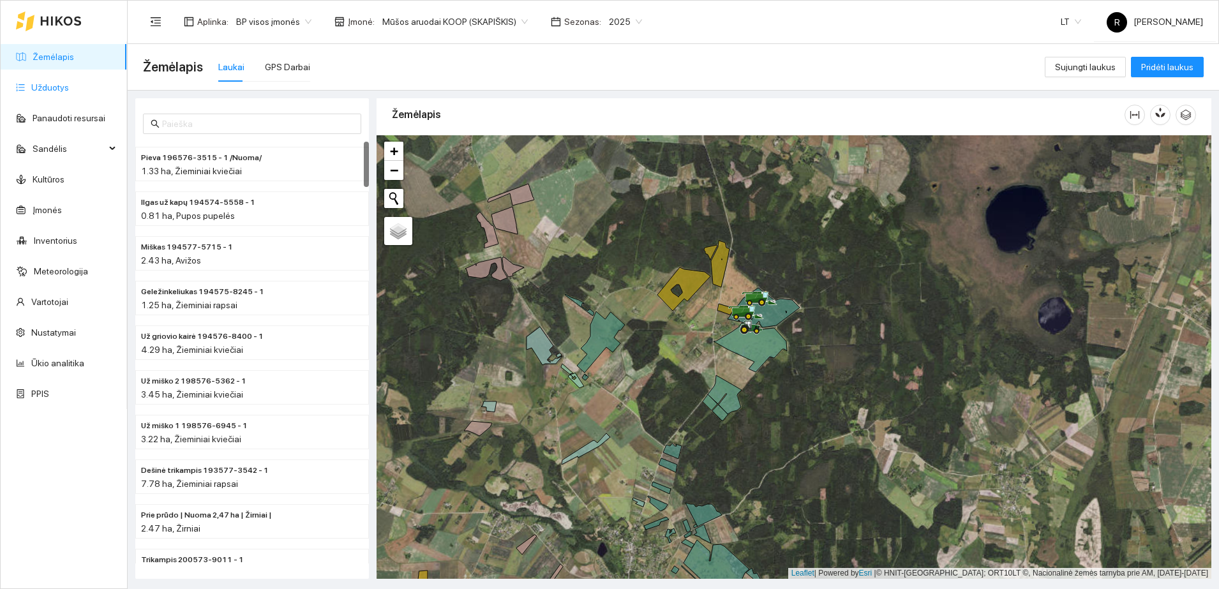
click at [57, 89] on link "Užduotys" at bounding box center [50, 87] width 38 height 10
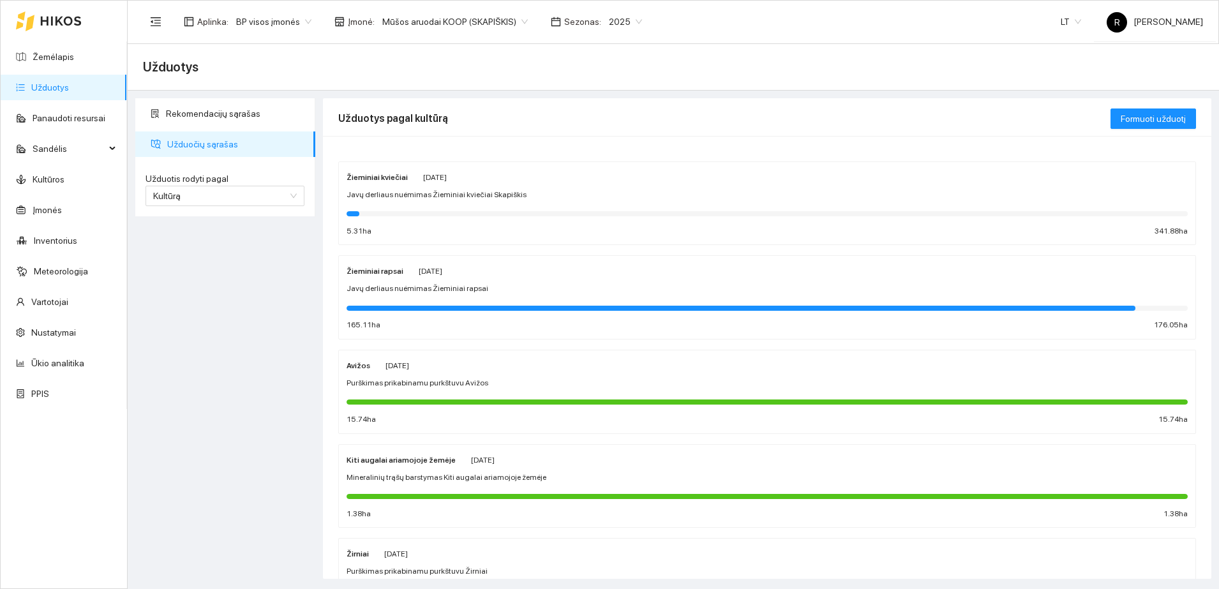
click at [423, 178] on span "[DATE]" at bounding box center [435, 177] width 24 height 9
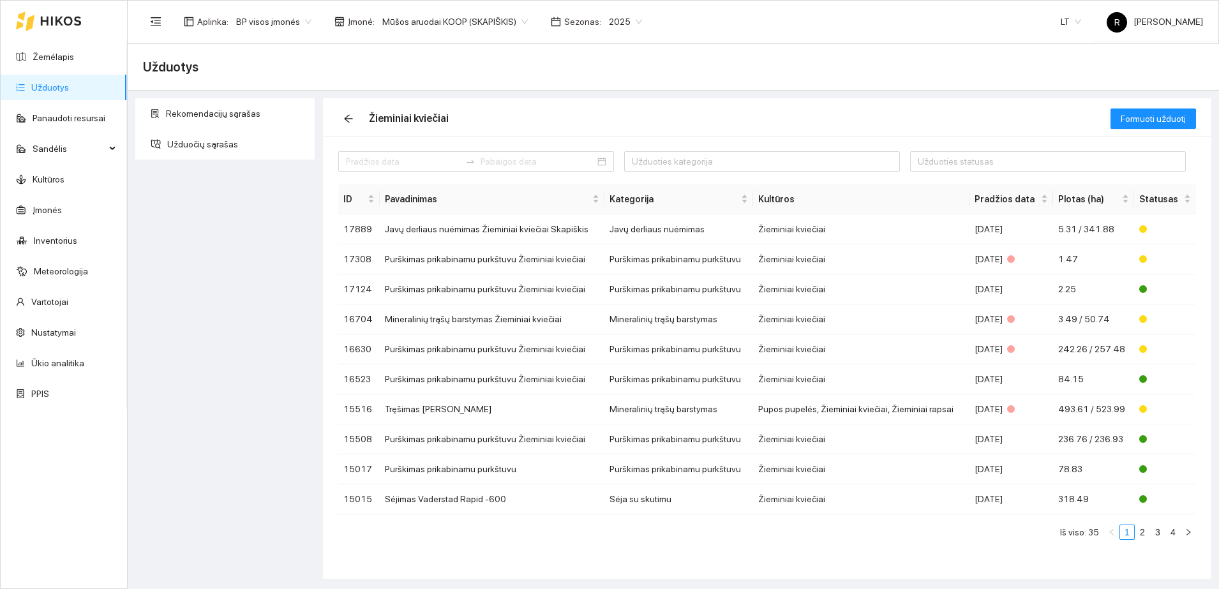
click at [515, 24] on span "Mūšos aruodai KOOP (SKAPIŠKIS)" at bounding box center [455, 21] width 146 height 19
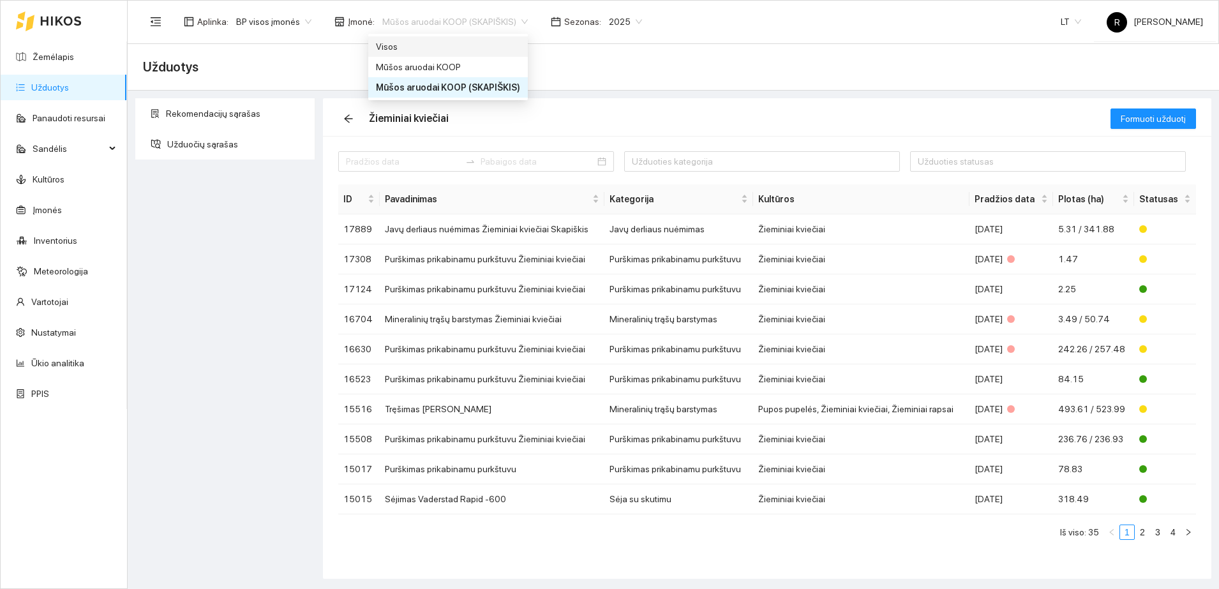
click at [416, 50] on div "Visos" at bounding box center [448, 47] width 144 height 14
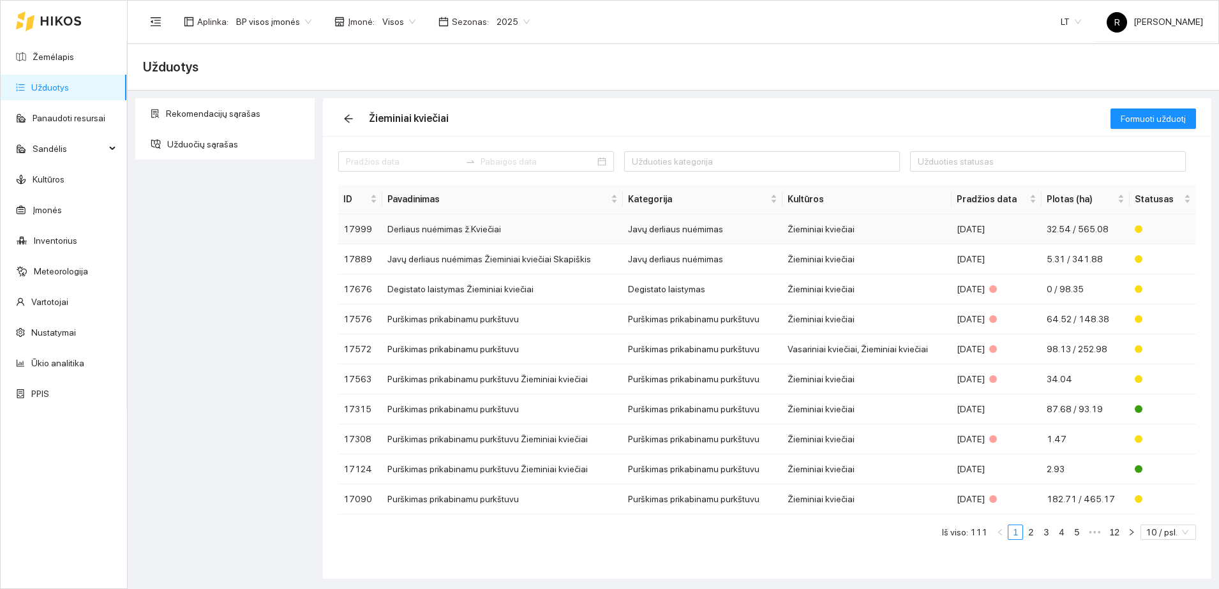
click at [465, 226] on td "Derliaus nuėmimas ž.Kviečiai" at bounding box center [502, 230] width 241 height 30
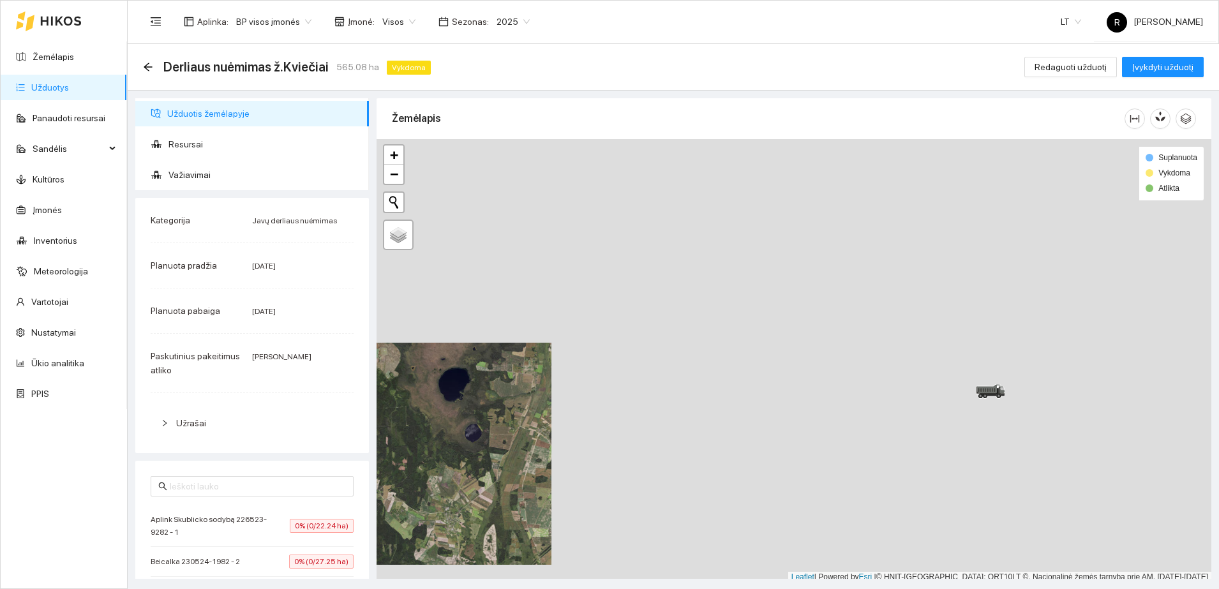
scroll to position [4, 0]
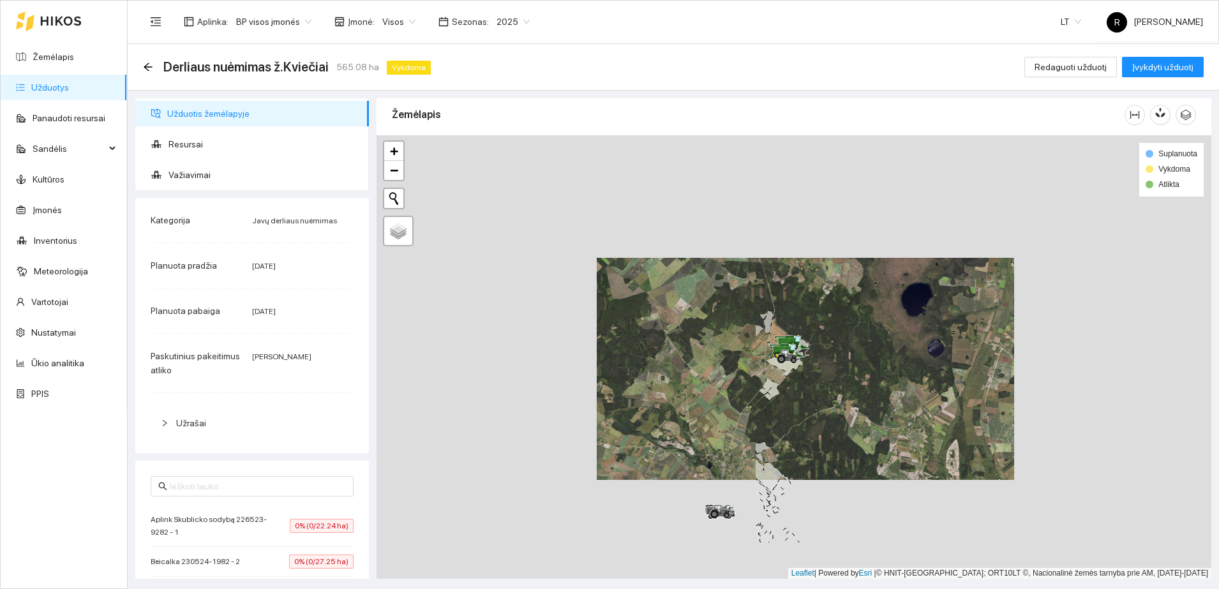
drag, startPoint x: 523, startPoint y: 417, endPoint x: 986, endPoint y: 336, distance: 469.9
click at [986, 336] on div at bounding box center [794, 357] width 835 height 444
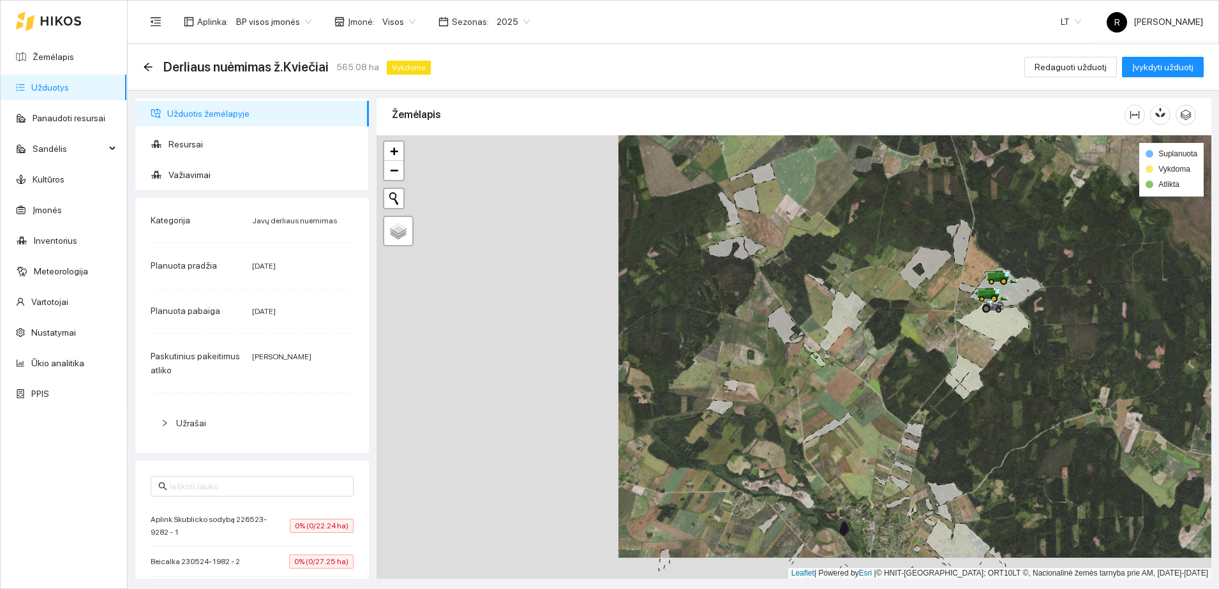
drag, startPoint x: 666, startPoint y: 415, endPoint x: 999, endPoint y: 395, distance: 333.3
click at [999, 395] on div at bounding box center [794, 357] width 835 height 444
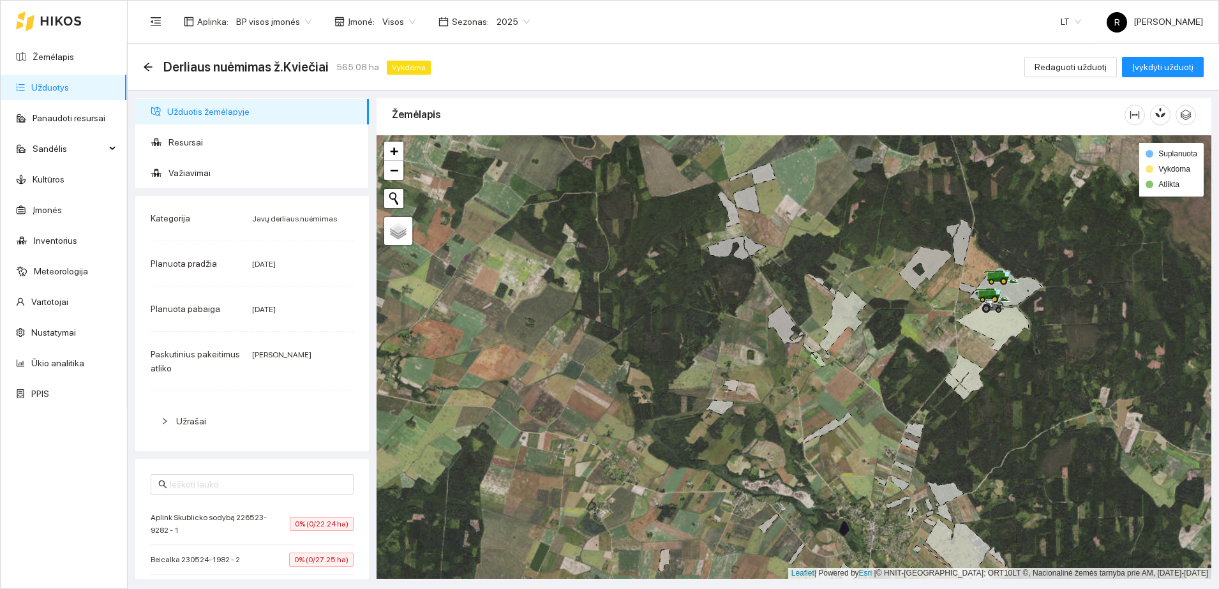
scroll to position [0, 0]
click at [176, 143] on span "Resursai" at bounding box center [264, 145] width 190 height 26
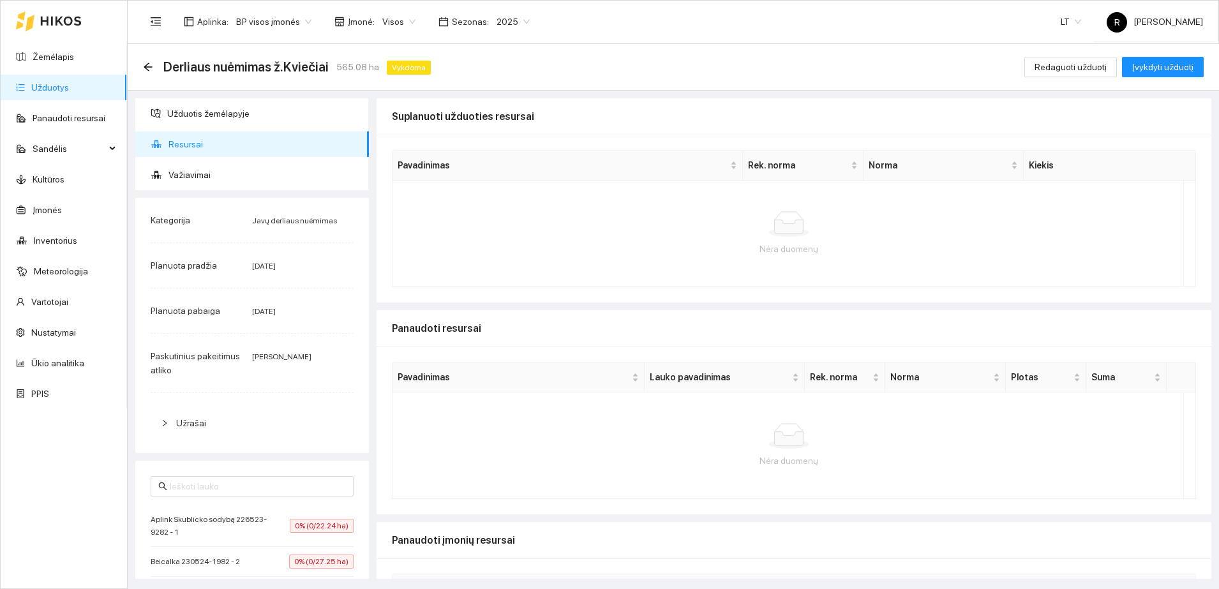
click at [181, 146] on span "Resursai" at bounding box center [264, 145] width 190 height 26
click at [185, 116] on span "Užduotis žemėlapyje" at bounding box center [263, 114] width 192 height 26
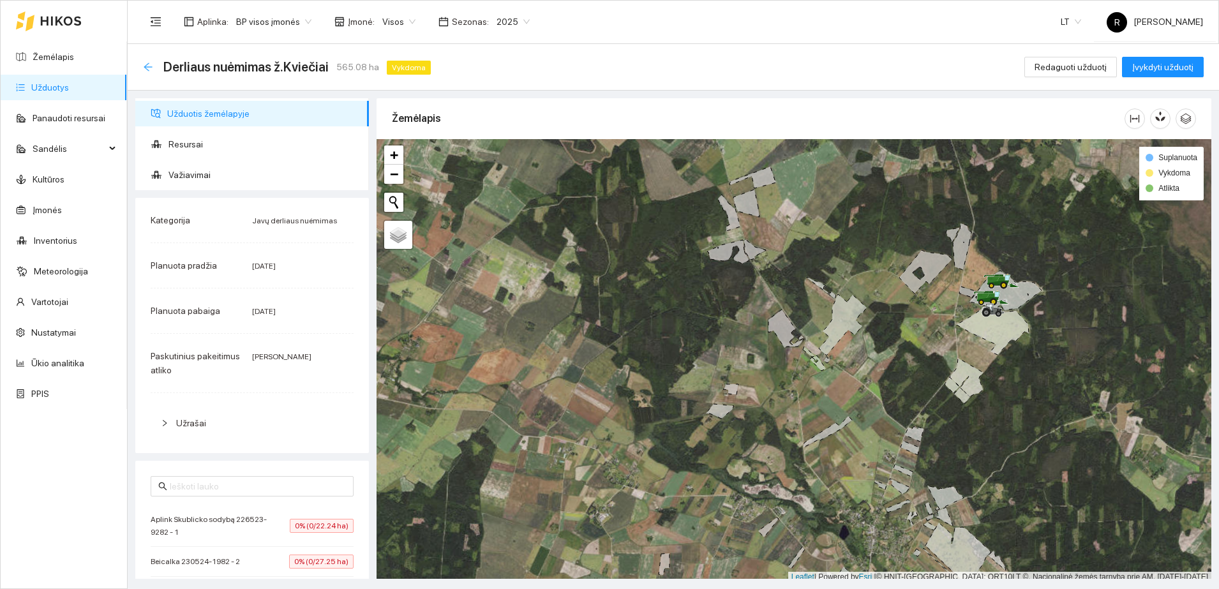
click at [146, 66] on icon "arrow-left" at bounding box center [148, 67] width 10 height 10
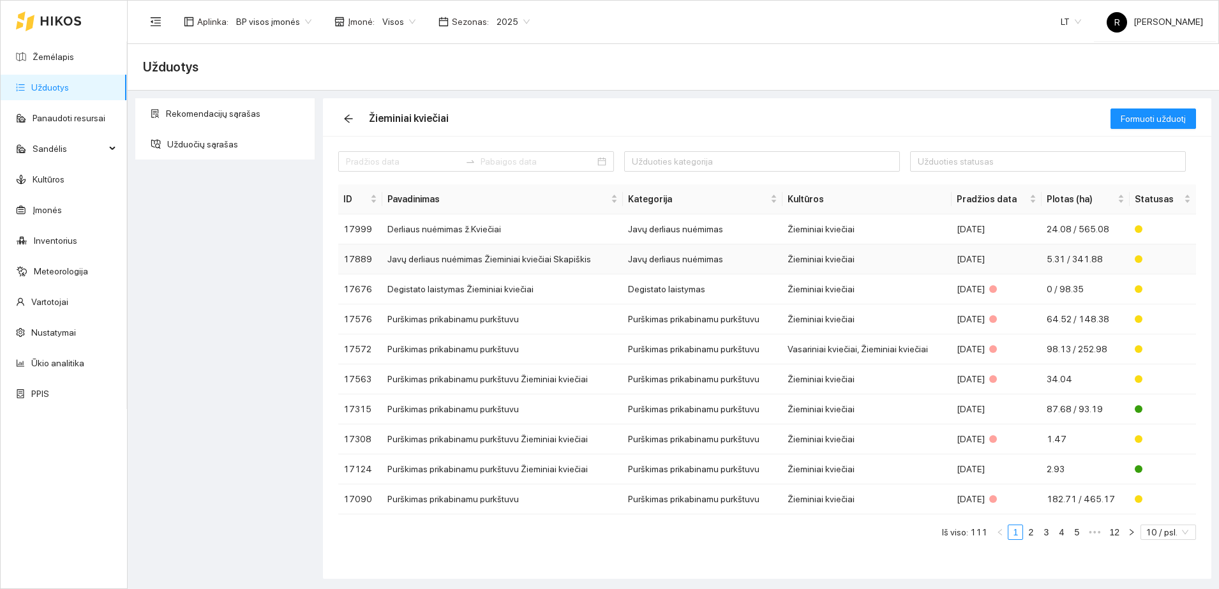
click at [516, 258] on td "Javų derliaus nuėmimas Žieminiai kviečiai Skapiškis" at bounding box center [502, 260] width 241 height 30
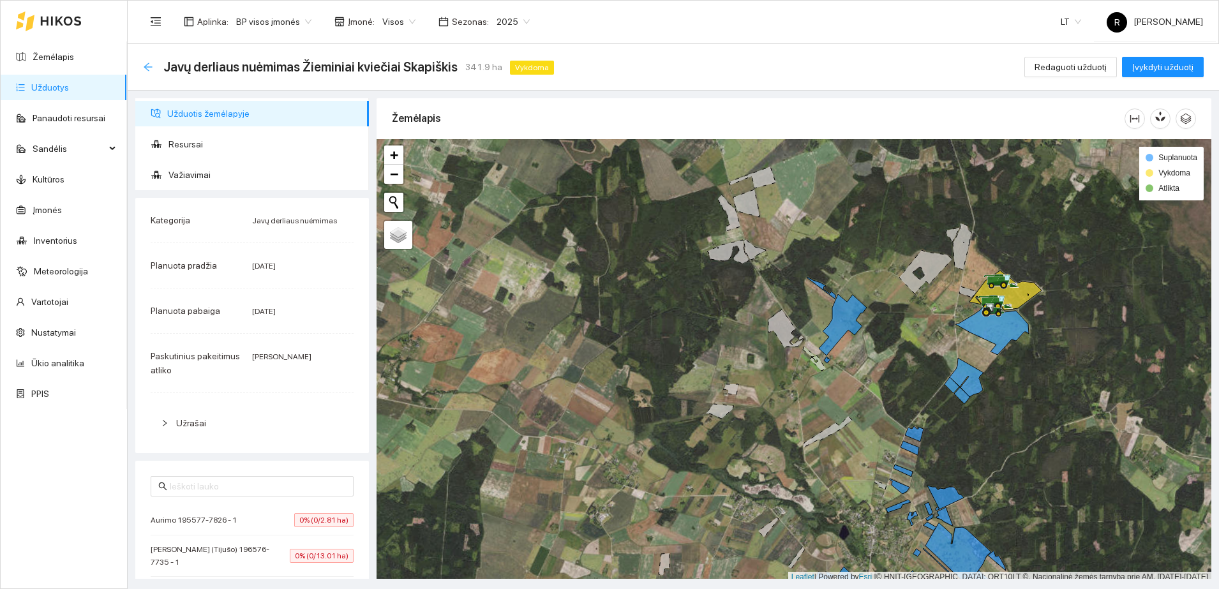
click at [145, 64] on icon "arrow-left" at bounding box center [148, 67] width 10 height 10
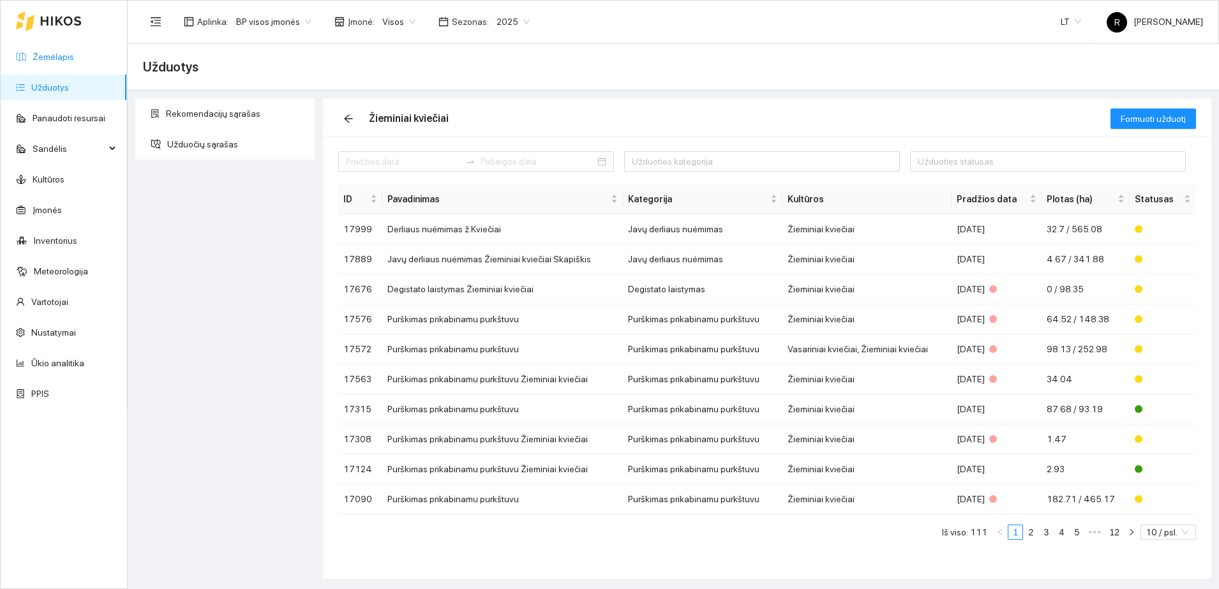
click at [64, 55] on link "Žemėlapis" at bounding box center [53, 57] width 41 height 10
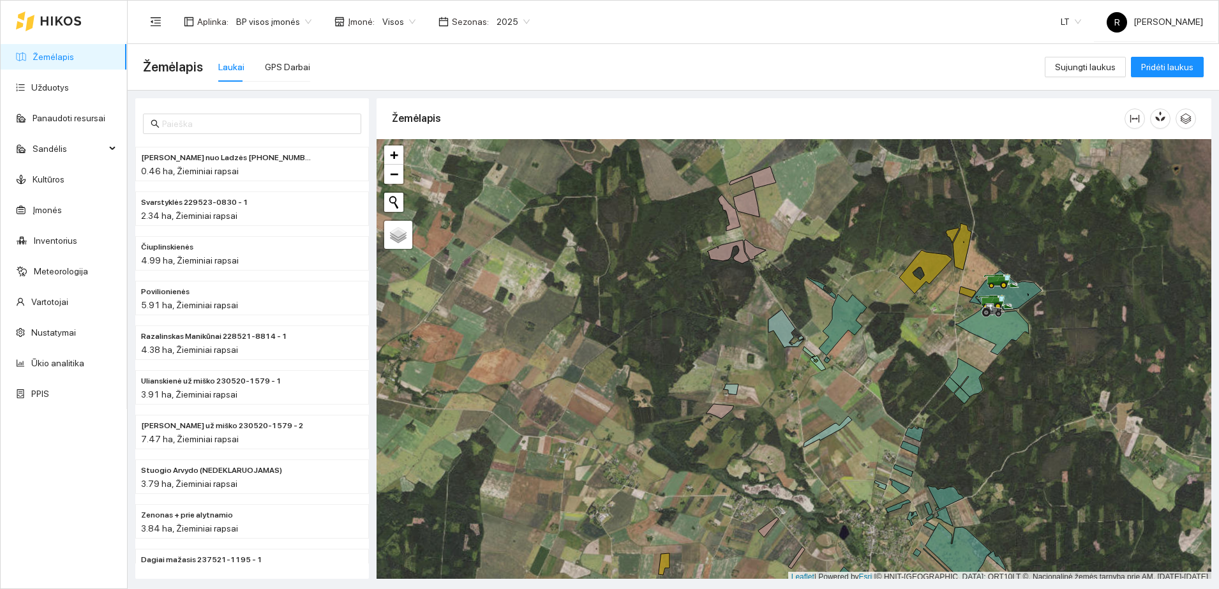
click at [406, 17] on span "Visos" at bounding box center [398, 21] width 33 height 19
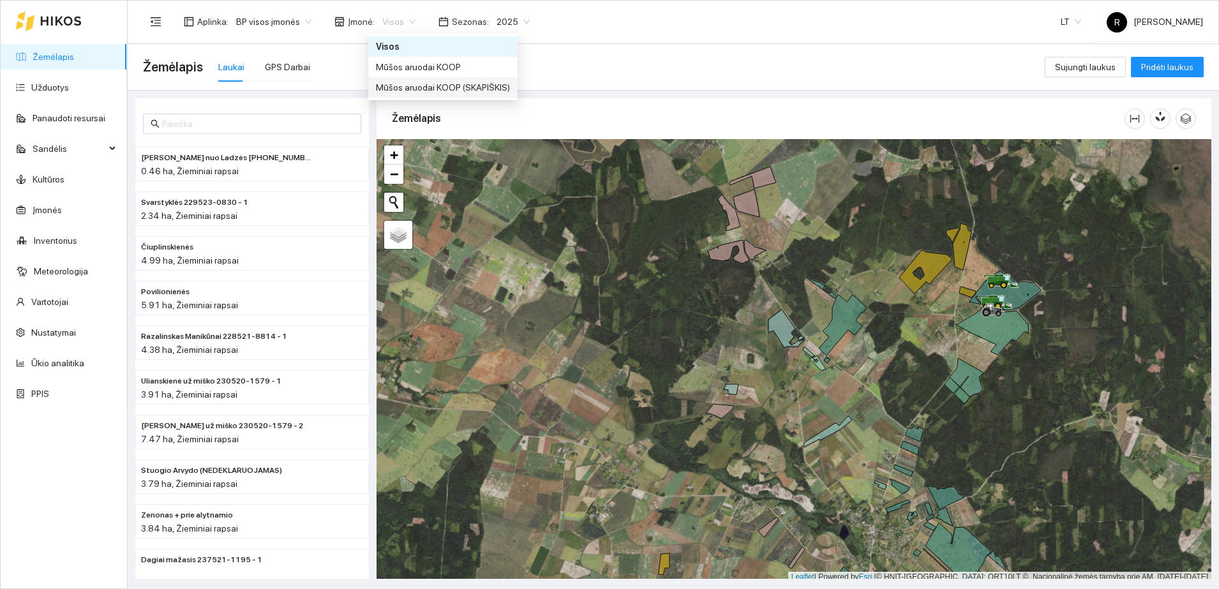
click at [417, 85] on div "Mūšos aruodai KOOP (SKAPIŠKIS)" at bounding box center [443, 87] width 134 height 14
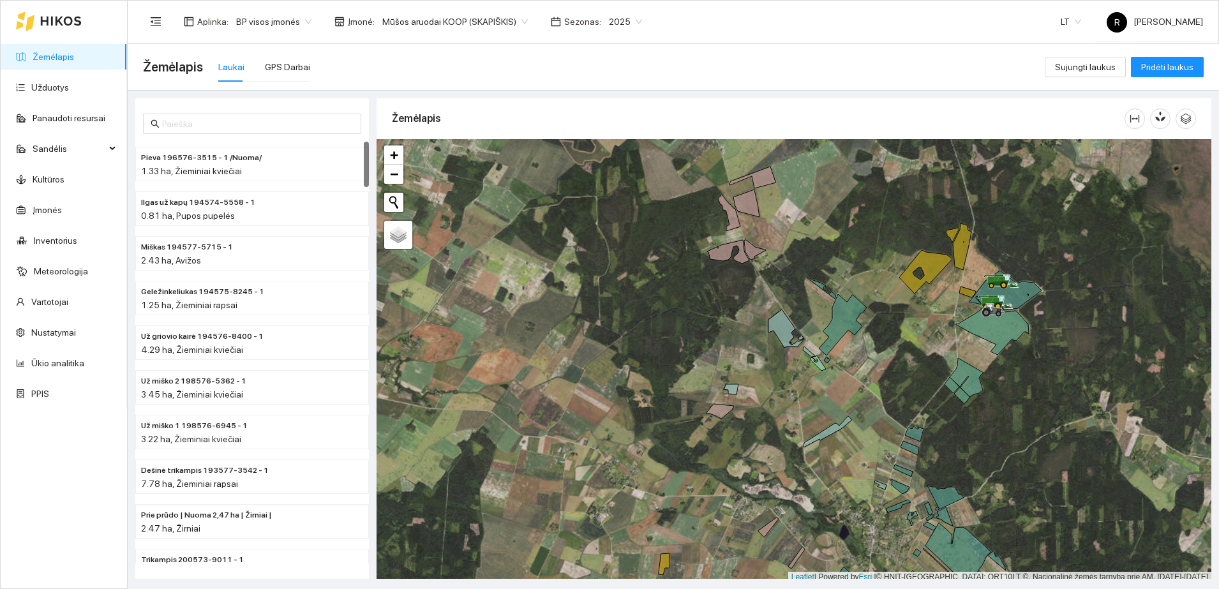
scroll to position [4, 0]
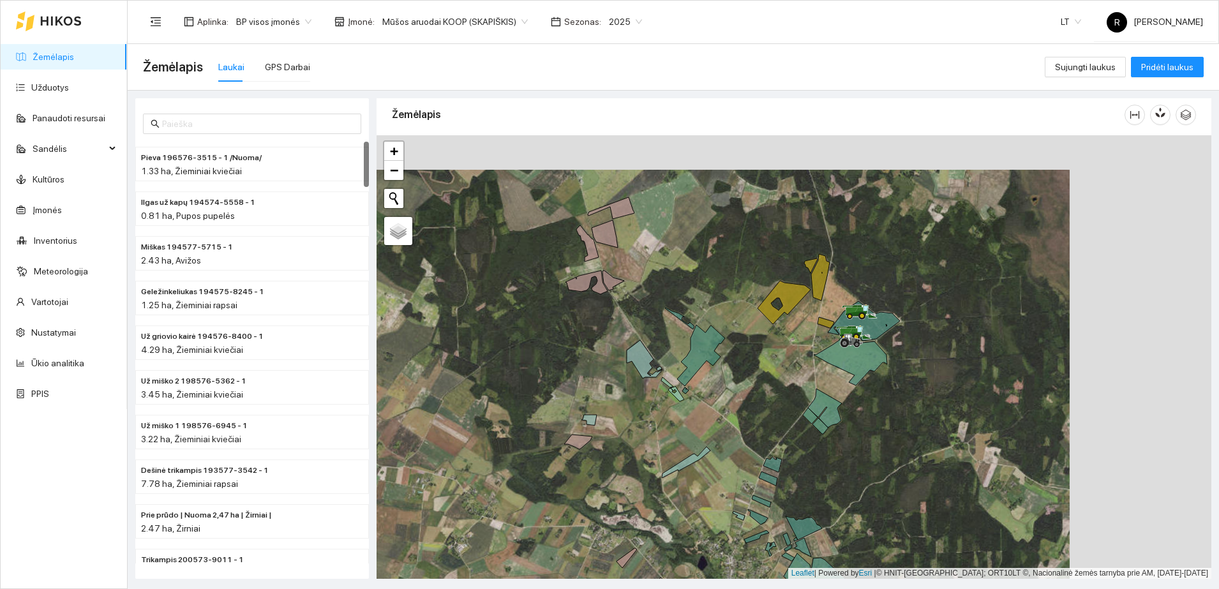
drag, startPoint x: 805, startPoint y: 292, endPoint x: 663, endPoint y: 326, distance: 146.3
click at [663, 326] on div at bounding box center [794, 357] width 835 height 444
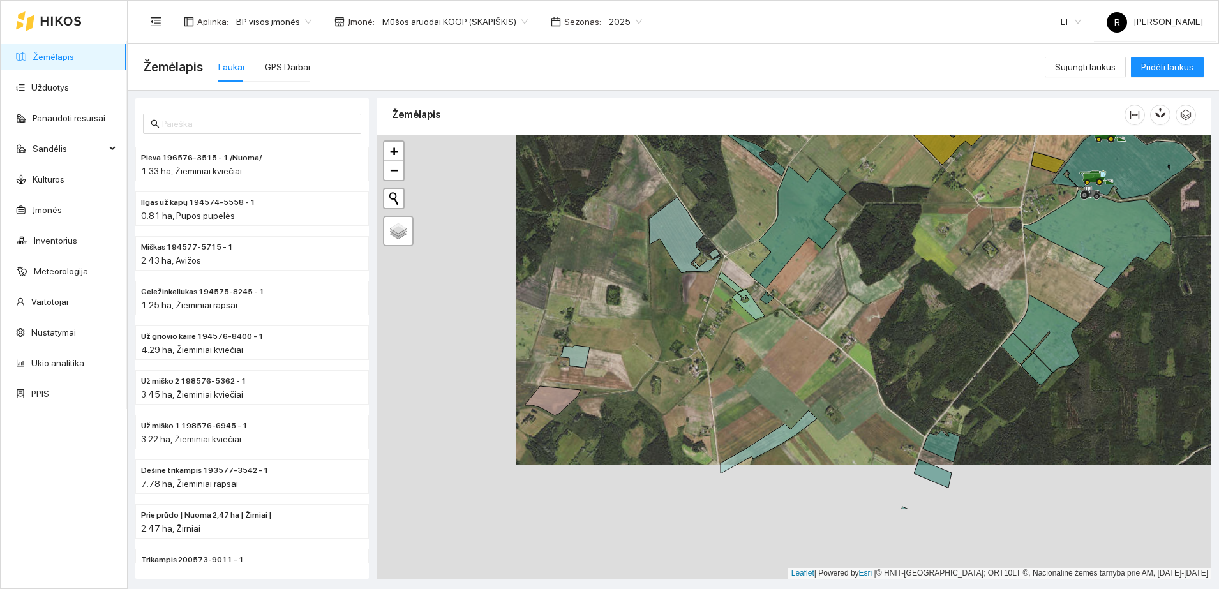
drag, startPoint x: 1035, startPoint y: 443, endPoint x: 1176, endPoint y: 324, distance: 184.4
click at [1176, 324] on div at bounding box center [794, 357] width 835 height 444
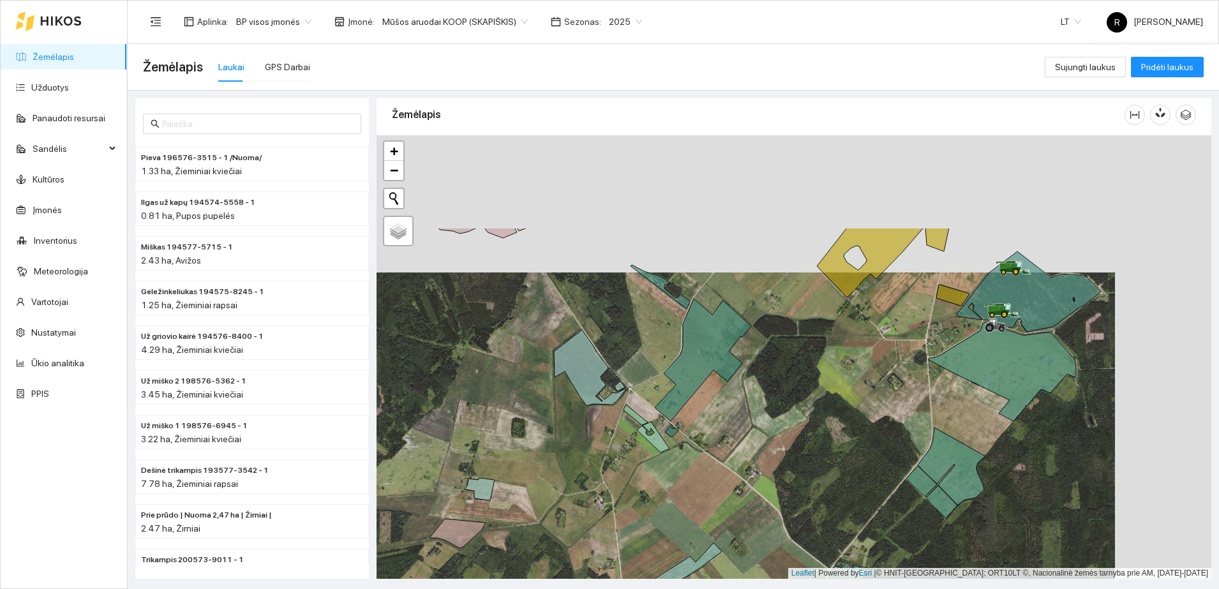
drag, startPoint x: 1083, startPoint y: 335, endPoint x: 967, endPoint y: 502, distance: 203.1
click at [967, 502] on div at bounding box center [794, 357] width 835 height 444
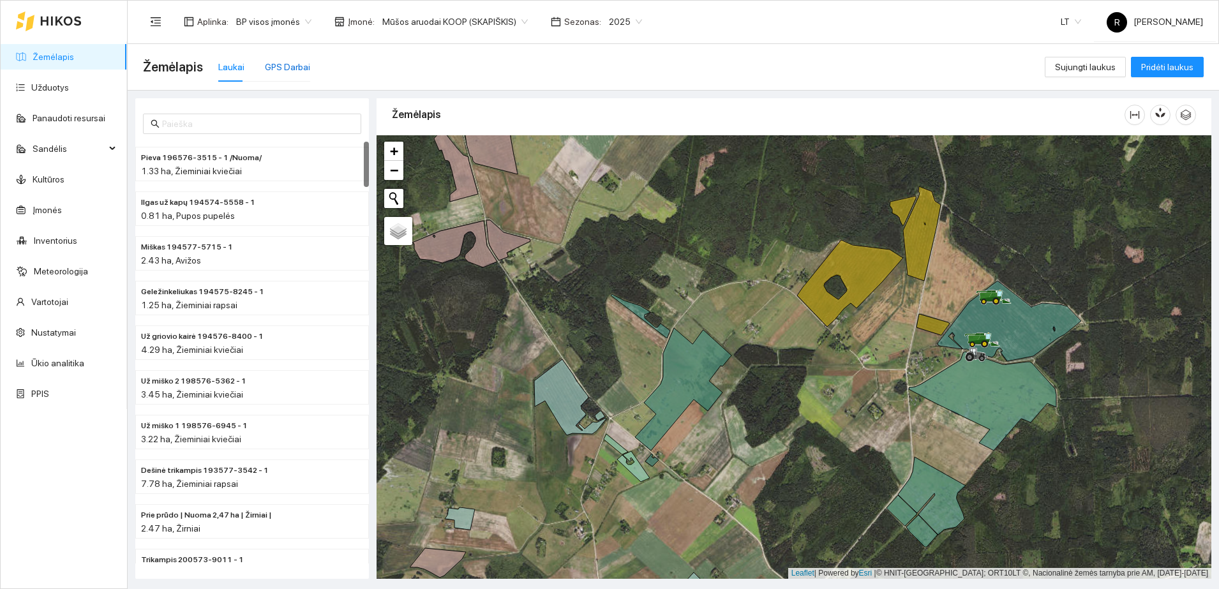
click at [266, 66] on div "GPS Darbai" at bounding box center [287, 67] width 45 height 14
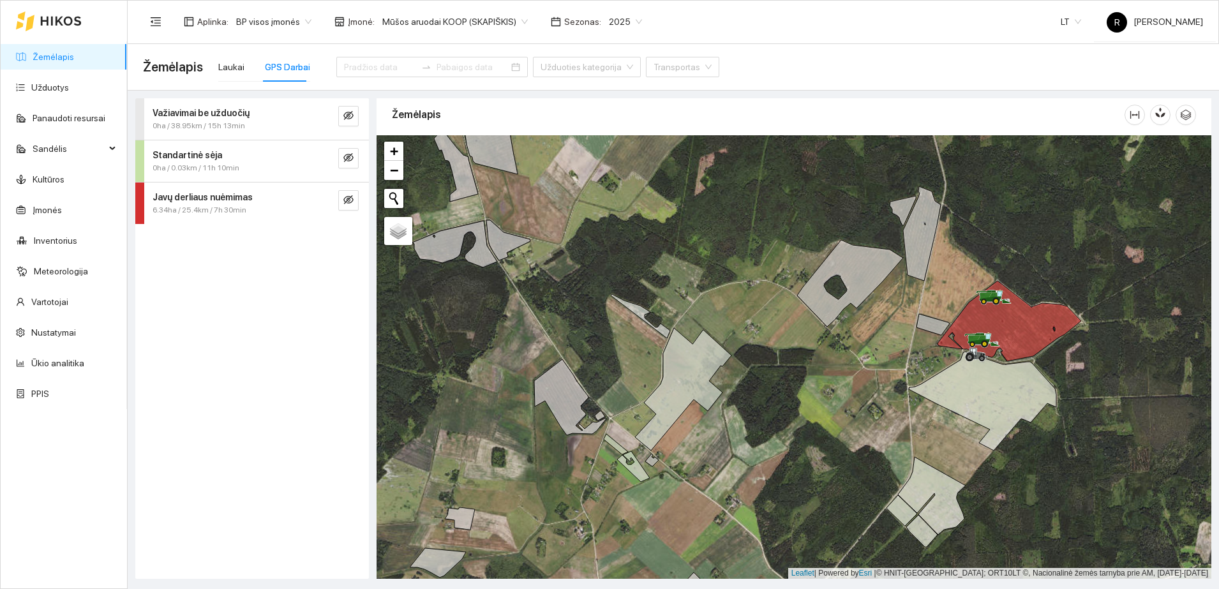
click at [247, 195] on strong "Javų derliaus nuėmimas" at bounding box center [203, 197] width 100 height 10
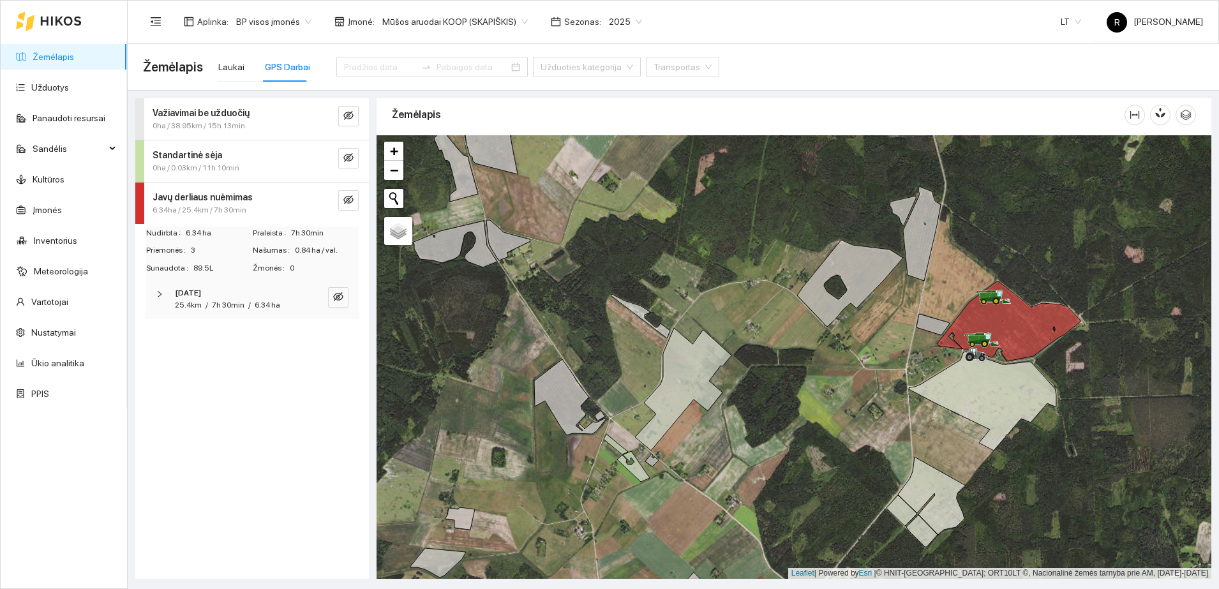
click at [227, 296] on div "[DATE]" at bounding box center [234, 293] width 119 height 12
click at [224, 375] on span "CLAAS, LEXION 670" at bounding box center [218, 379] width 82 height 14
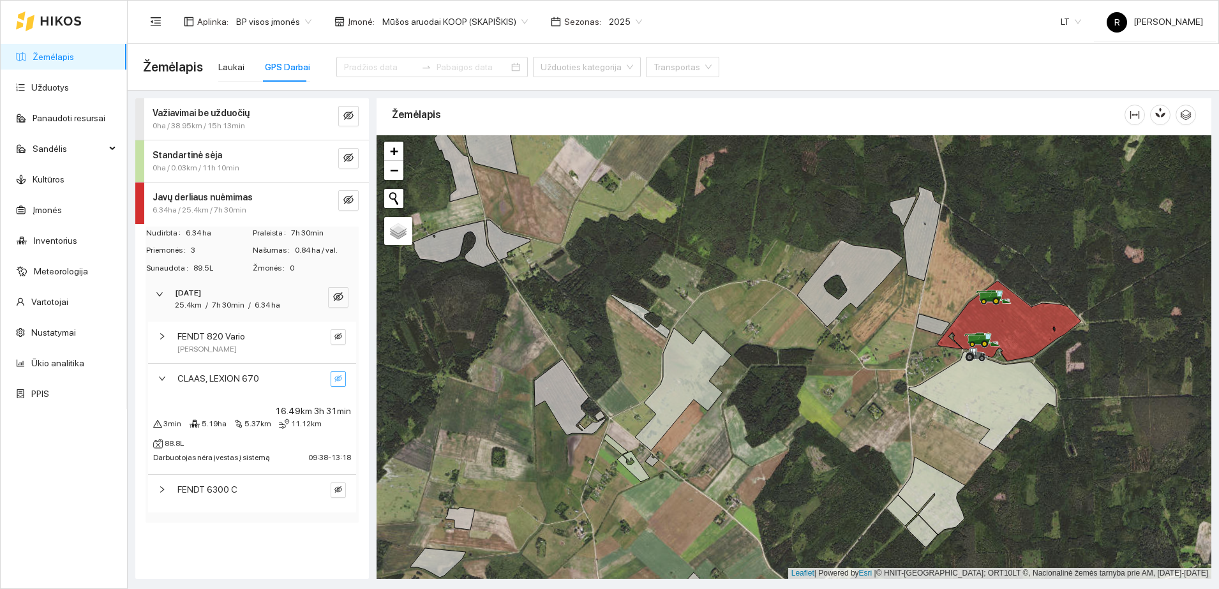
click at [340, 377] on icon "eye-invisible" at bounding box center [339, 378] width 8 height 6
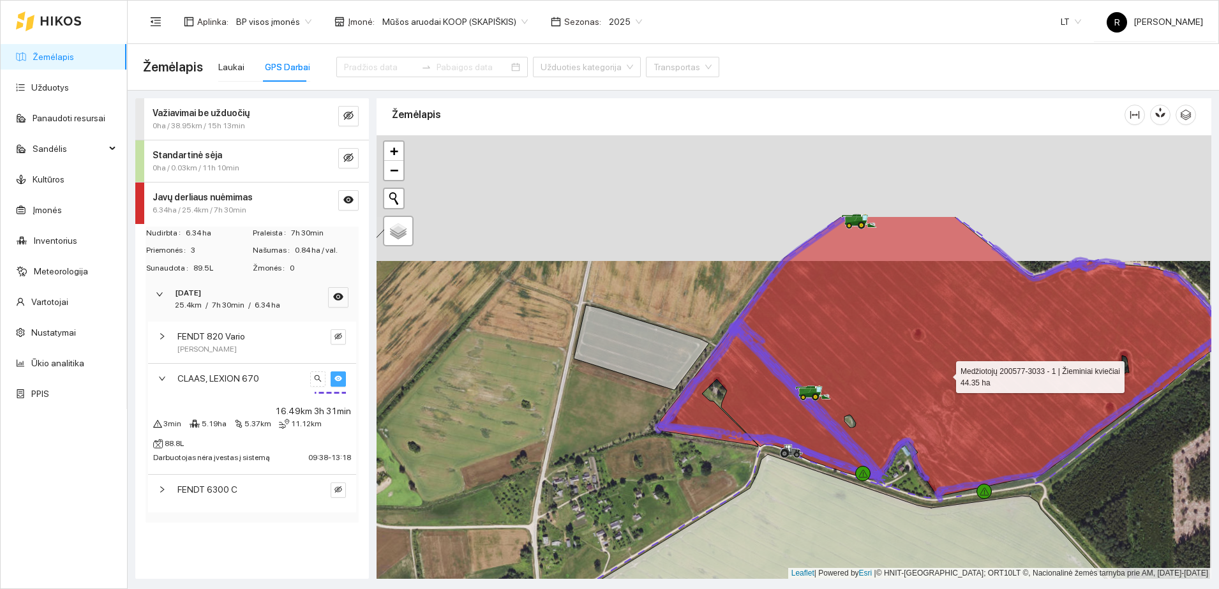
drag, startPoint x: 946, startPoint y: 248, endPoint x: 945, endPoint y: 373, distance: 125.8
click at [945, 373] on icon at bounding box center [945, 356] width 575 height 280
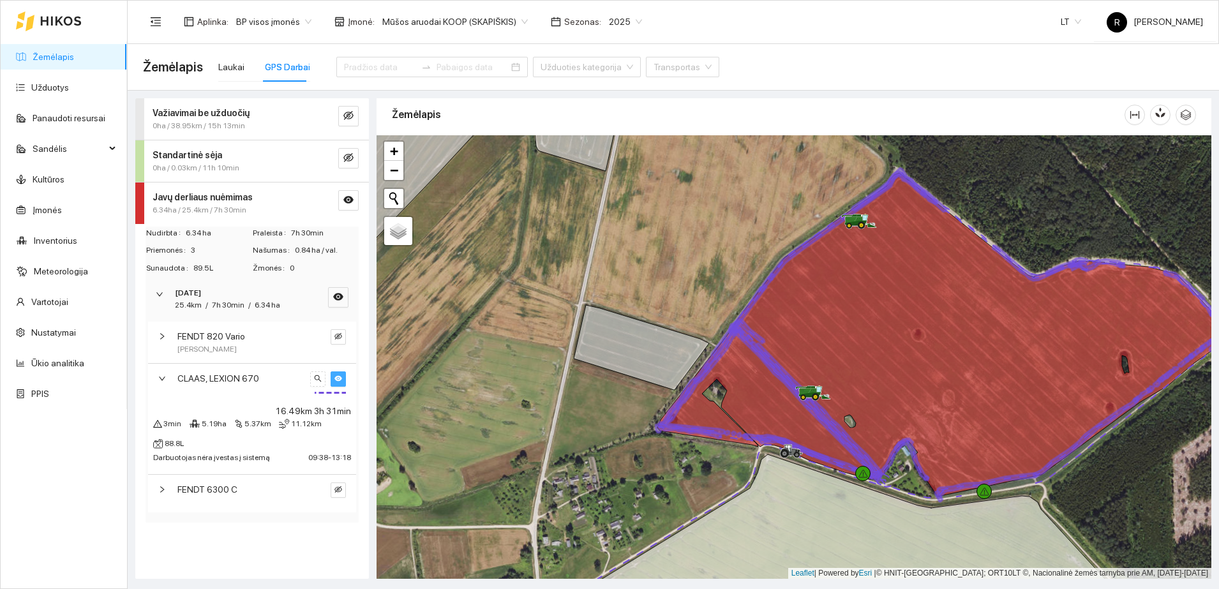
click at [343, 379] on button "button" at bounding box center [338, 379] width 15 height 15
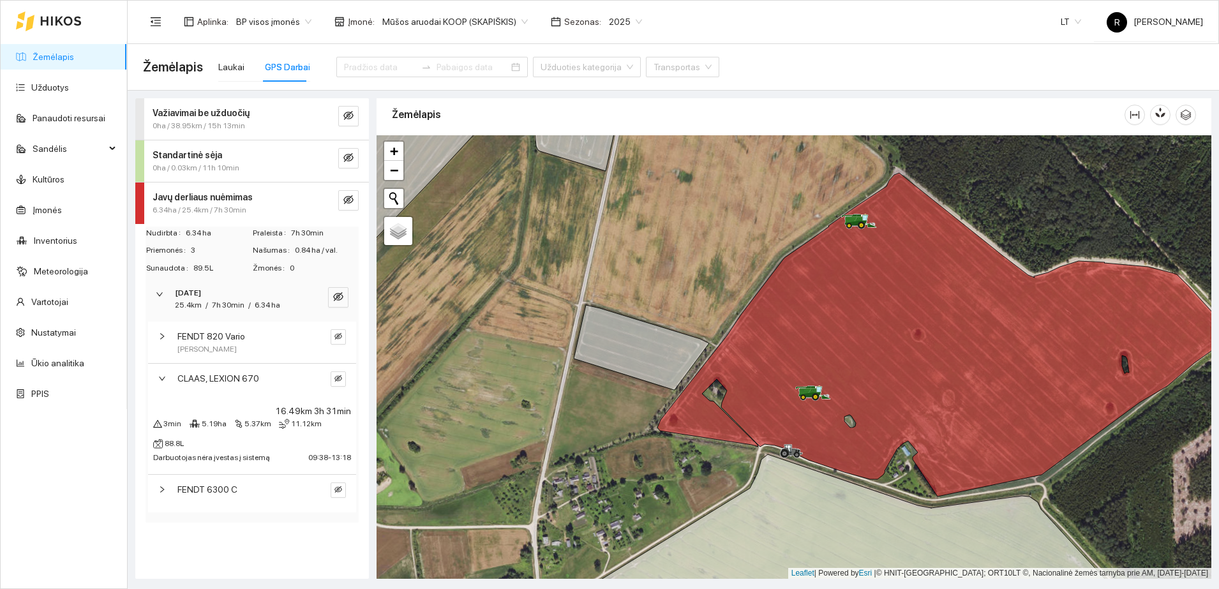
click at [242, 494] on div "FENDT 6300 C" at bounding box center [241, 490] width 128 height 14
click at [335, 493] on icon "eye-invisible" at bounding box center [339, 490] width 8 height 8
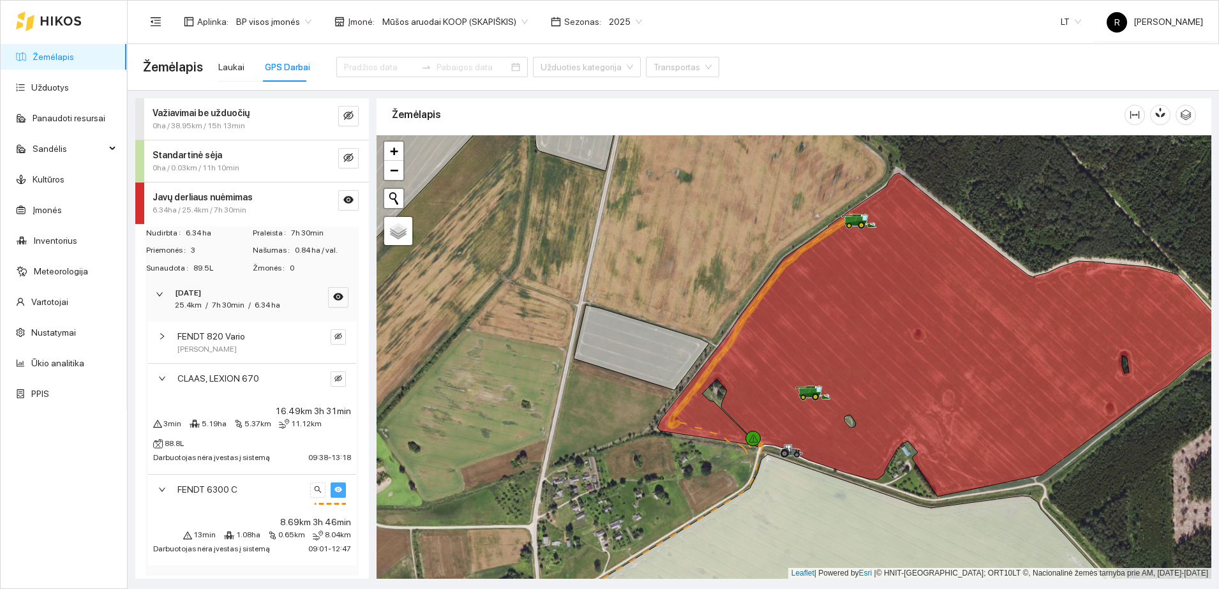
click at [335, 493] on icon "eye" at bounding box center [339, 490] width 8 height 8
click at [192, 490] on span "FENDT 6300 C" at bounding box center [207, 490] width 60 height 14
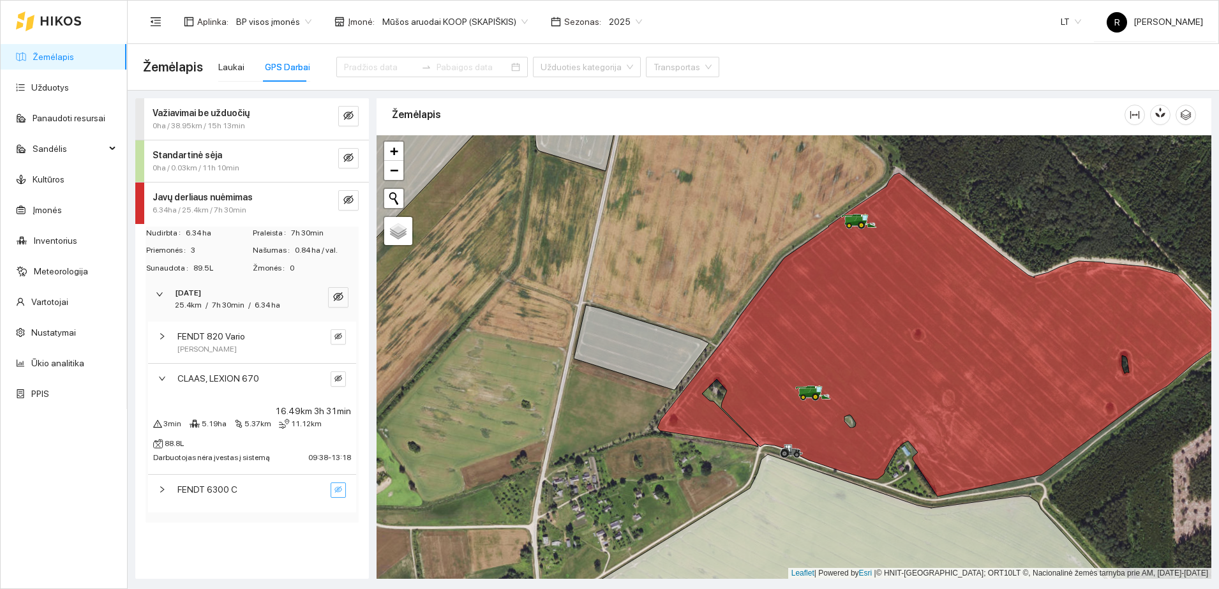
click at [213, 373] on span "CLAAS, LEXION 670" at bounding box center [218, 379] width 82 height 14
click at [214, 206] on span "6.34ha / 25.4km / 7h 30min" at bounding box center [200, 210] width 94 height 12
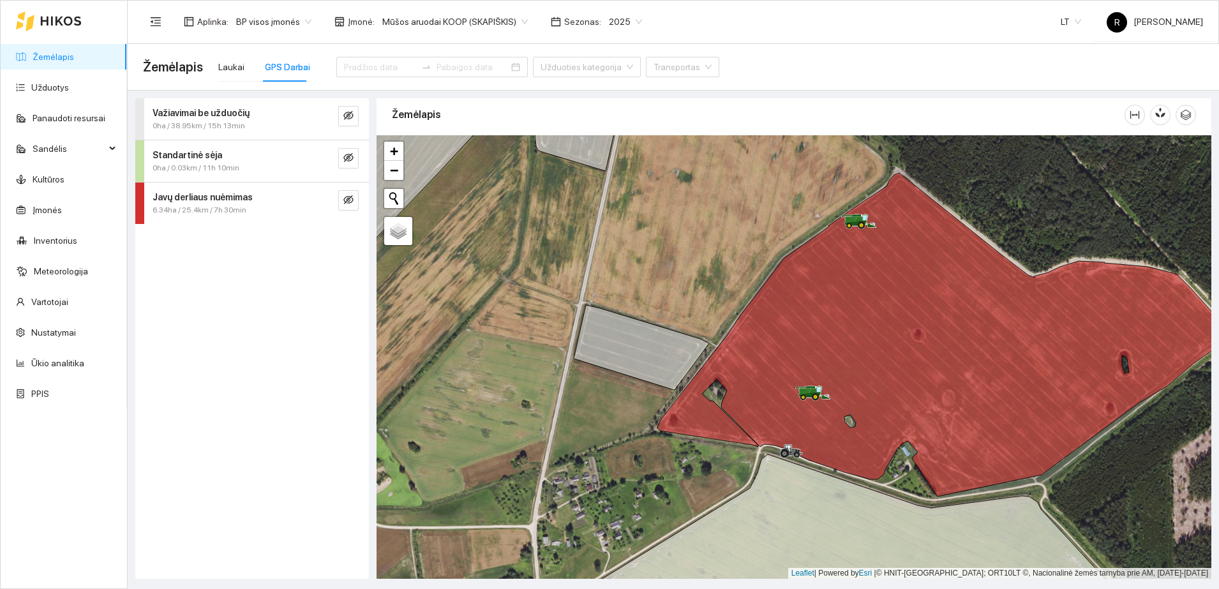
click at [202, 153] on strong "Standartinė sėja" at bounding box center [188, 155] width 70 height 10
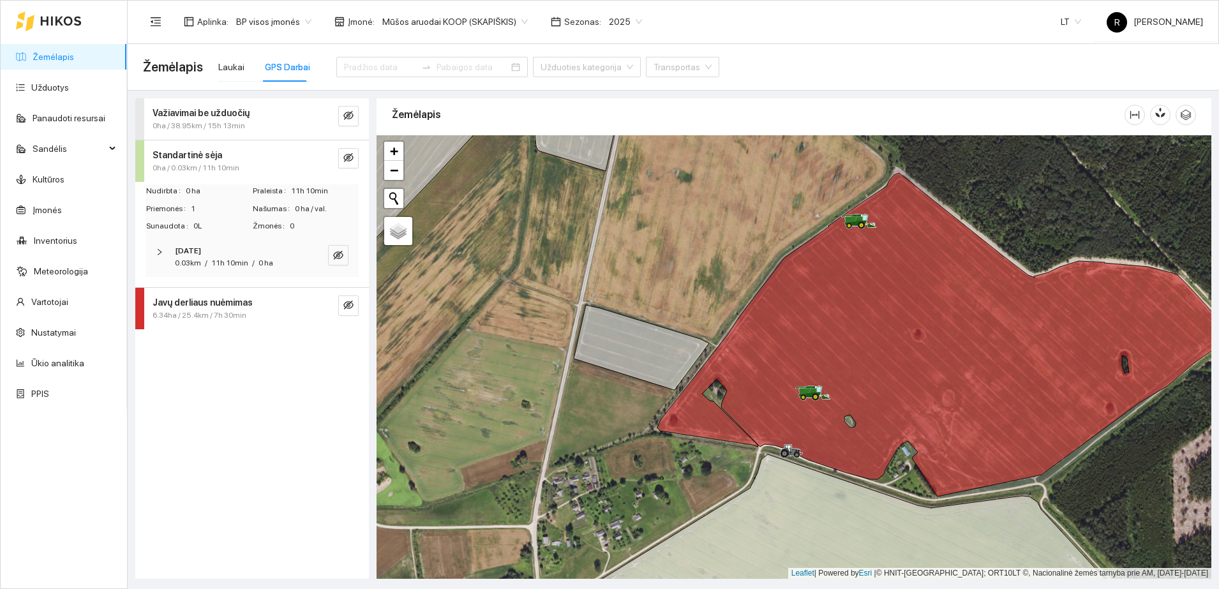
click at [222, 255] on div "[DATE]" at bounding box center [234, 251] width 119 height 12
click at [226, 305] on span "Sėjamoji VADERSTAD RAPID A 600 C" at bounding box center [239, 307] width 124 height 12
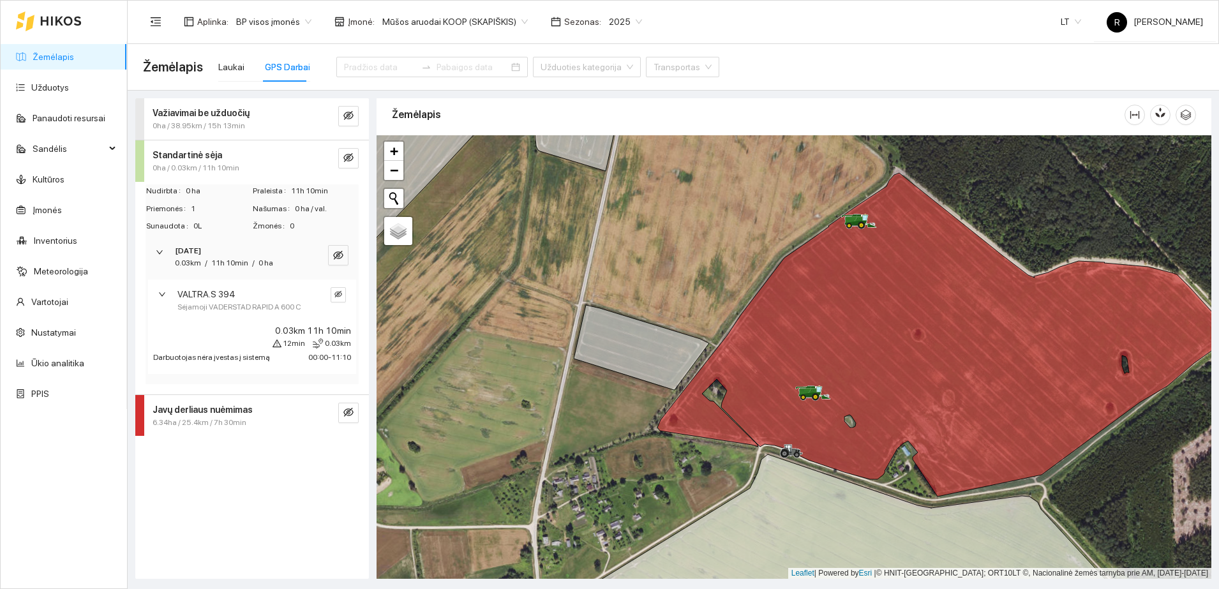
click at [226, 305] on span "Sėjamoji VADERSTAD RAPID A 600 C" at bounding box center [239, 307] width 124 height 12
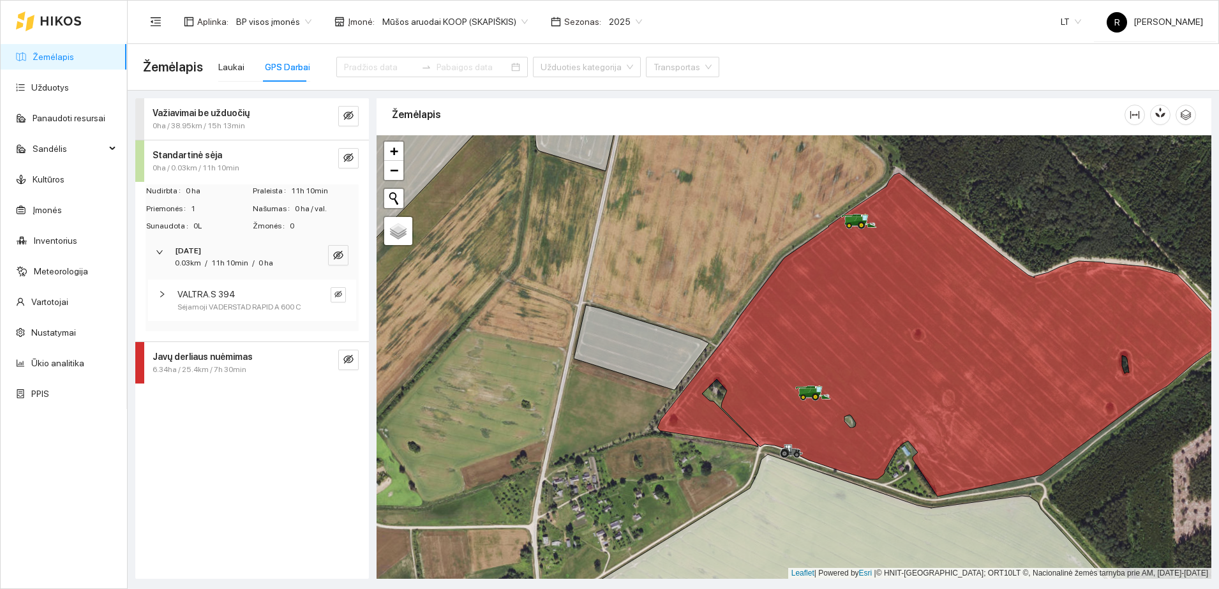
click at [201, 256] on span "[DATE]" at bounding box center [188, 251] width 26 height 12
click at [194, 163] on span "0ha / 0.03km / 11h 10min" at bounding box center [196, 168] width 87 height 12
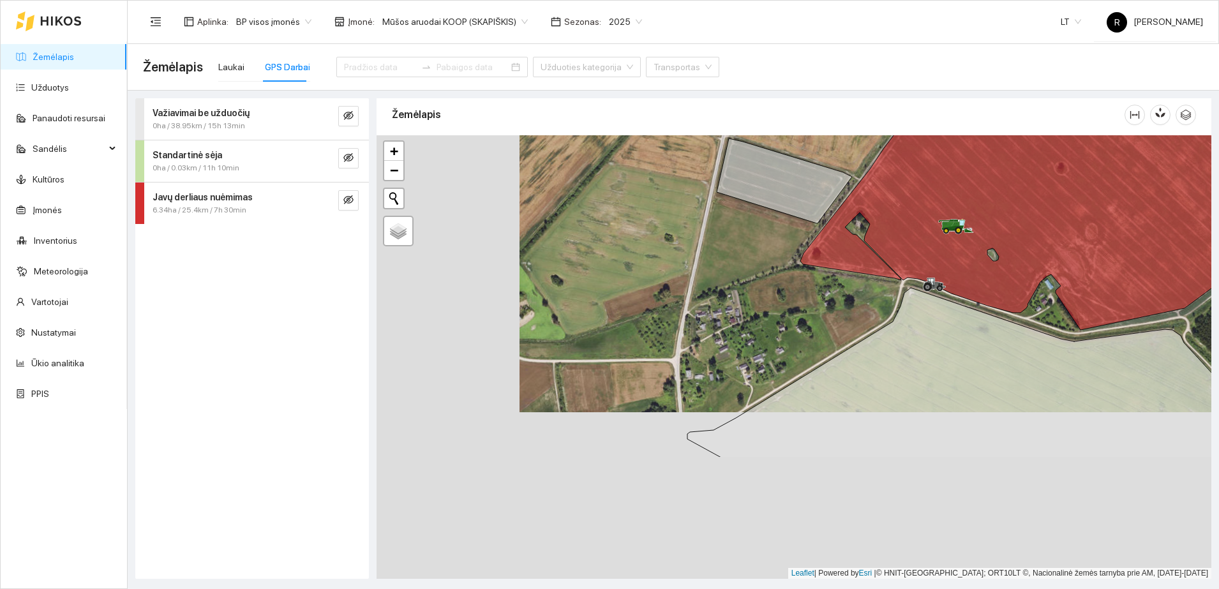
drag, startPoint x: 633, startPoint y: 472, endPoint x: 776, endPoint y: 306, distance: 219.6
click at [776, 306] on div at bounding box center [794, 357] width 835 height 444
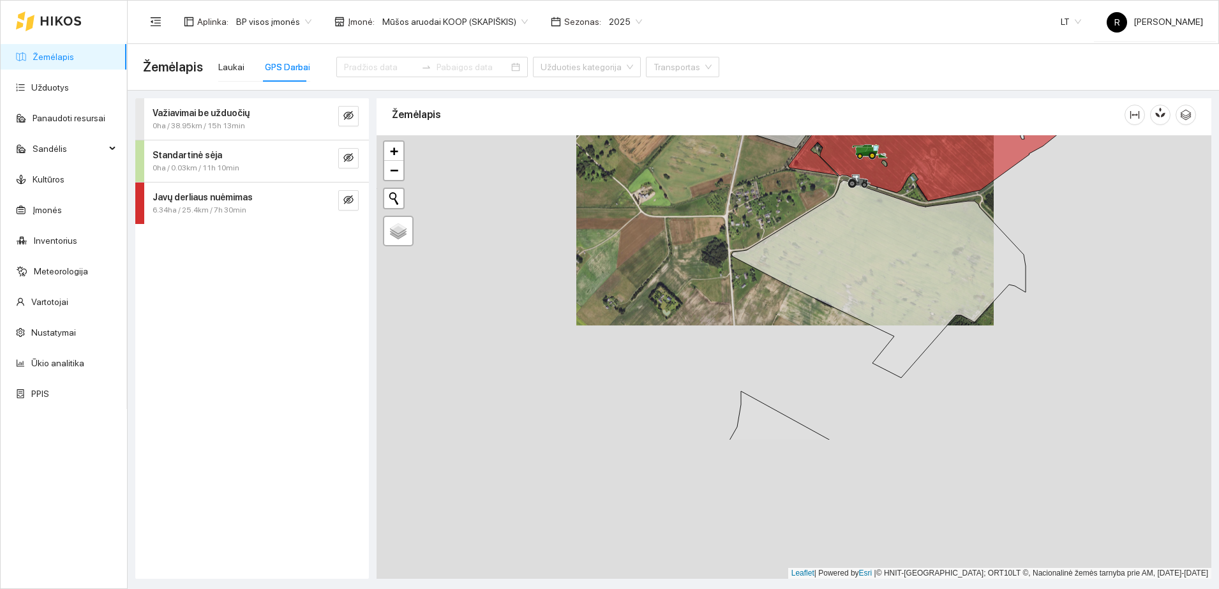
drag, startPoint x: 785, startPoint y: 466, endPoint x: 778, endPoint y: 282, distance: 184.0
click at [778, 282] on div at bounding box center [794, 357] width 835 height 444
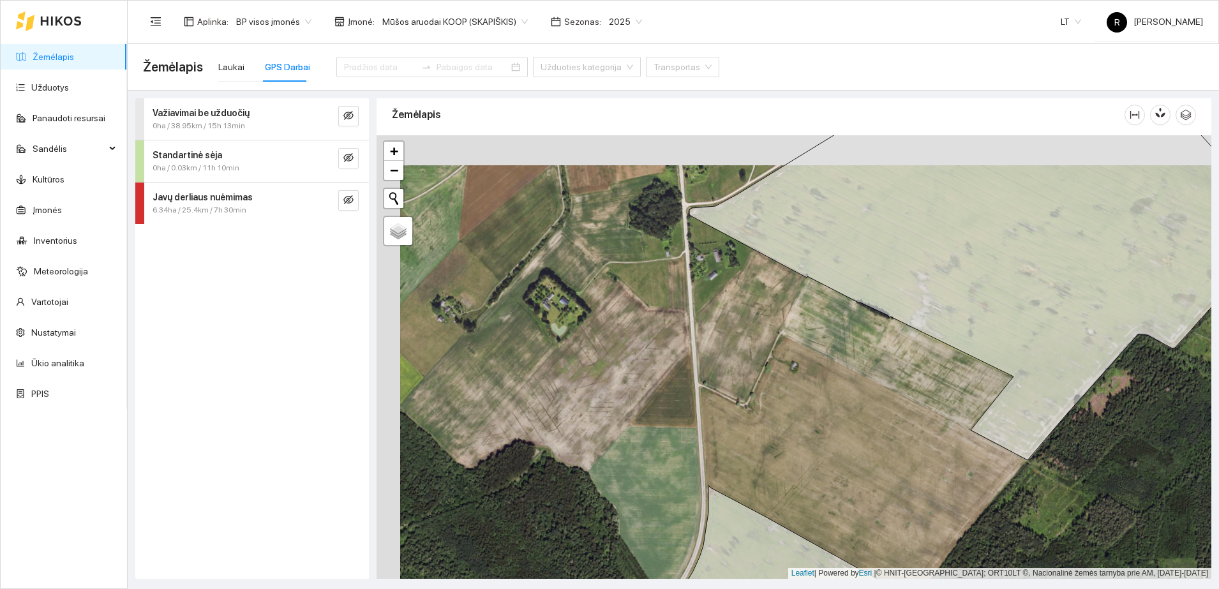
drag, startPoint x: 728, startPoint y: 345, endPoint x: 751, endPoint y: 375, distance: 38.2
click at [751, 375] on div at bounding box center [794, 357] width 835 height 444
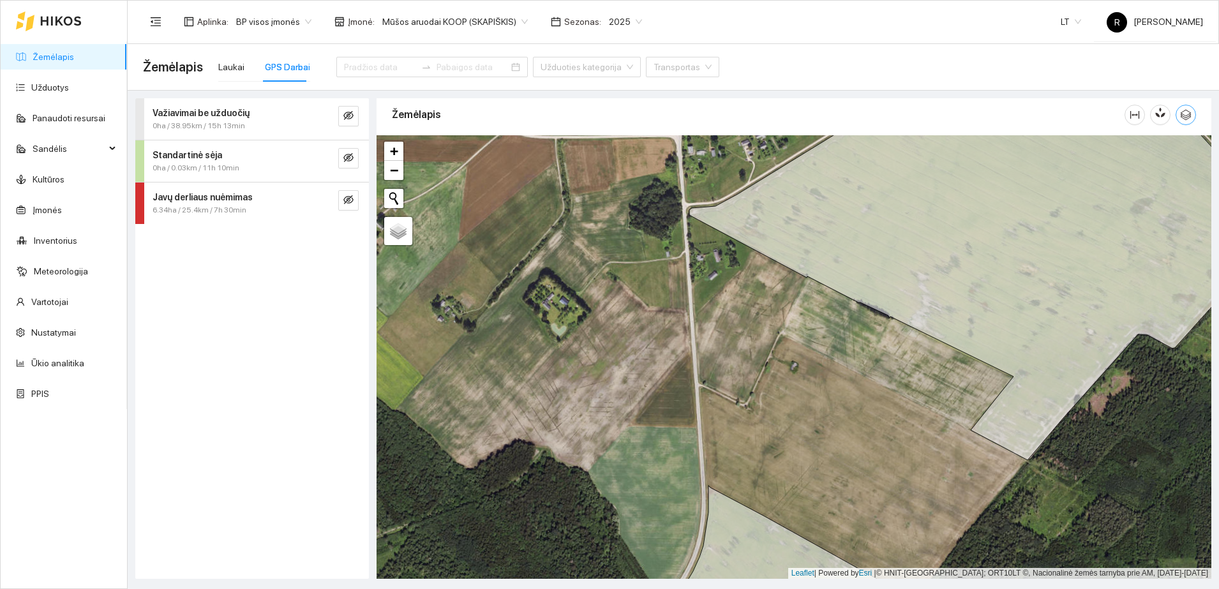
click at [1183, 115] on icon "button" at bounding box center [1185, 114] width 11 height 11
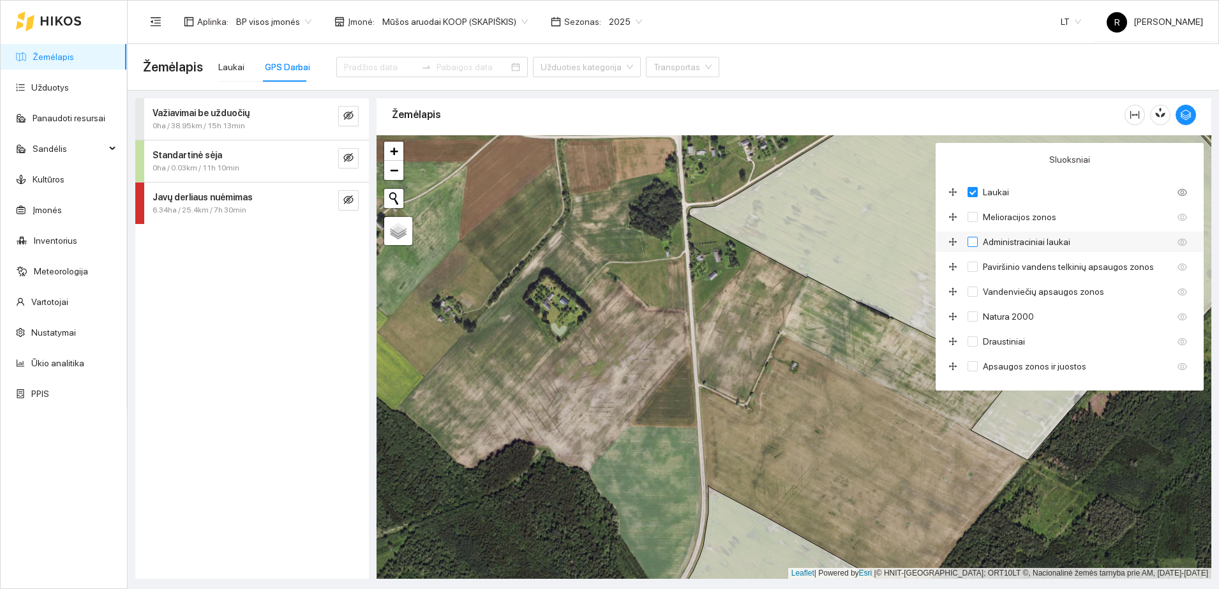
click at [971, 240] on input "Administraciniai laukai" at bounding box center [973, 242] width 10 height 10
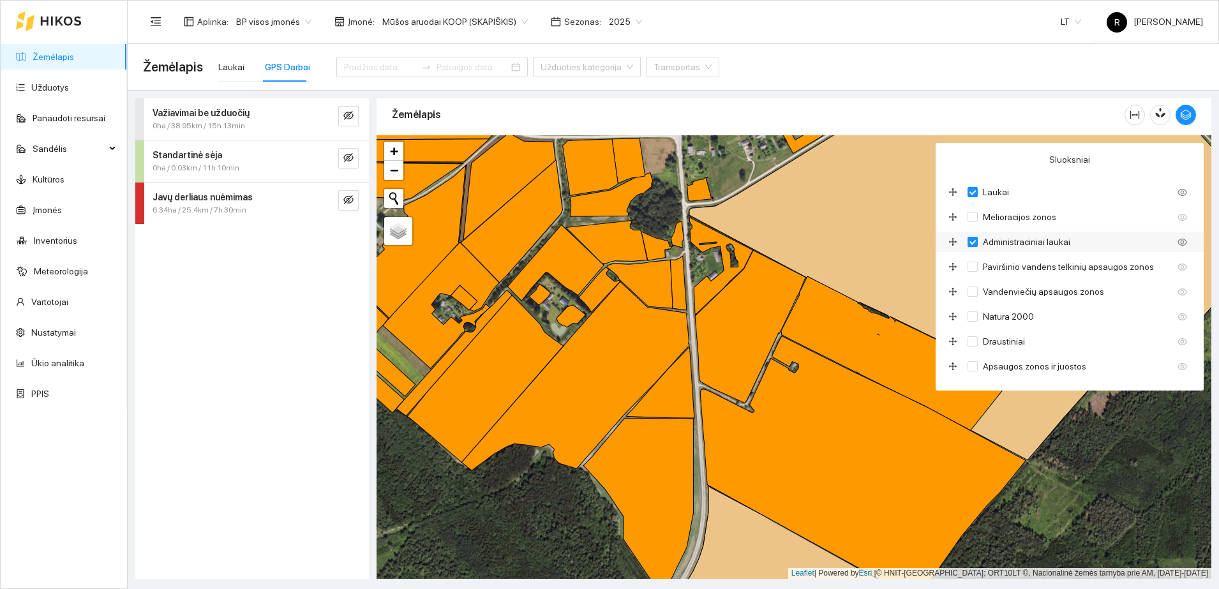
click at [971, 240] on input "Administraciniai laukai" at bounding box center [973, 242] width 10 height 10
checkbox input "false"
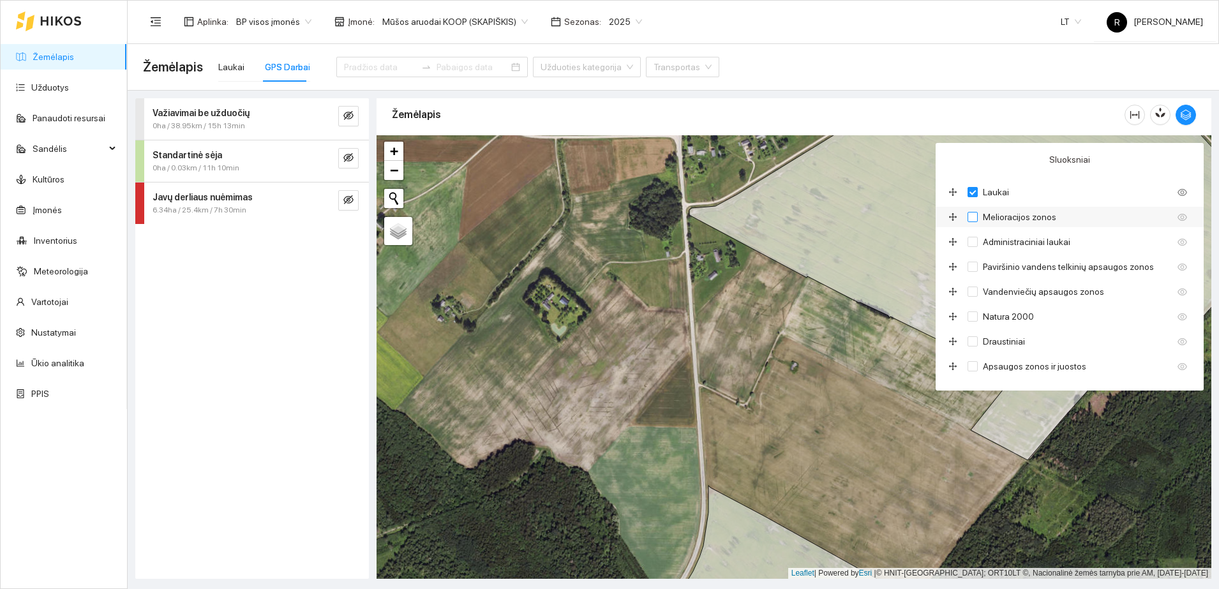
click at [973, 217] on input "Melioracijos zonos" at bounding box center [973, 217] width 10 height 10
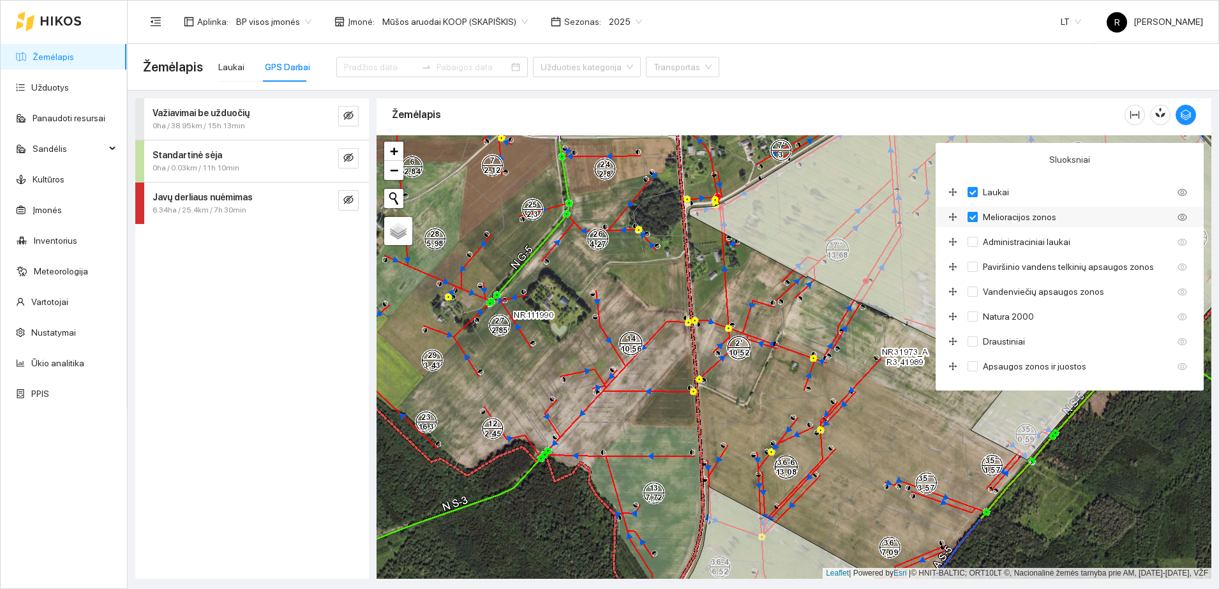
click at [973, 217] on input "Melioracijos zonos" at bounding box center [973, 217] width 10 height 10
checkbox input "false"
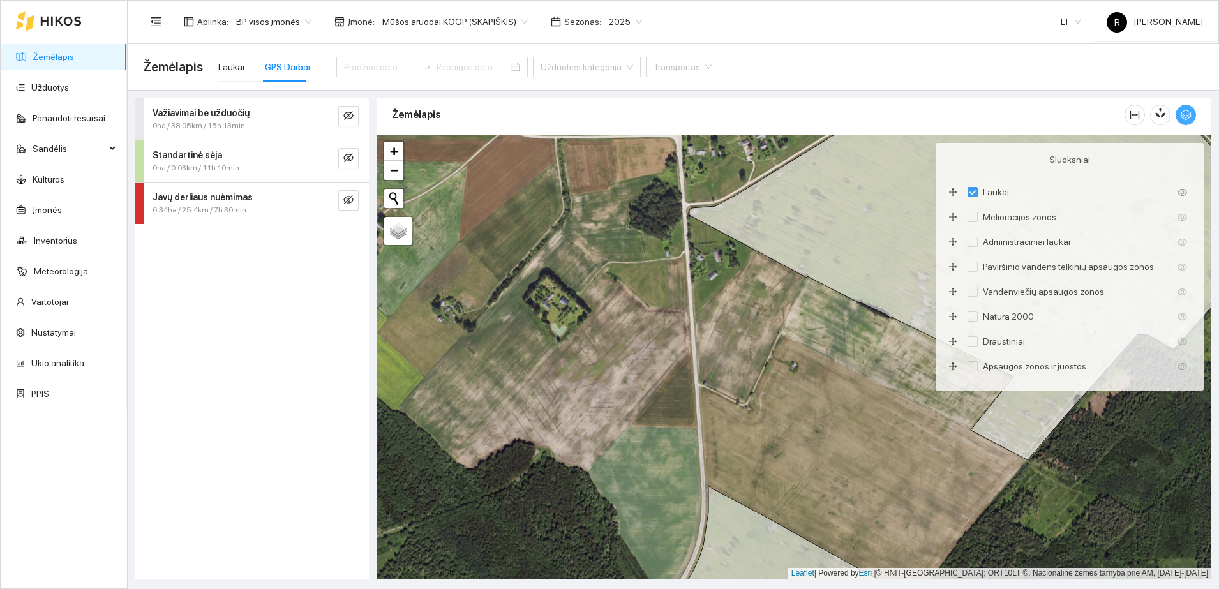
click at [1189, 117] on icon "button" at bounding box center [1185, 114] width 11 height 11
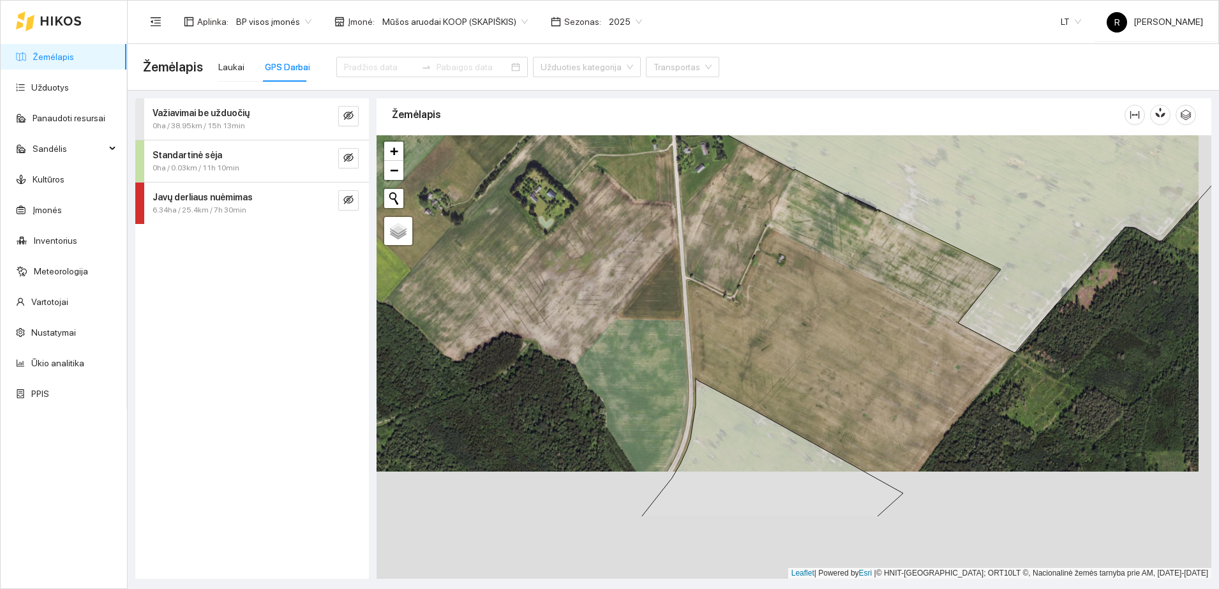
drag, startPoint x: 865, startPoint y: 491, endPoint x: 852, endPoint y: 384, distance: 108.0
click at [852, 384] on div at bounding box center [794, 357] width 835 height 444
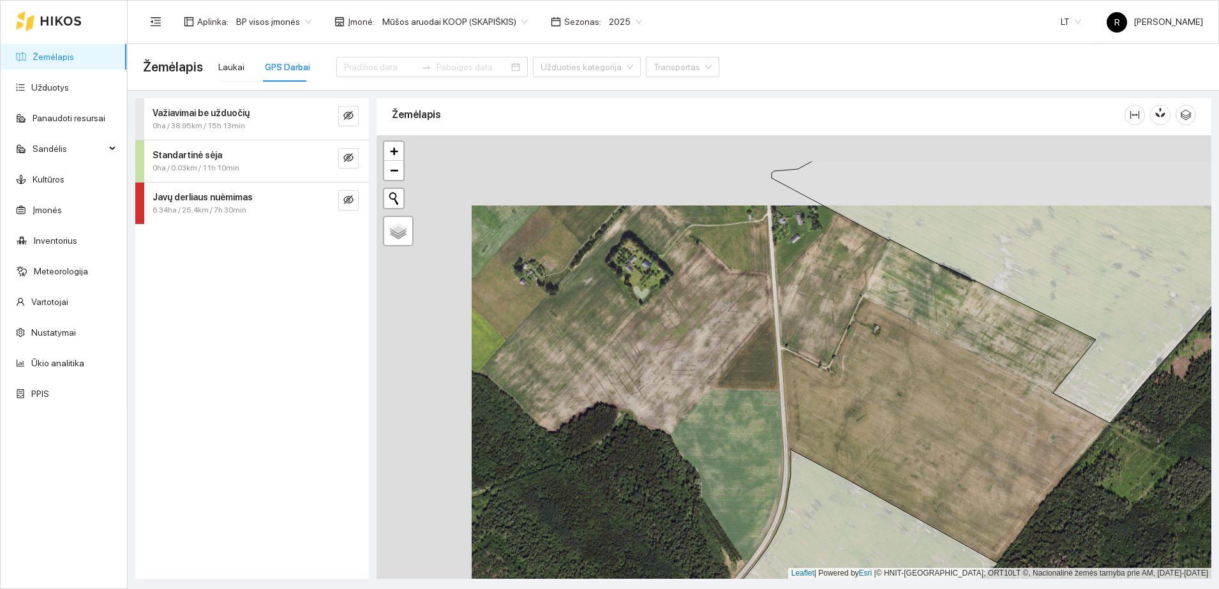
drag, startPoint x: 855, startPoint y: 325, endPoint x: 950, endPoint y: 395, distance: 118.2
click at [950, 395] on div at bounding box center [794, 357] width 835 height 444
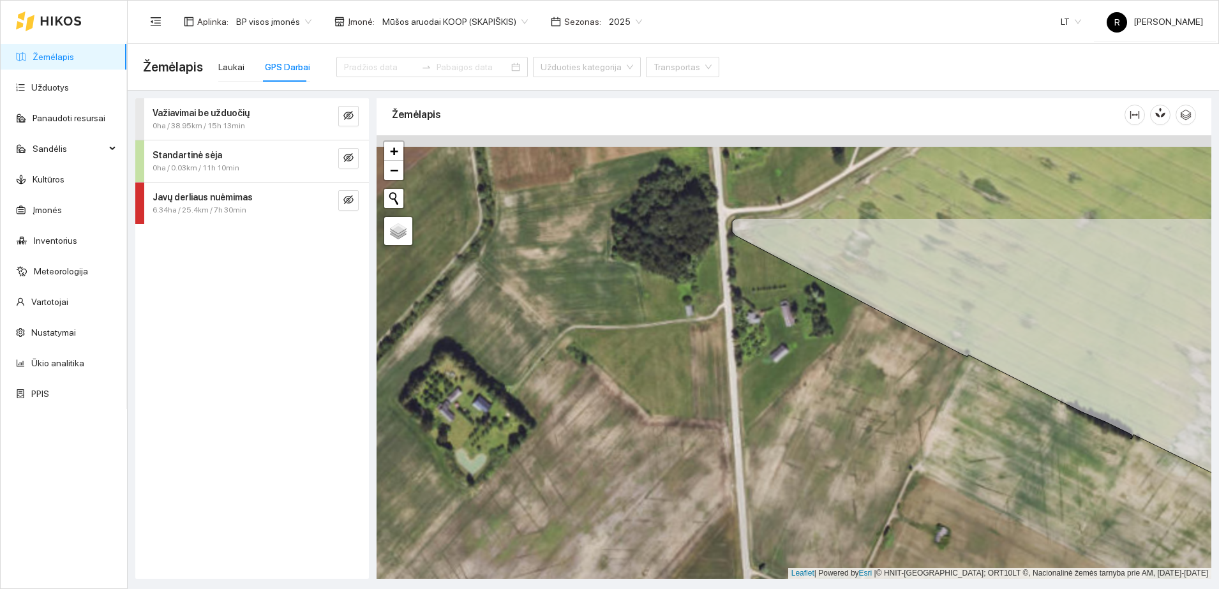
drag, startPoint x: 817, startPoint y: 271, endPoint x: 839, endPoint y: 400, distance: 130.9
click at [839, 400] on div at bounding box center [794, 357] width 835 height 444
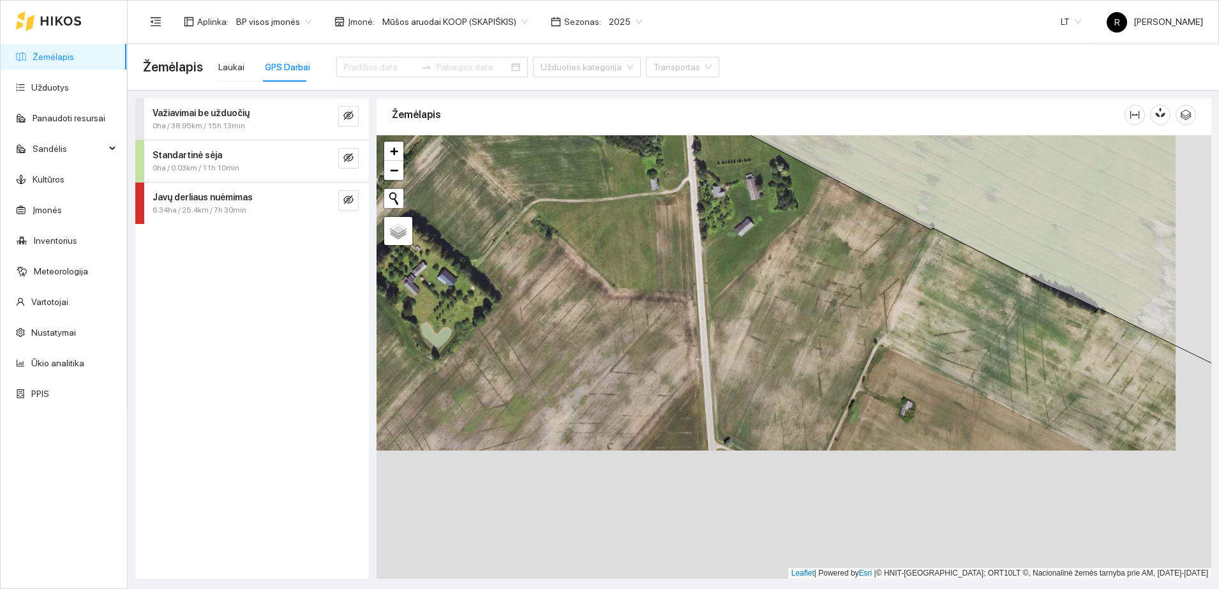
drag, startPoint x: 852, startPoint y: 464, endPoint x: 817, endPoint y: 335, distance: 133.2
click at [817, 335] on div at bounding box center [794, 357] width 835 height 444
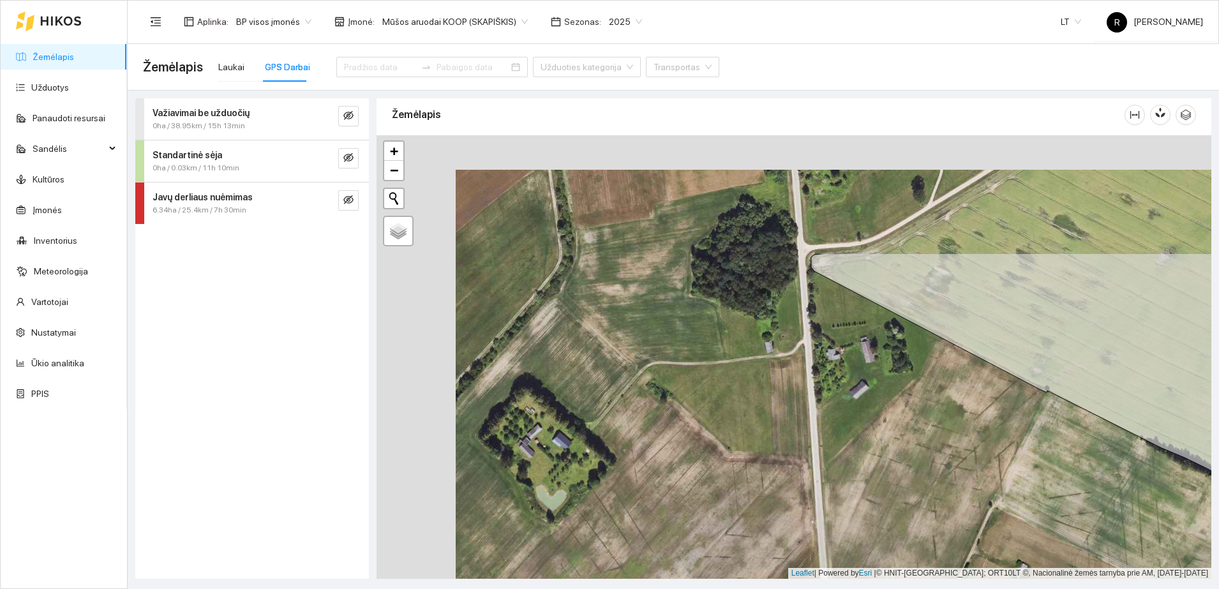
drag, startPoint x: 720, startPoint y: 289, endPoint x: 835, endPoint y: 451, distance: 198.8
click at [835, 451] on div at bounding box center [794, 357] width 835 height 444
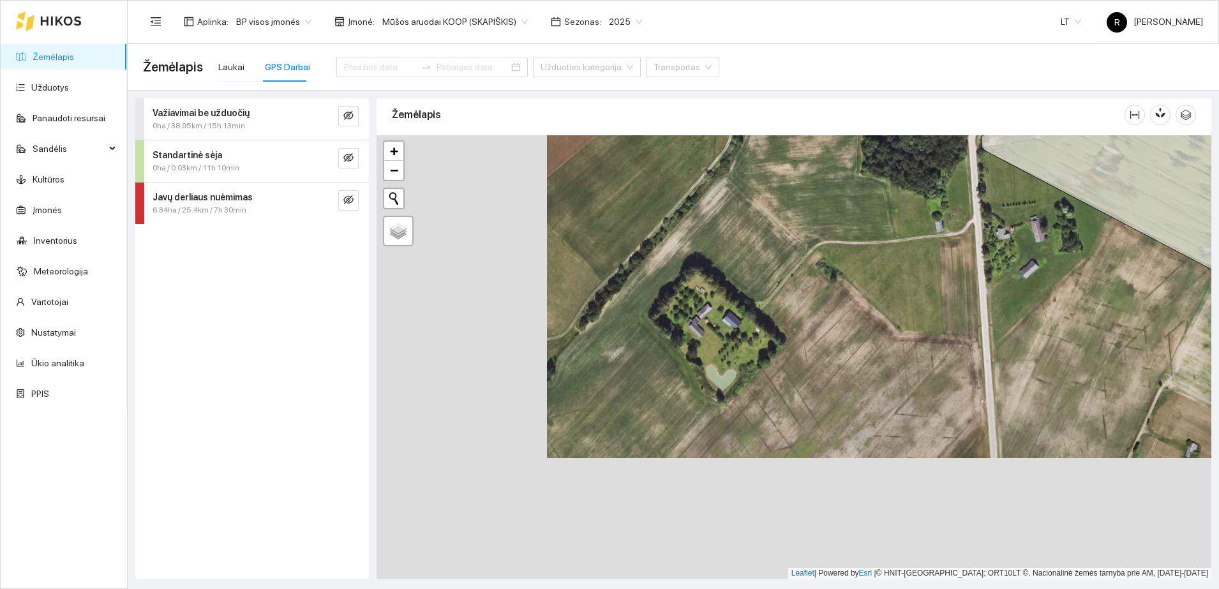
drag, startPoint x: 635, startPoint y: 349, endPoint x: 805, endPoint y: 227, distance: 209.2
click at [805, 227] on div at bounding box center [794, 357] width 835 height 444
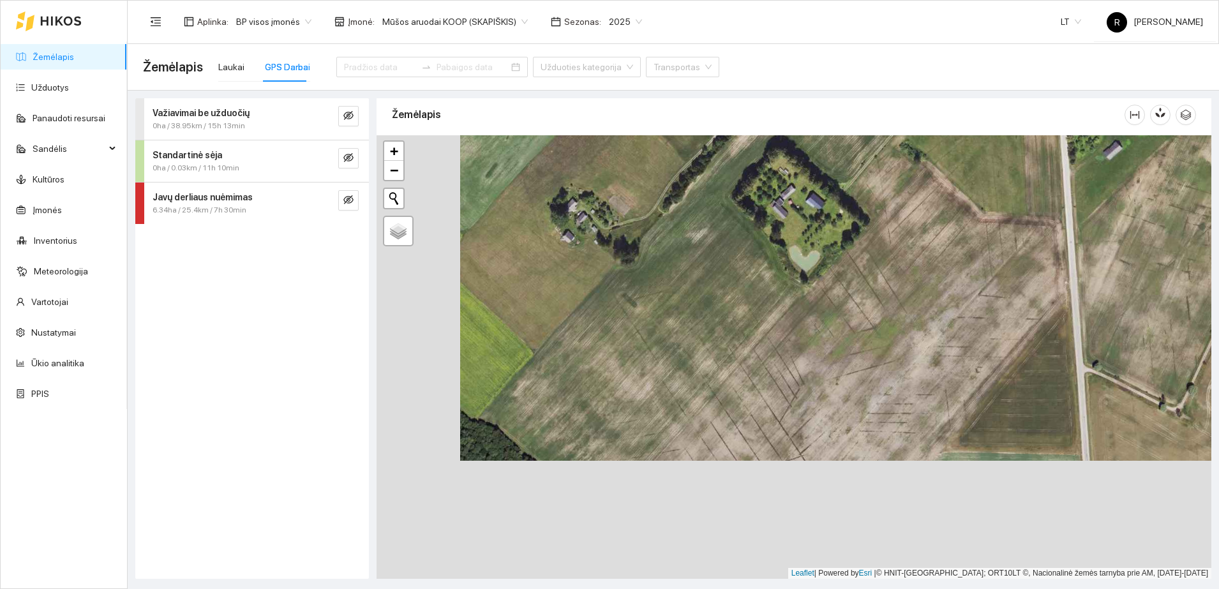
drag, startPoint x: 623, startPoint y: 430, endPoint x: 707, endPoint y: 310, distance: 145.8
click at [707, 310] on div at bounding box center [794, 357] width 835 height 444
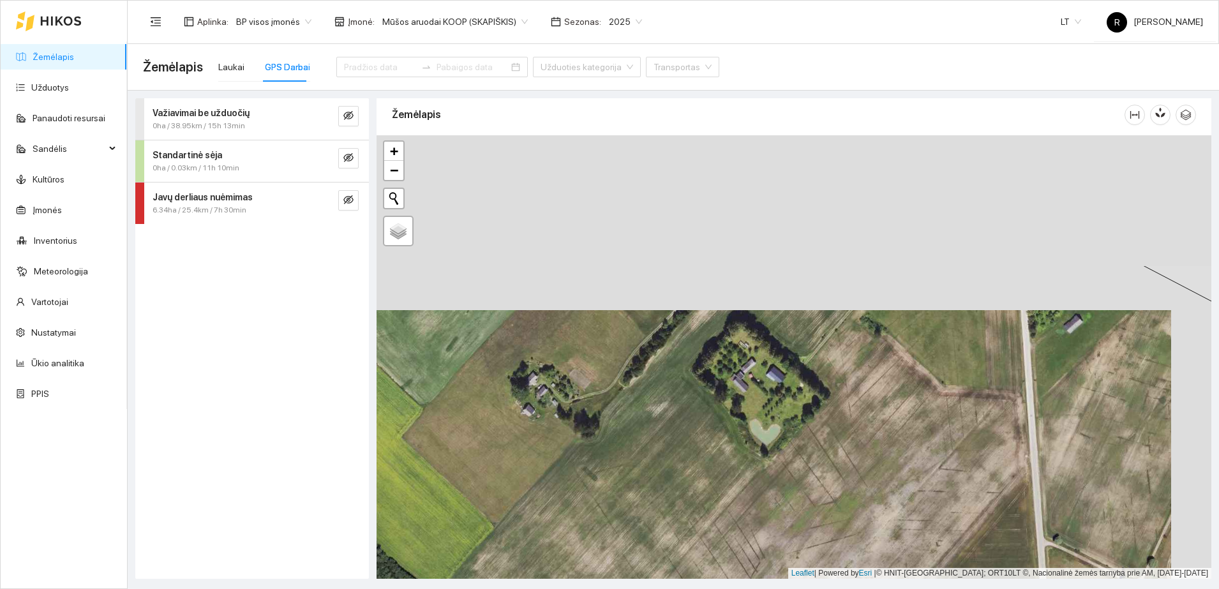
drag, startPoint x: 721, startPoint y: 303, endPoint x: 733, endPoint y: 442, distance: 139.7
click at [733, 442] on div at bounding box center [794, 357] width 835 height 444
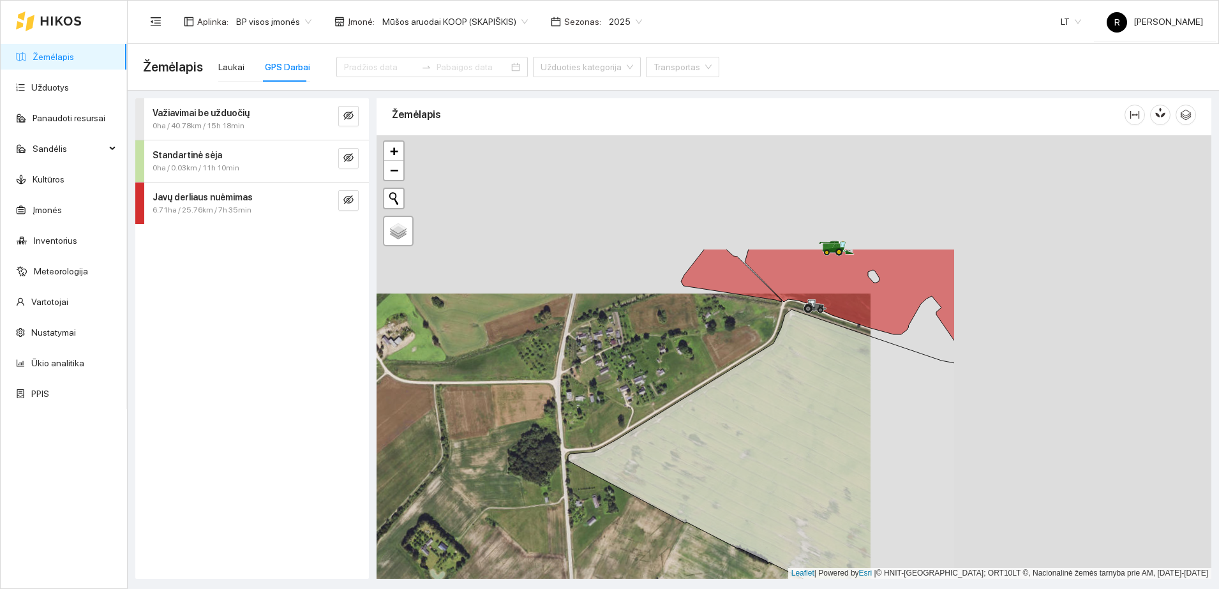
drag, startPoint x: 764, startPoint y: 438, endPoint x: 413, endPoint y: 550, distance: 368.7
click at [432, 589] on html "Žemėlapis Užduotys Panaudoti resursai Sandėlis Kultūros Įmonės Inventorius Mete…" at bounding box center [609, 294] width 1219 height 589
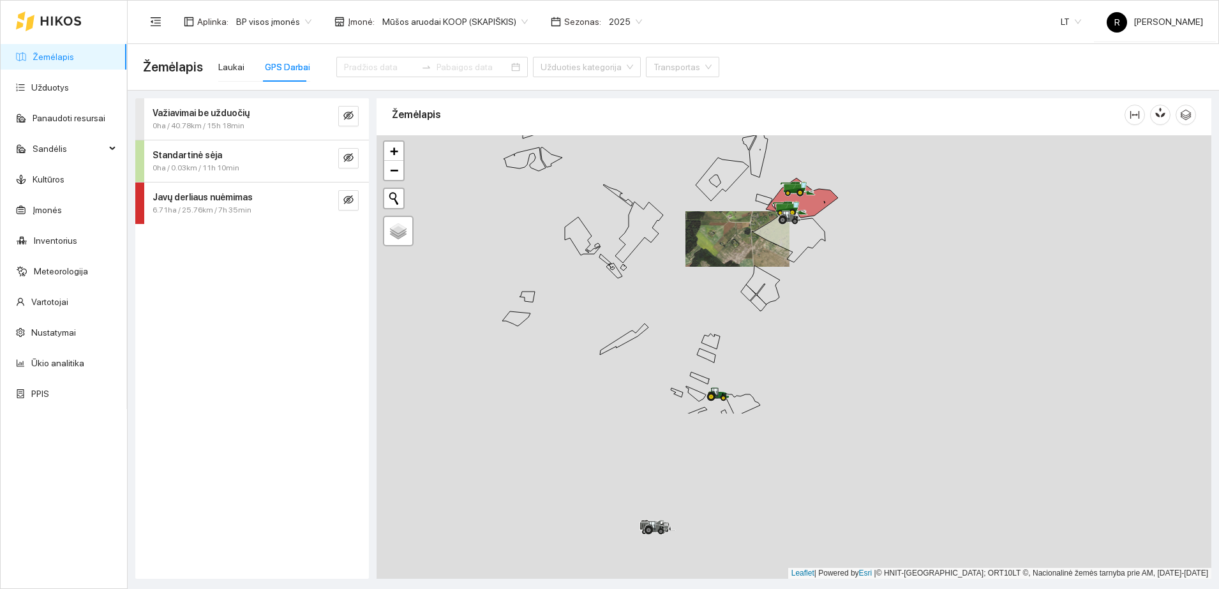
drag, startPoint x: 653, startPoint y: 531, endPoint x: 801, endPoint y: 321, distance: 257.0
click at [801, 321] on div at bounding box center [794, 357] width 835 height 444
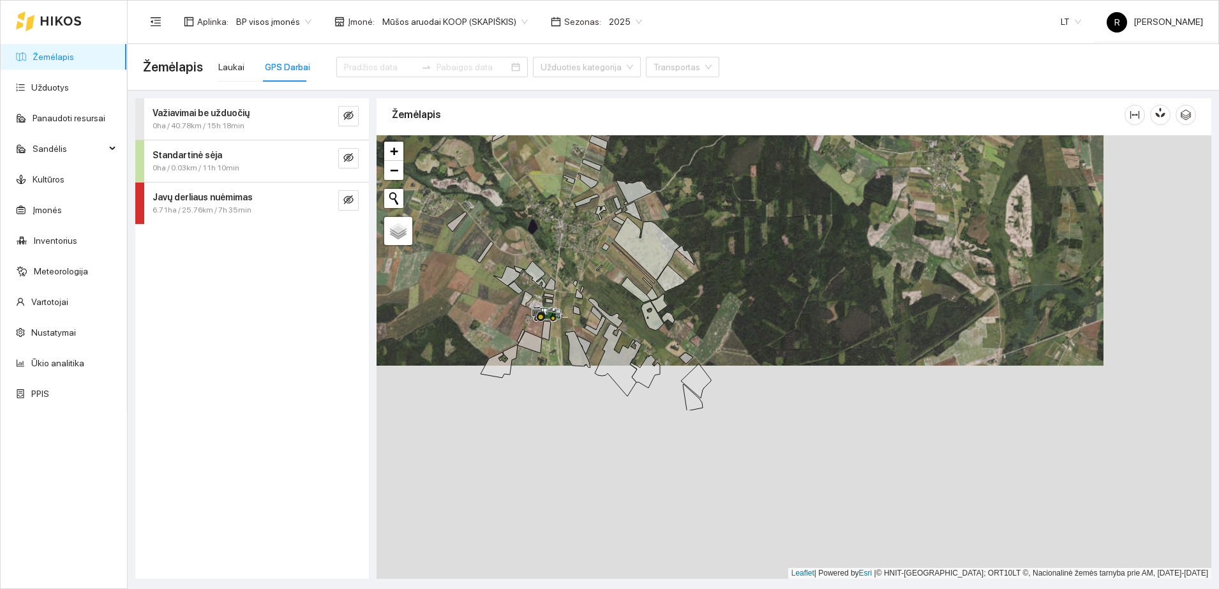
drag, startPoint x: 780, startPoint y: 472, endPoint x: 706, endPoint y: 212, distance: 270.8
click at [706, 212] on div at bounding box center [794, 357] width 835 height 444
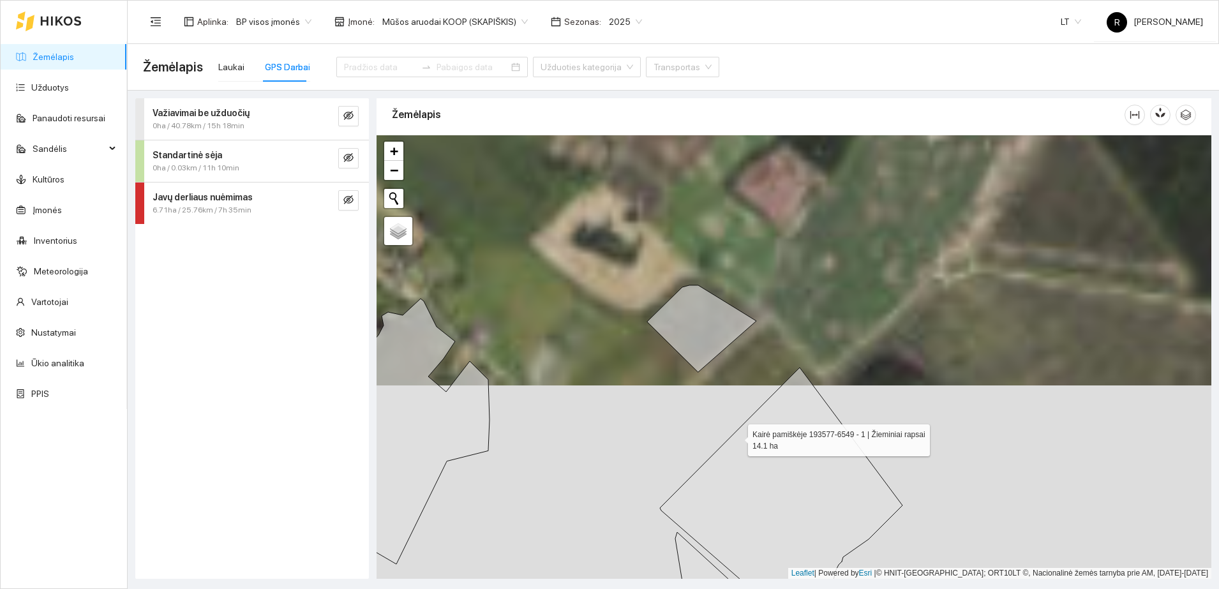
drag, startPoint x: 754, startPoint y: 241, endPoint x: 728, endPoint y: 441, distance: 200.8
click at [732, 441] on icon at bounding box center [781, 506] width 243 height 277
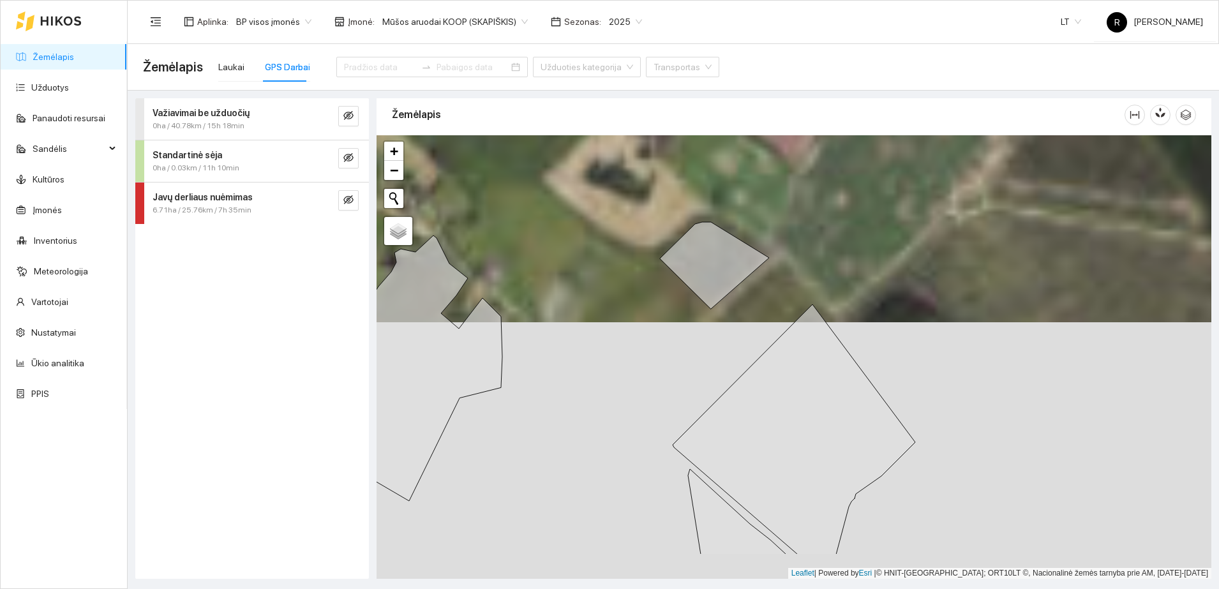
drag, startPoint x: 760, startPoint y: 359, endPoint x: 758, endPoint y: 329, distance: 30.1
click at [759, 332] on icon at bounding box center [794, 430] width 243 height 250
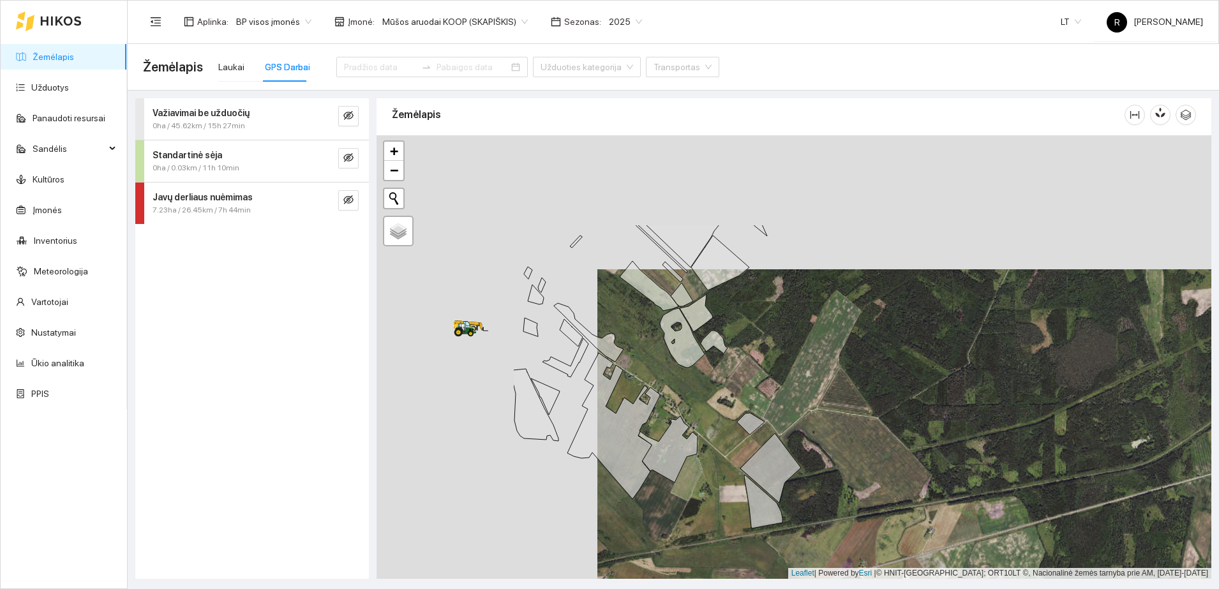
drag, startPoint x: 670, startPoint y: 238, endPoint x: 900, endPoint y: 319, distance: 243.7
click at [898, 322] on div at bounding box center [794, 357] width 835 height 444
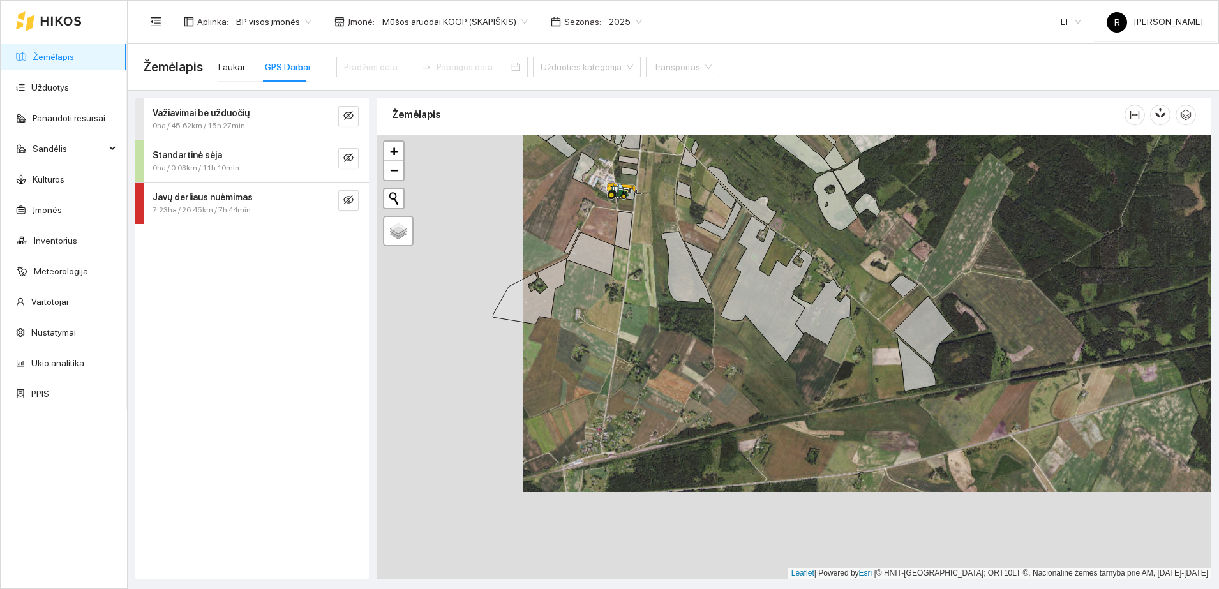
drag, startPoint x: 632, startPoint y: 299, endPoint x: 835, endPoint y: 168, distance: 241.9
click at [835, 168] on div at bounding box center [794, 357] width 835 height 444
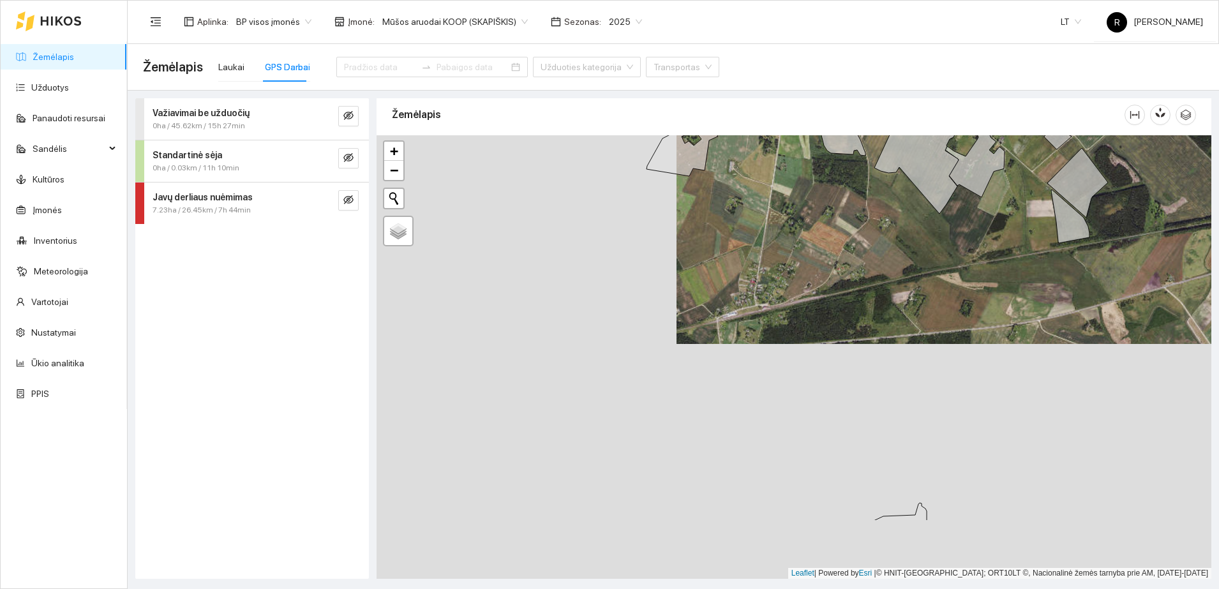
drag, startPoint x: 676, startPoint y: 367, endPoint x: 820, endPoint y: 197, distance: 223.3
click at [820, 197] on div at bounding box center [794, 357] width 835 height 444
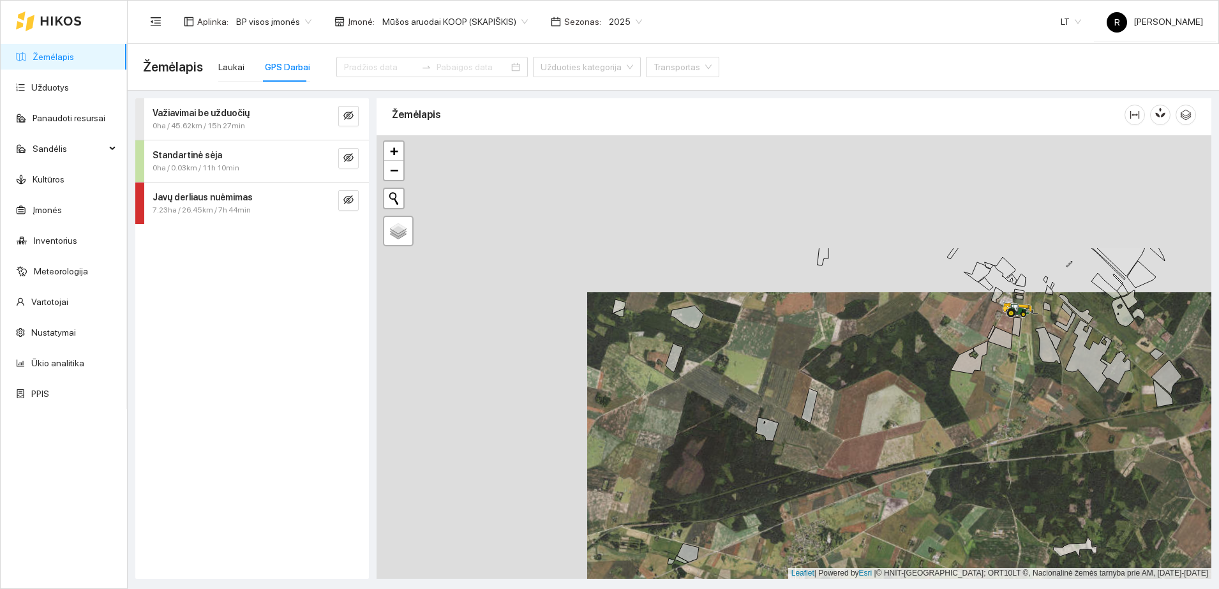
drag, startPoint x: 628, startPoint y: 242, endPoint x: 839, endPoint y: 400, distance: 263.7
click at [839, 400] on div at bounding box center [794, 357] width 835 height 444
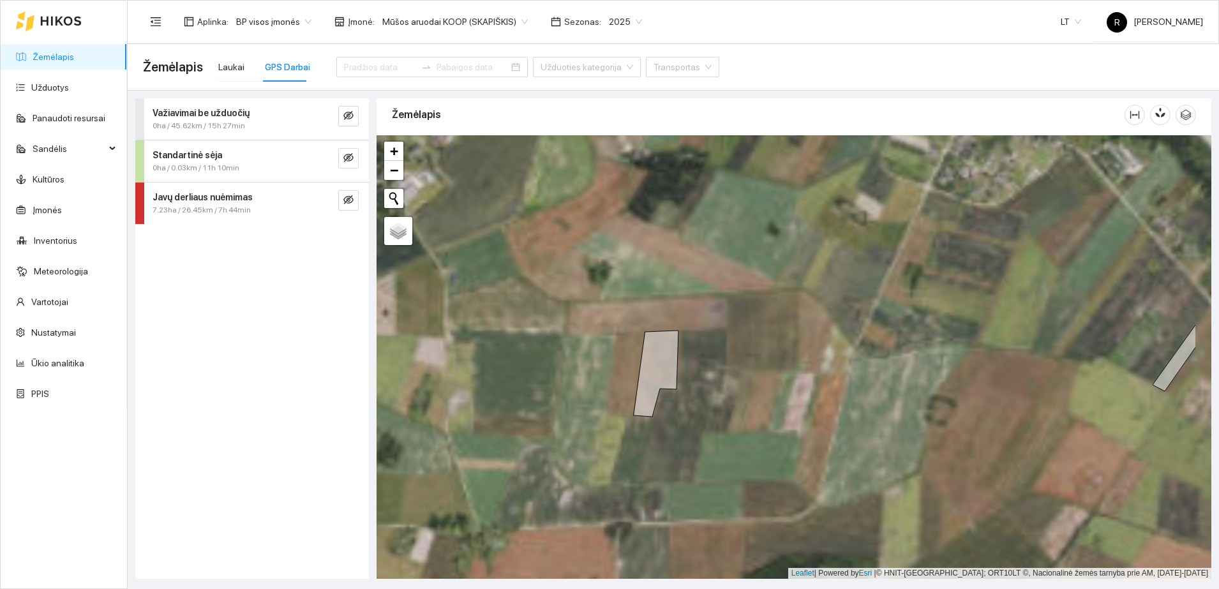
drag, startPoint x: 810, startPoint y: 251, endPoint x: 710, endPoint y: 451, distance: 223.9
click at [710, 451] on div at bounding box center [794, 357] width 835 height 444
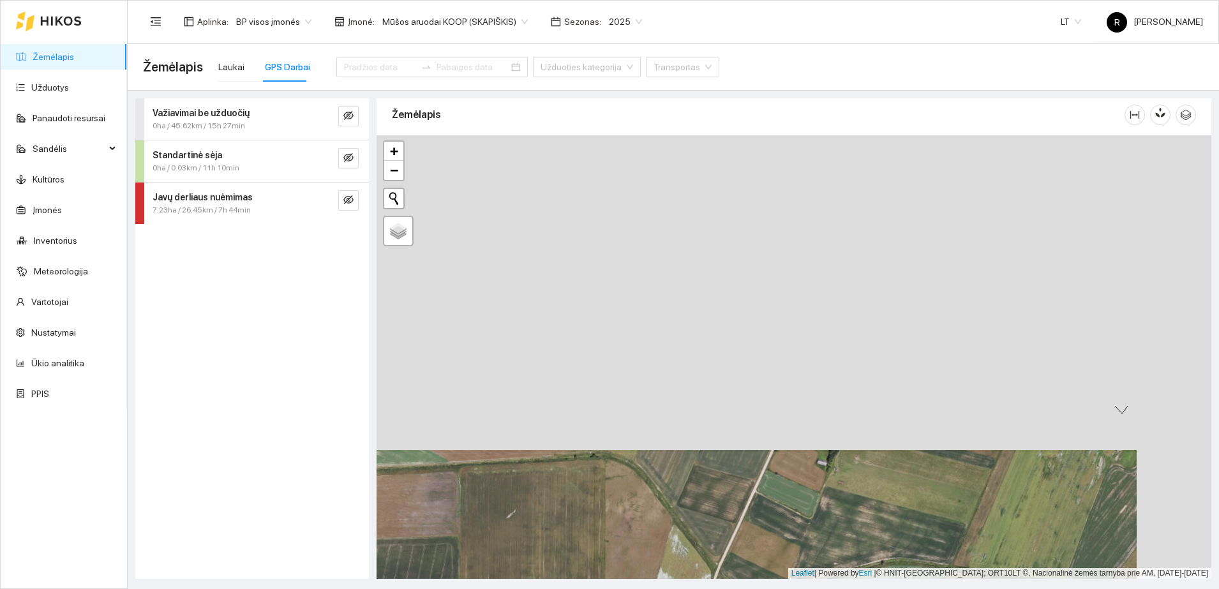
drag, startPoint x: 833, startPoint y: 200, endPoint x: 755, endPoint y: 526, distance: 334.6
click at [755, 525] on div at bounding box center [794, 357] width 835 height 444
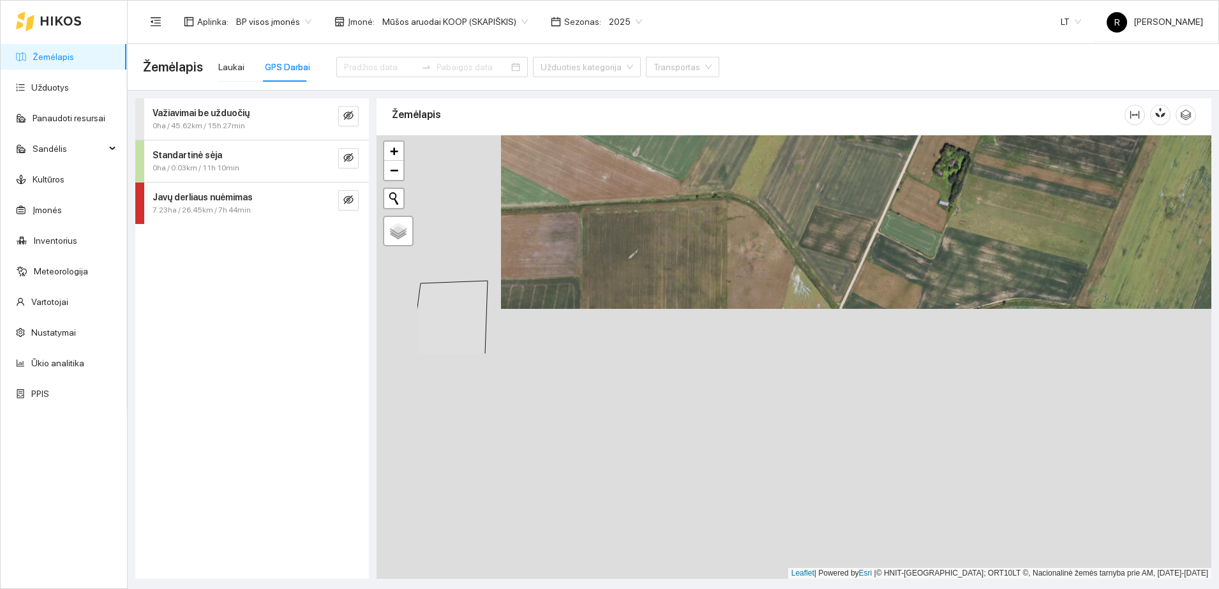
drag, startPoint x: 754, startPoint y: 528, endPoint x: 892, endPoint y: 205, distance: 351.3
click at [892, 205] on div at bounding box center [794, 357] width 835 height 444
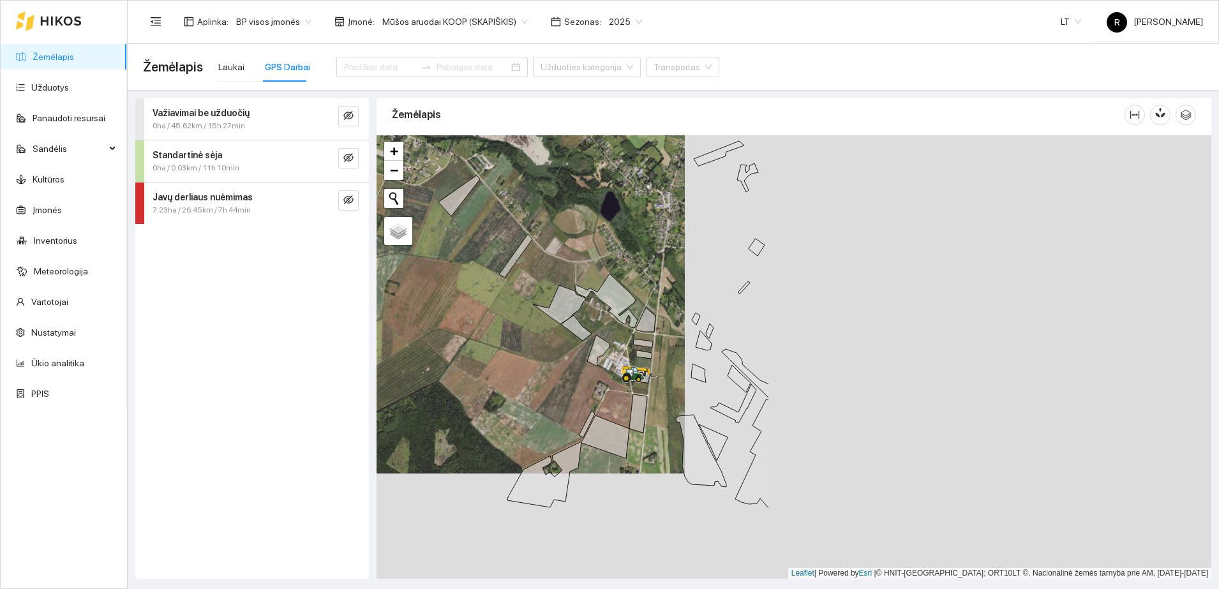
drag, startPoint x: 1025, startPoint y: 361, endPoint x: 485, endPoint y: 243, distance: 553.5
click at [485, 243] on div at bounding box center [794, 357] width 835 height 444
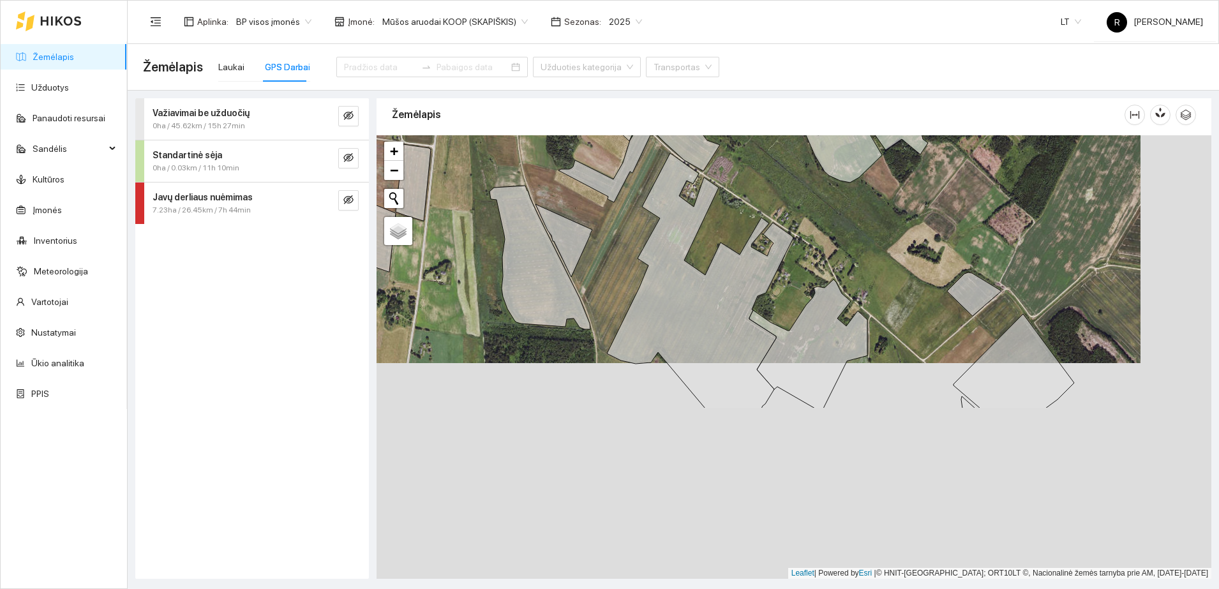
drag, startPoint x: 781, startPoint y: 471, endPoint x: 711, endPoint y: 255, distance: 226.5
click at [711, 255] on div at bounding box center [794, 357] width 835 height 444
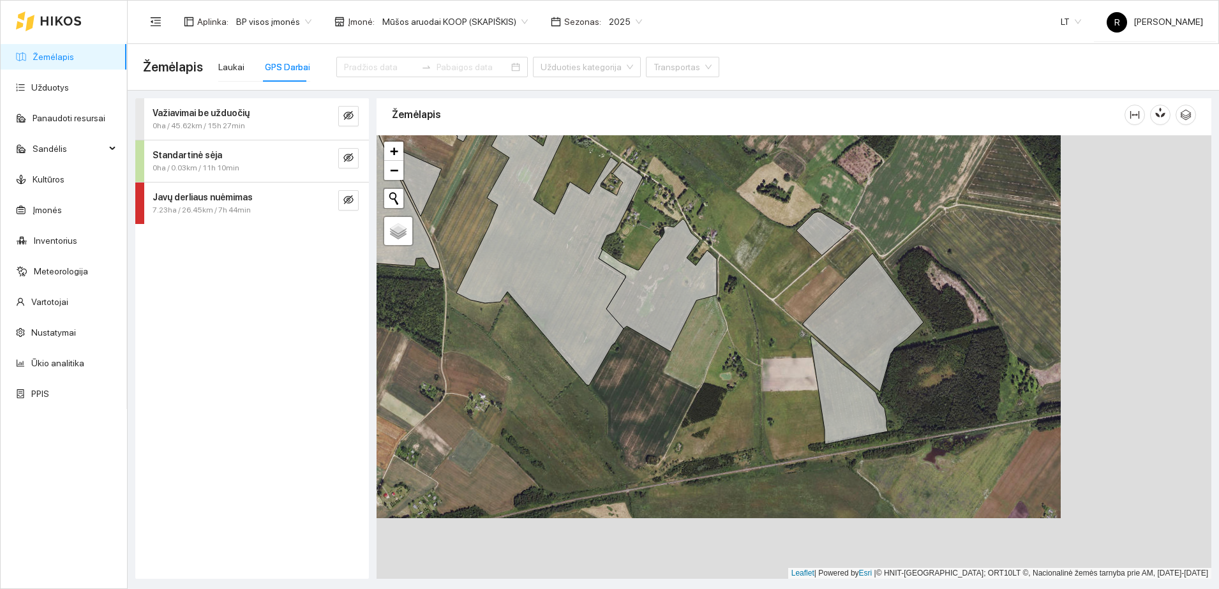
drag, startPoint x: 921, startPoint y: 356, endPoint x: 770, endPoint y: 296, distance: 162.4
click at [770, 296] on div at bounding box center [794, 357] width 835 height 444
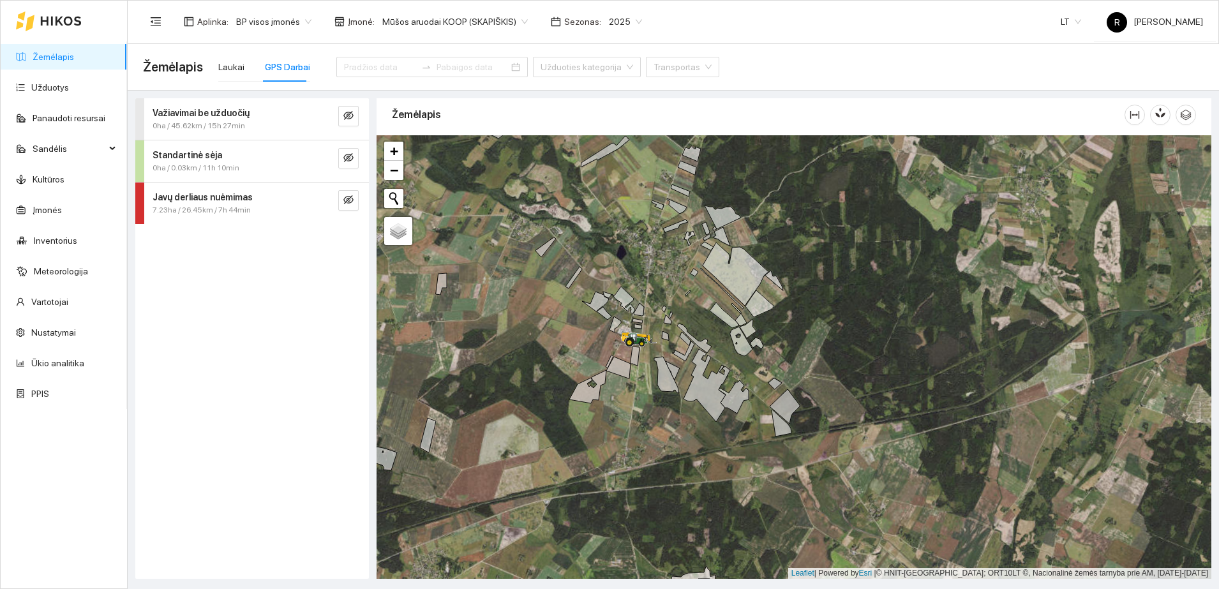
click at [250, 202] on div "Javų derliaus nuėmimas" at bounding box center [231, 197] width 156 height 14
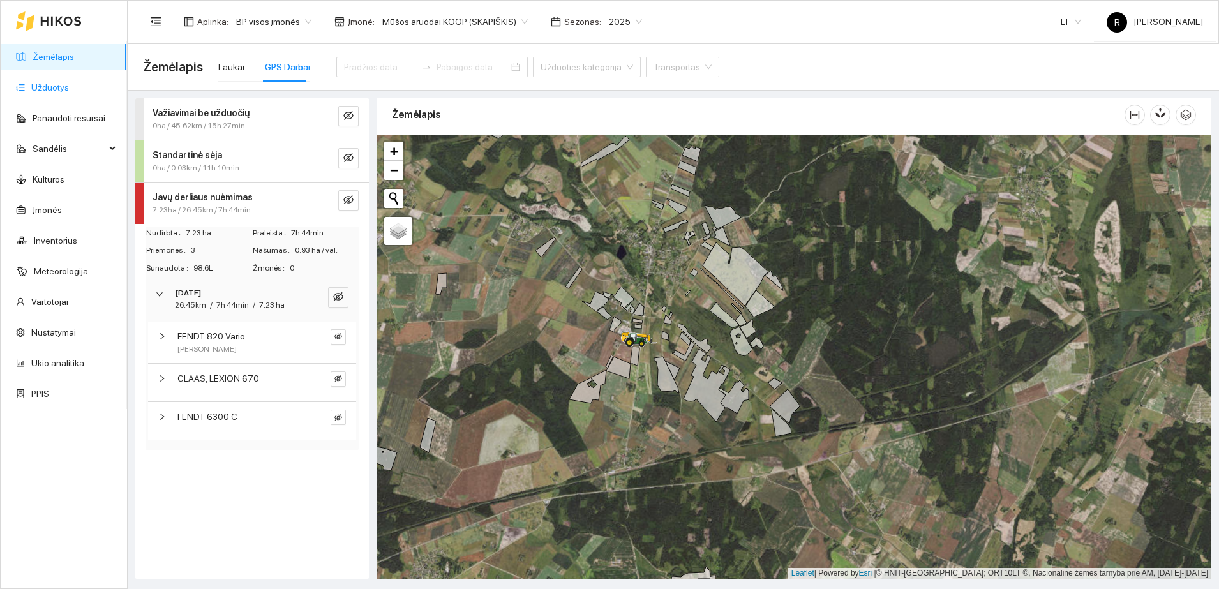
click at [52, 86] on link "Užduotys" at bounding box center [50, 87] width 38 height 10
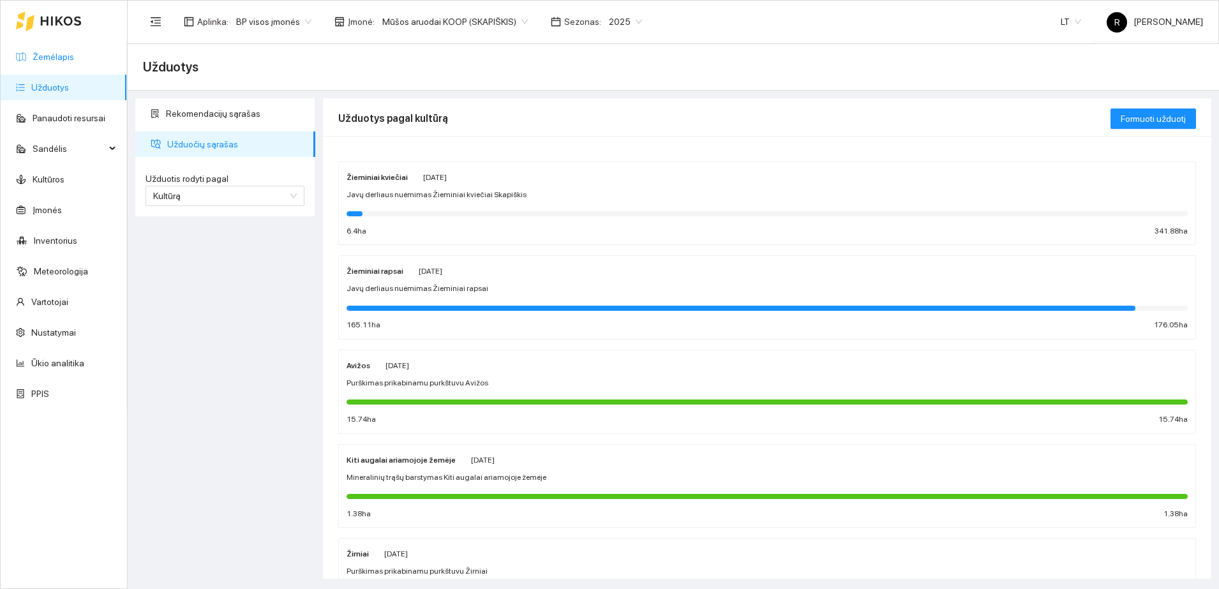
click at [54, 56] on link "Žemėlapis" at bounding box center [53, 57] width 41 height 10
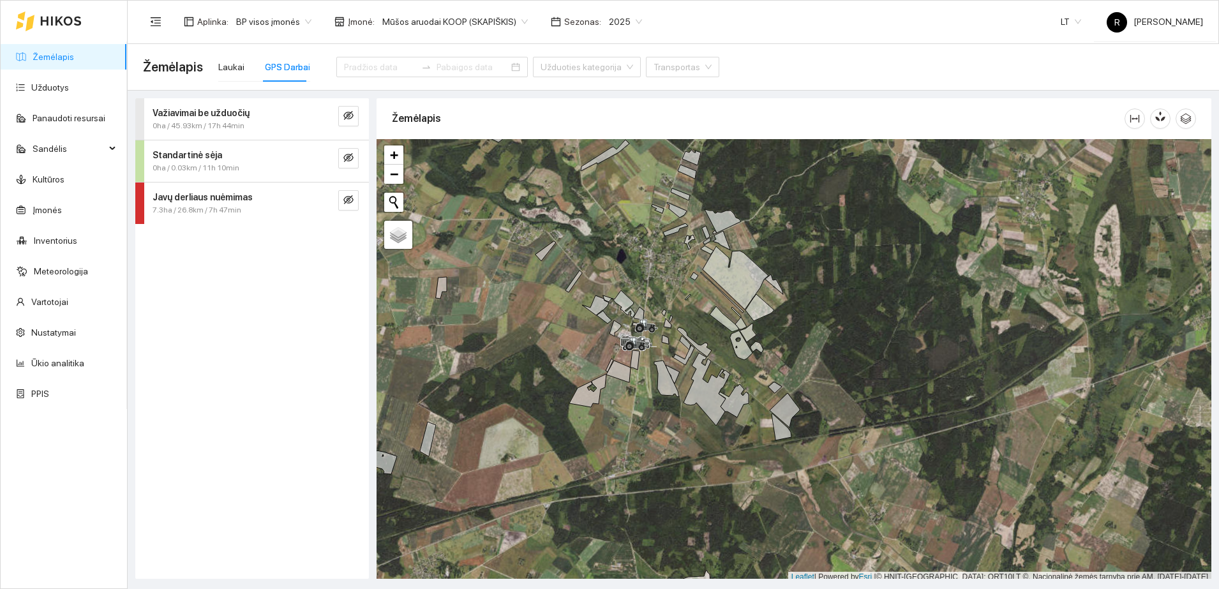
click at [212, 200] on strong "Javų derliaus nuėmimas" at bounding box center [203, 197] width 100 height 10
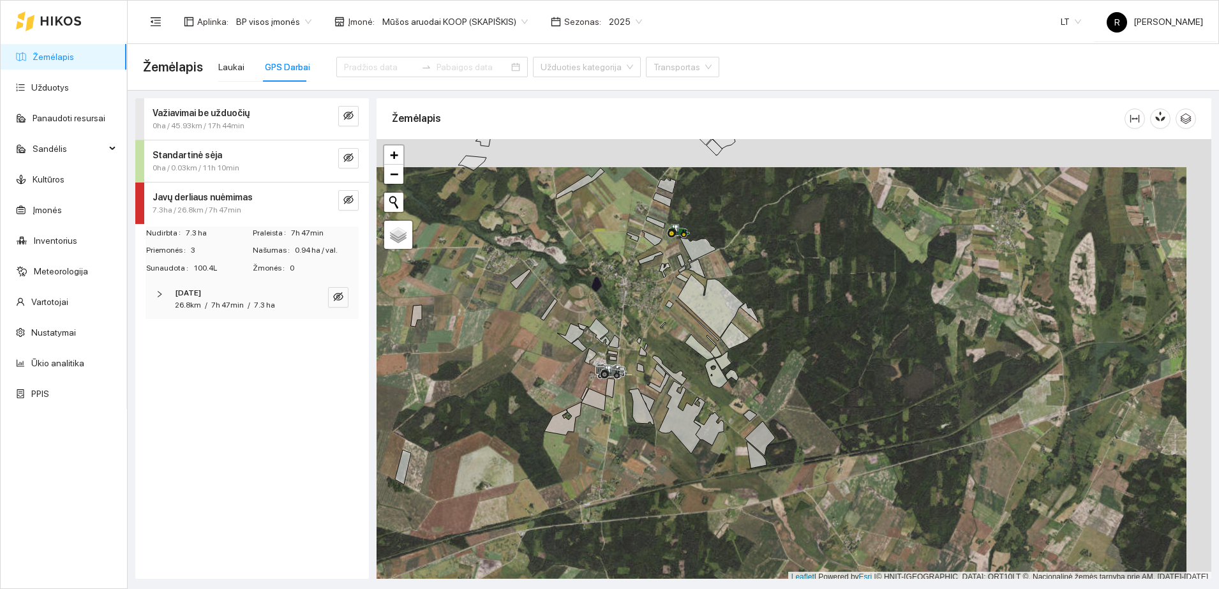
scroll to position [4, 0]
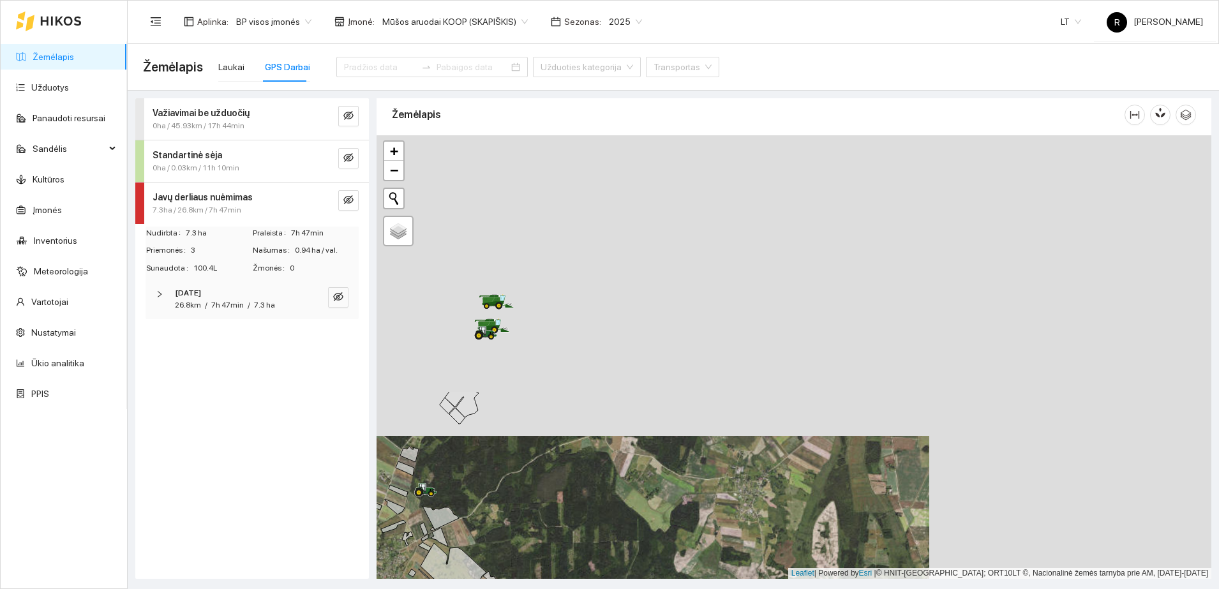
drag, startPoint x: 968, startPoint y: 290, endPoint x: 683, endPoint y: 603, distance: 423.0
click at [683, 589] on html "Žemėlapis Užduotys Panaudoti resursai Sandėlis Kultūros Įmonės Inventorius Mete…" at bounding box center [609, 294] width 1219 height 589
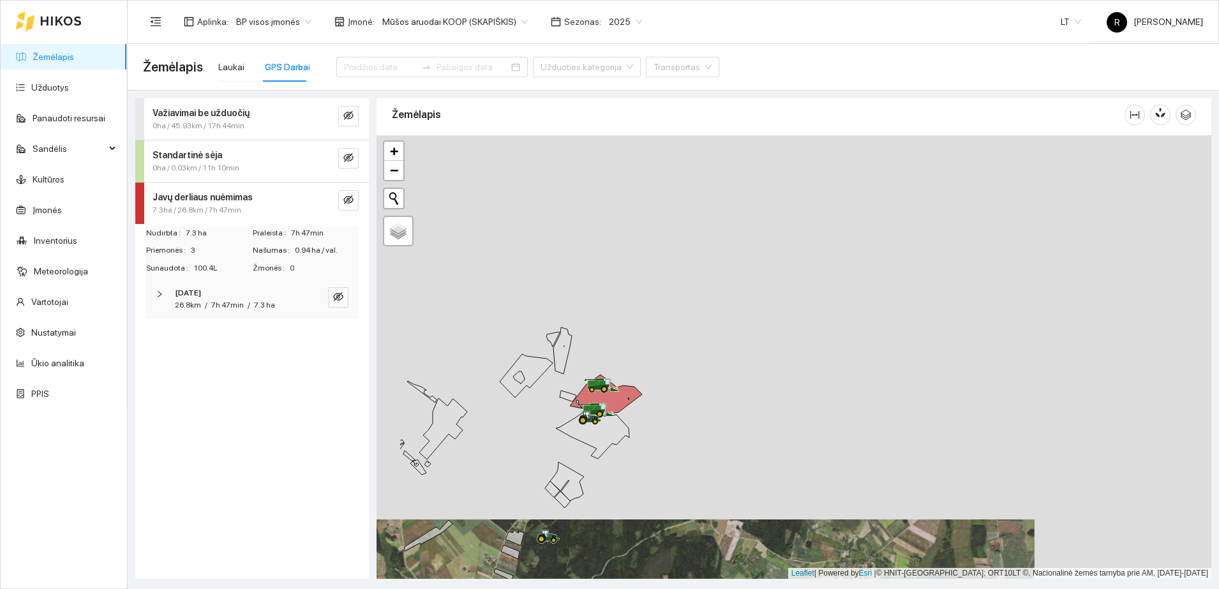
drag, startPoint x: 517, startPoint y: 391, endPoint x: 680, endPoint y: 503, distance: 198.0
click at [680, 503] on div at bounding box center [794, 357] width 835 height 444
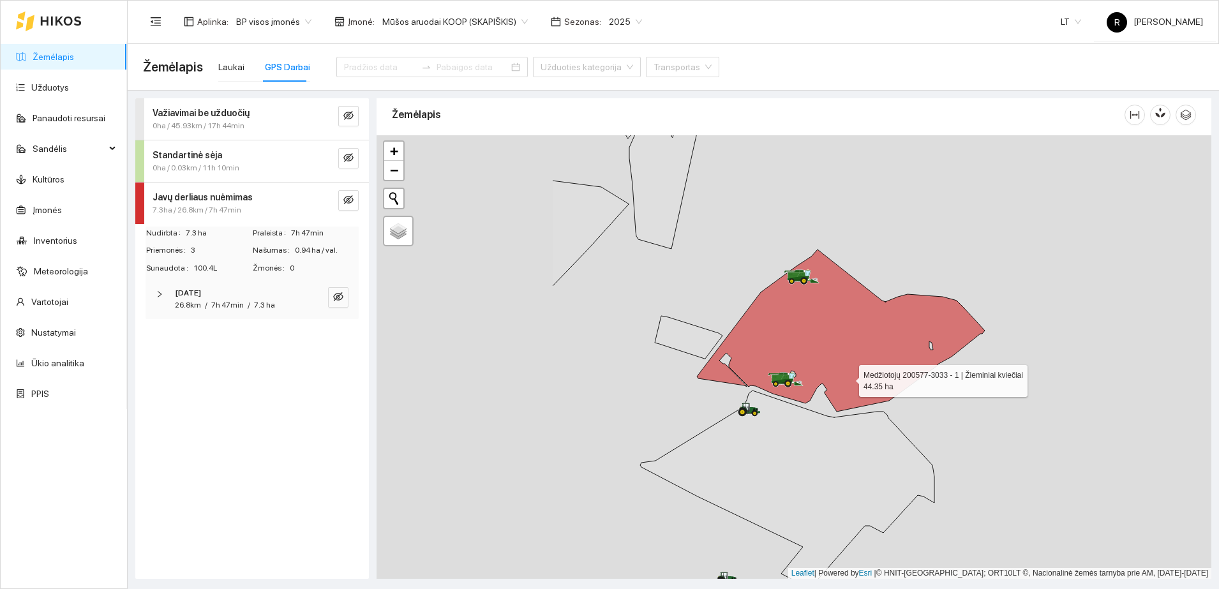
drag, startPoint x: 587, startPoint y: 407, endPoint x: 847, endPoint y: 378, distance: 261.5
click at [847, 378] on icon at bounding box center [841, 331] width 288 height 162
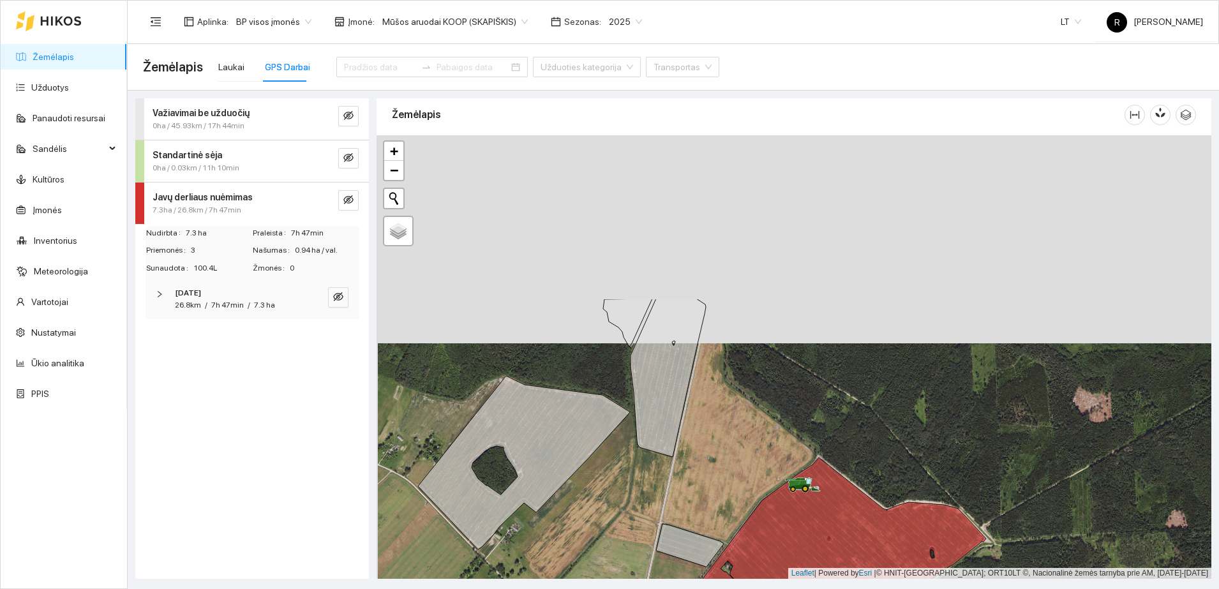
drag, startPoint x: 725, startPoint y: 291, endPoint x: 726, endPoint y: 484, distance: 192.8
click at [726, 484] on div at bounding box center [794, 357] width 835 height 444
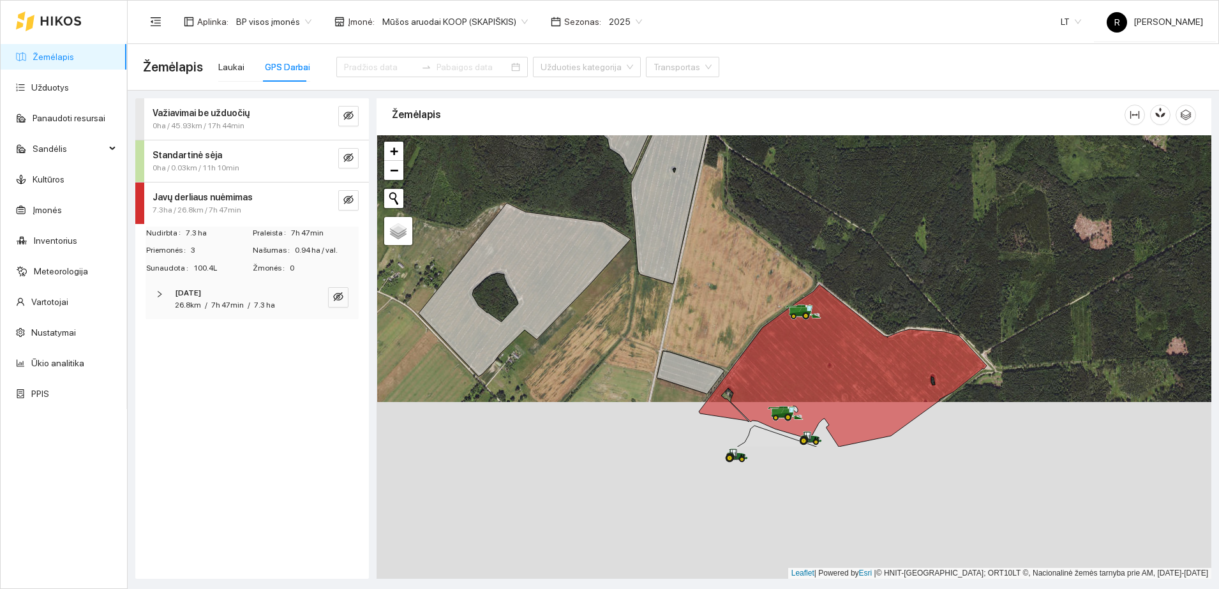
drag, startPoint x: 679, startPoint y: 516, endPoint x: 676, endPoint y: 324, distance: 191.6
click at [676, 324] on div at bounding box center [794, 357] width 835 height 444
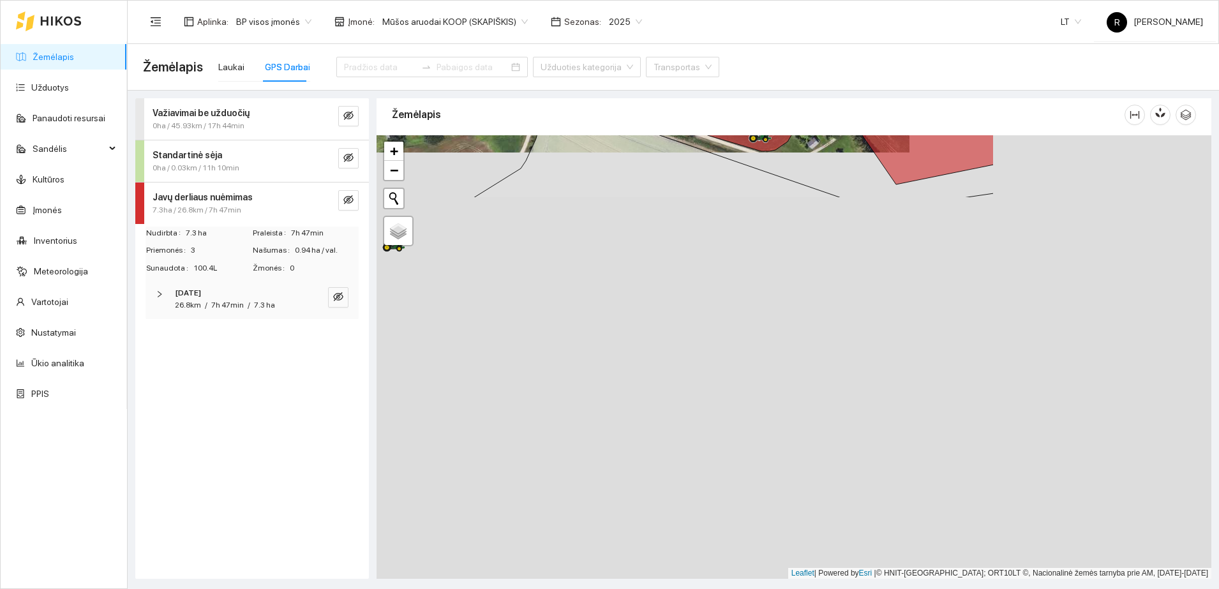
drag, startPoint x: 929, startPoint y: 367, endPoint x: 628, endPoint y: -59, distance: 522.2
click at [628, 0] on html "Žemėlapis Užduotys Panaudoti resursai Sandėlis Kultūros Įmonės Inventorius Mete…" at bounding box center [609, 294] width 1219 height 589
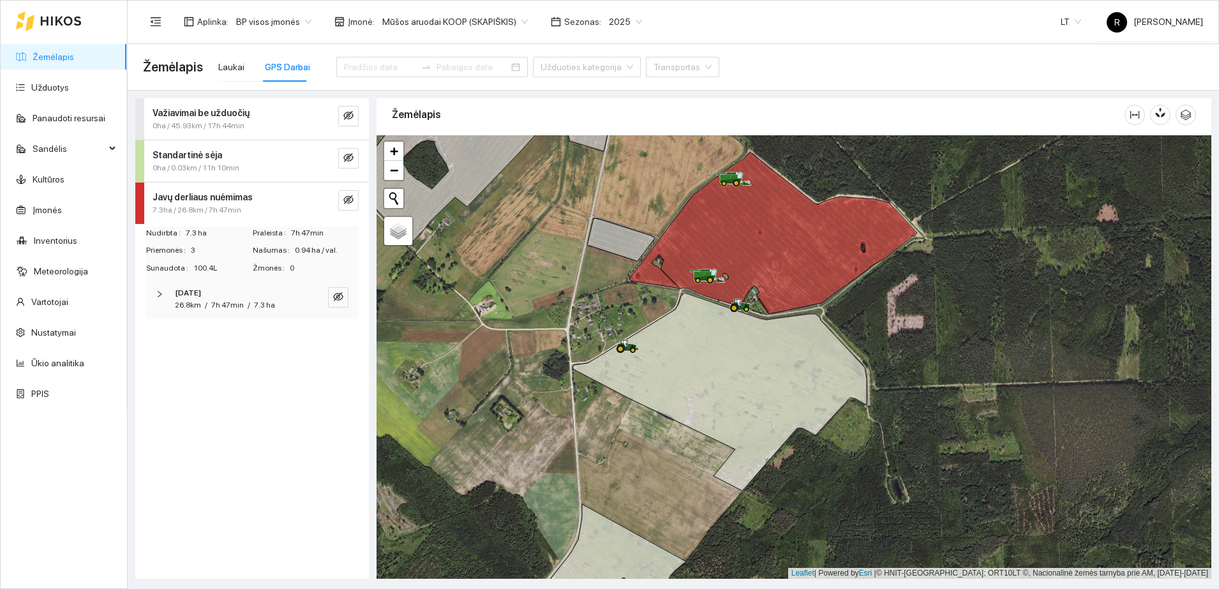
click at [235, 301] on span "7h 47min" at bounding box center [227, 305] width 33 height 9
click at [229, 375] on span "CLAAS, LEXION 670" at bounding box center [218, 379] width 82 height 14
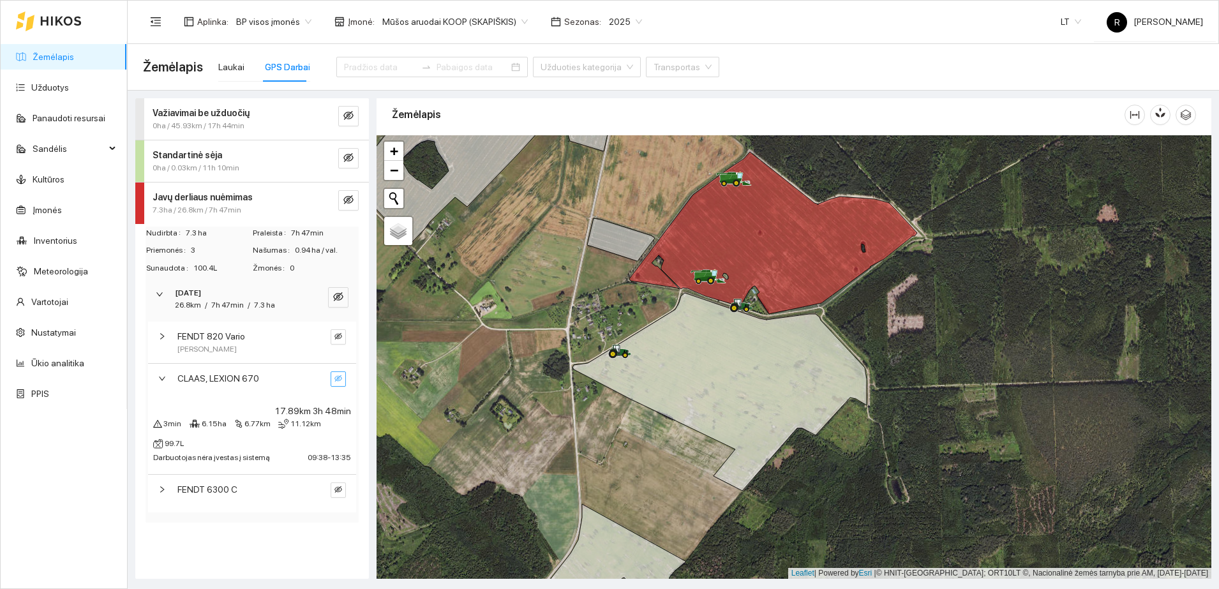
click at [335, 381] on icon "eye-invisible" at bounding box center [339, 379] width 8 height 8
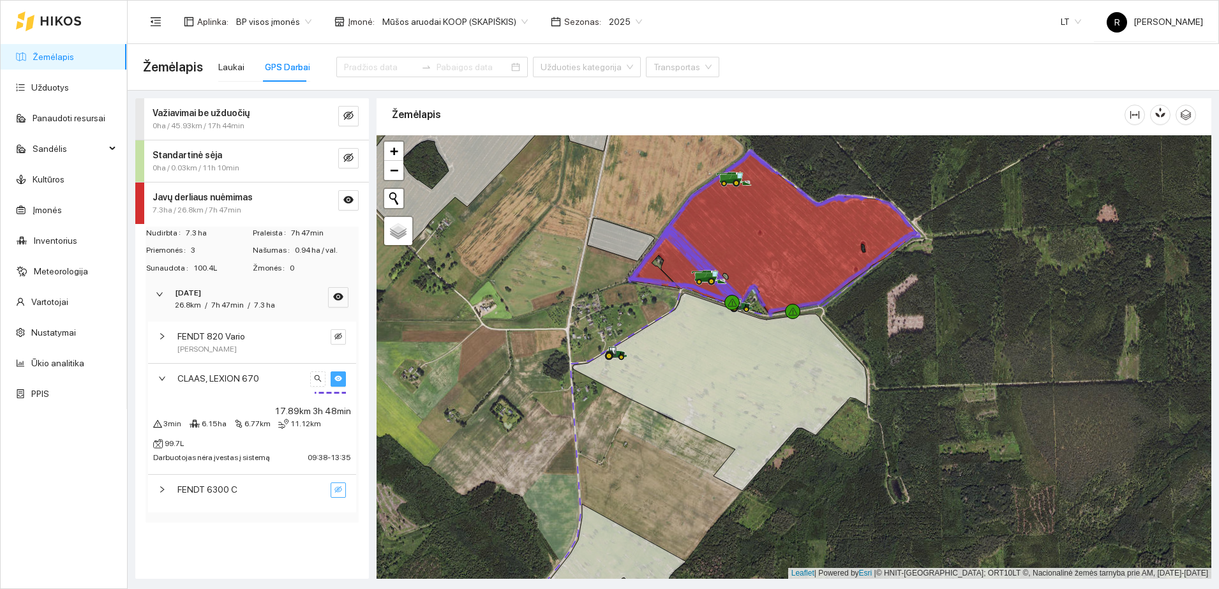
click at [340, 494] on span "eye-invisible" at bounding box center [339, 490] width 8 height 9
